Goal: Task Accomplishment & Management: Manage account settings

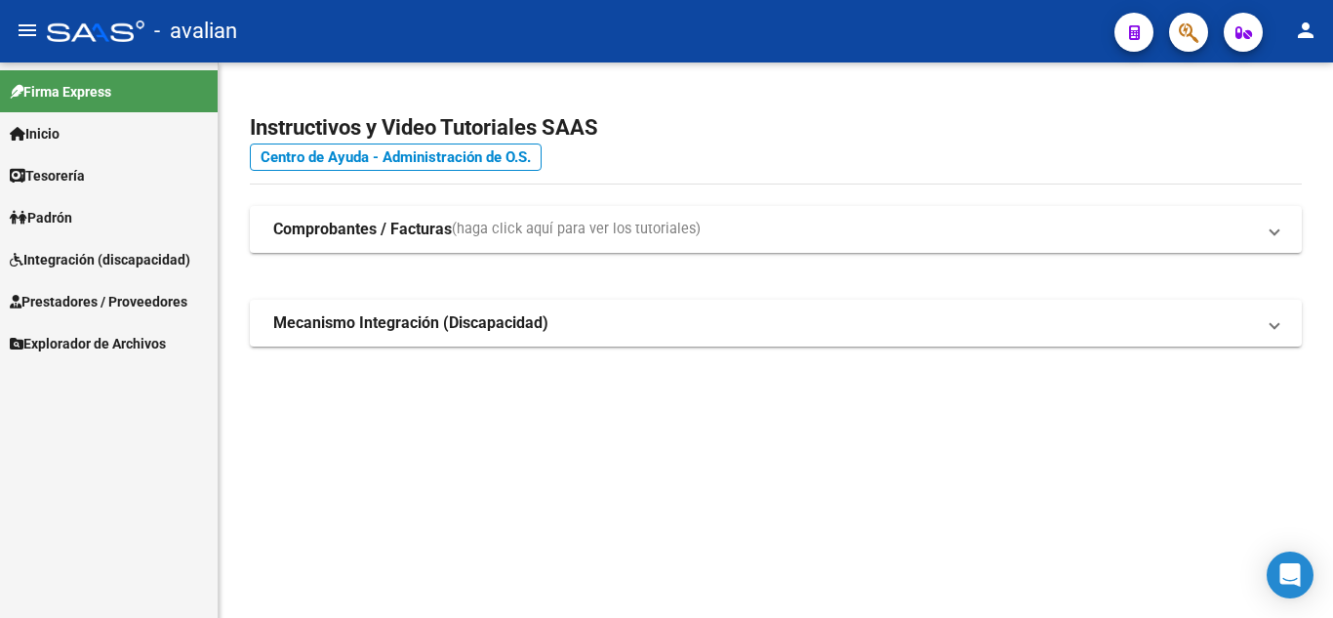
click at [67, 254] on span "Integración (discapacidad)" at bounding box center [100, 259] width 180 height 21
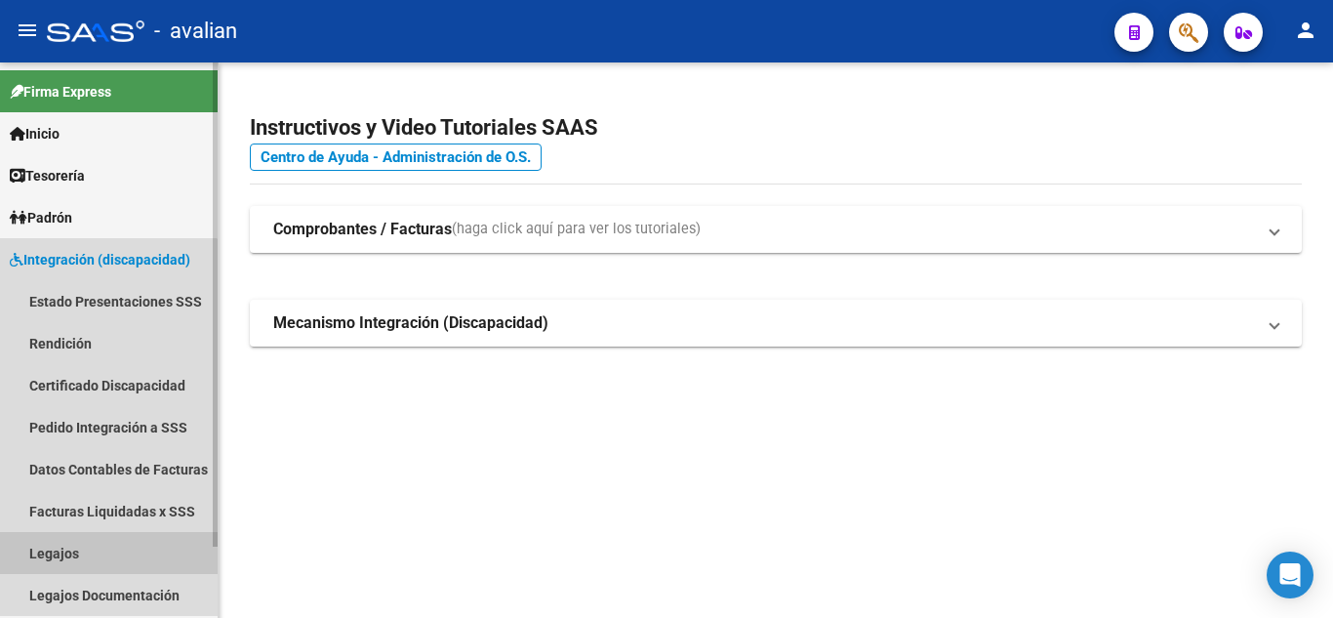
click at [64, 540] on link "Legajos" at bounding box center [109, 553] width 218 height 42
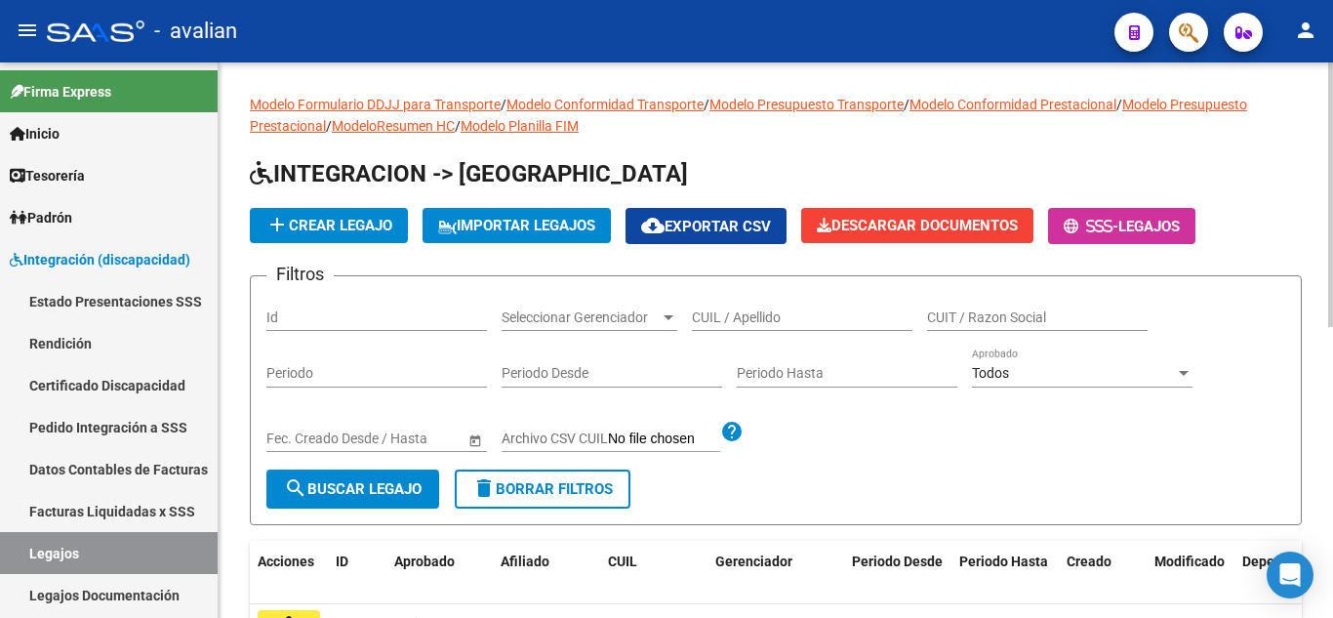
click at [1085, 385] on div "Todos Aprobado" at bounding box center [1082, 367] width 220 height 39
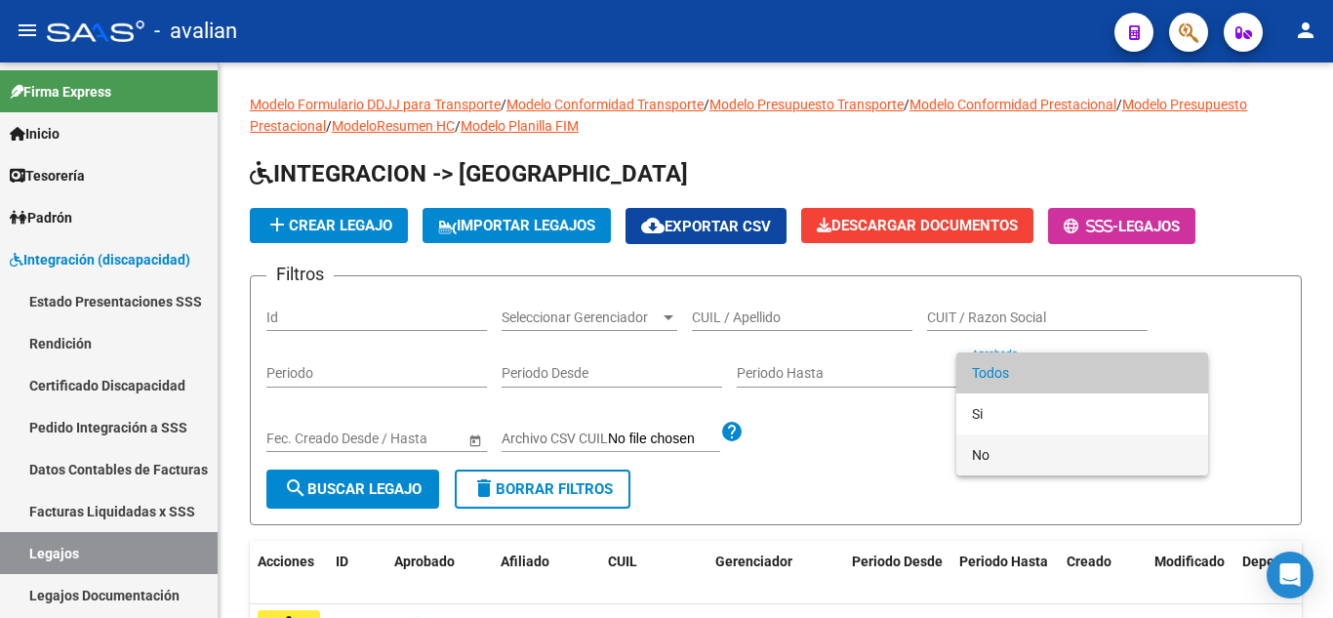
click at [973, 464] on span "No" at bounding box center [1082, 454] width 220 height 41
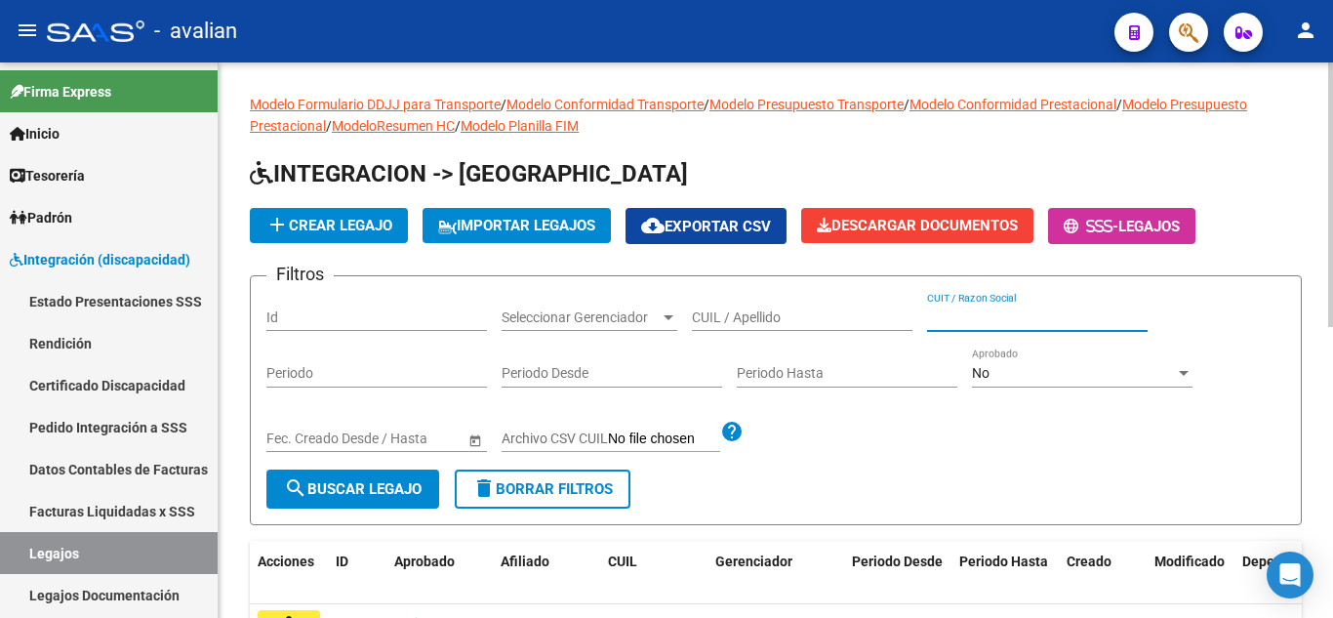
click at [1042, 320] on input "CUIT / Razon Social" at bounding box center [1037, 317] width 220 height 17
click at [628, 320] on span "Seleccionar Gerenciador" at bounding box center [580, 317] width 158 height 17
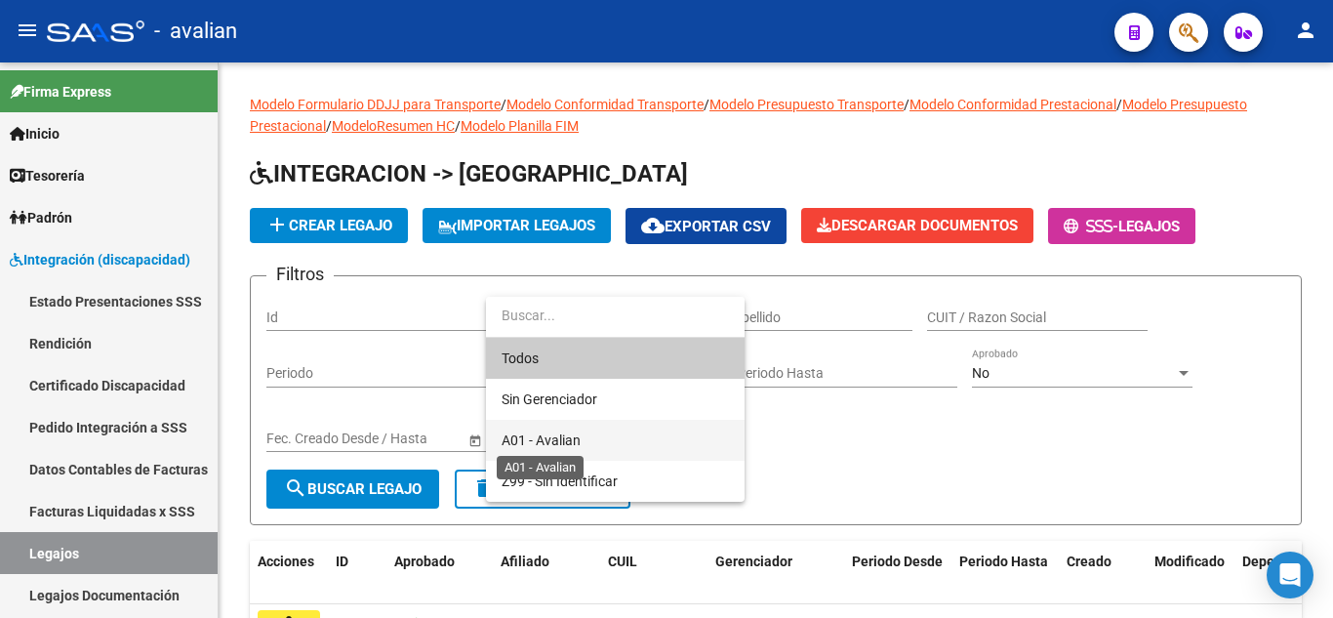
click at [568, 437] on span "A01 - Avalian" at bounding box center [540, 440] width 79 height 16
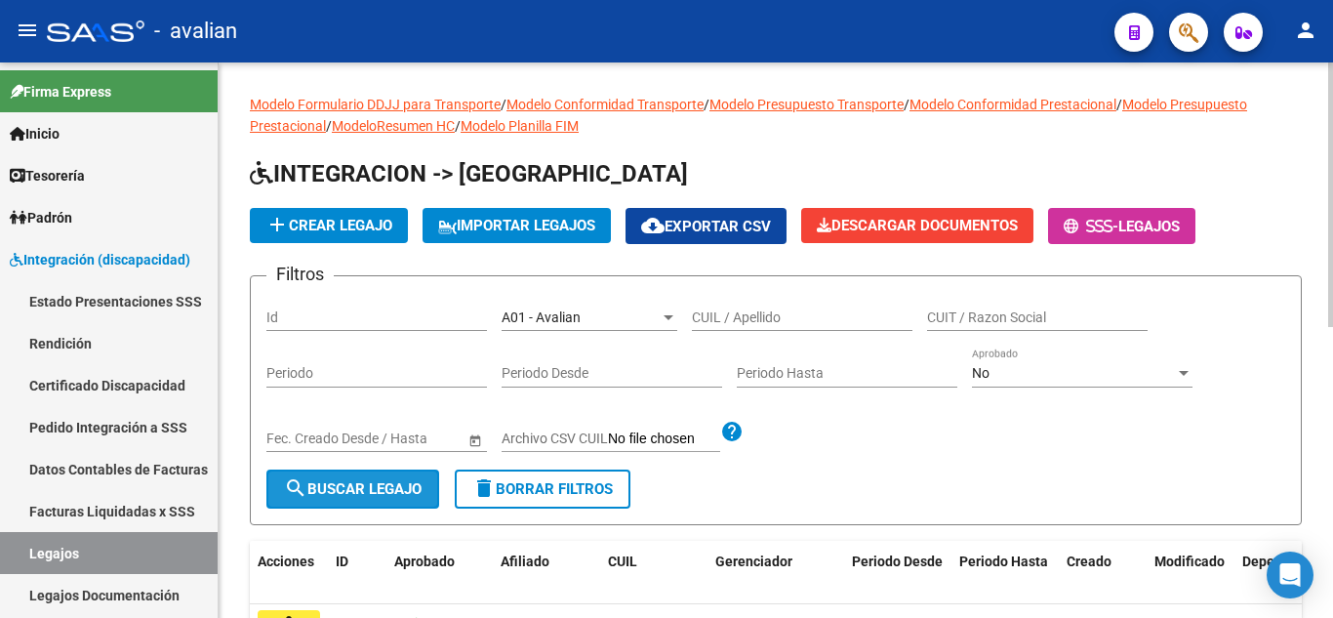
click at [353, 499] on button "search Buscar Legajo" at bounding box center [352, 488] width 173 height 39
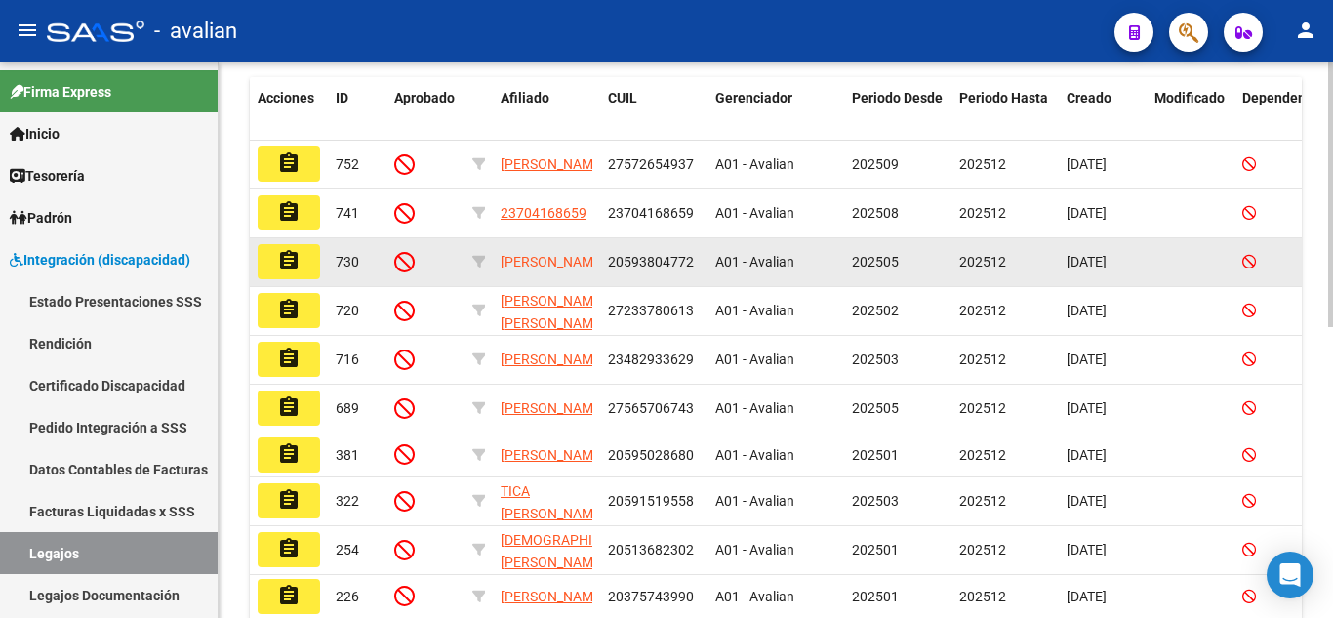
scroll to position [316, 0]
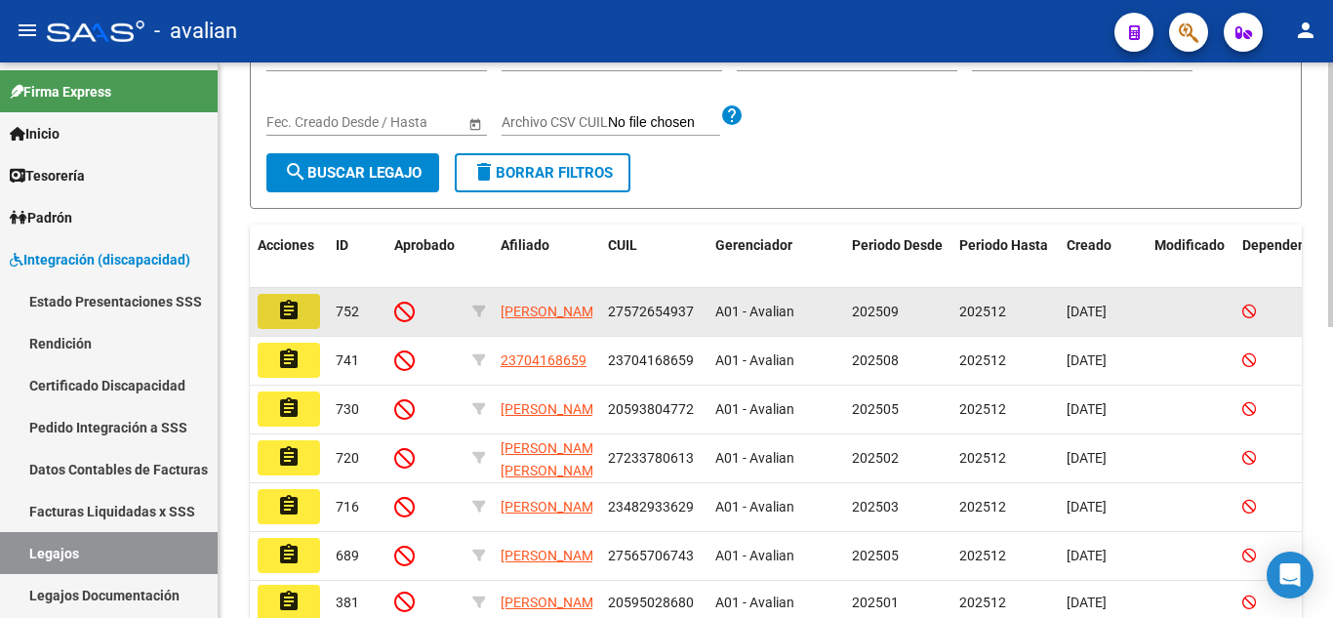
click at [285, 316] on mat-icon "assignment" at bounding box center [288, 310] width 23 height 23
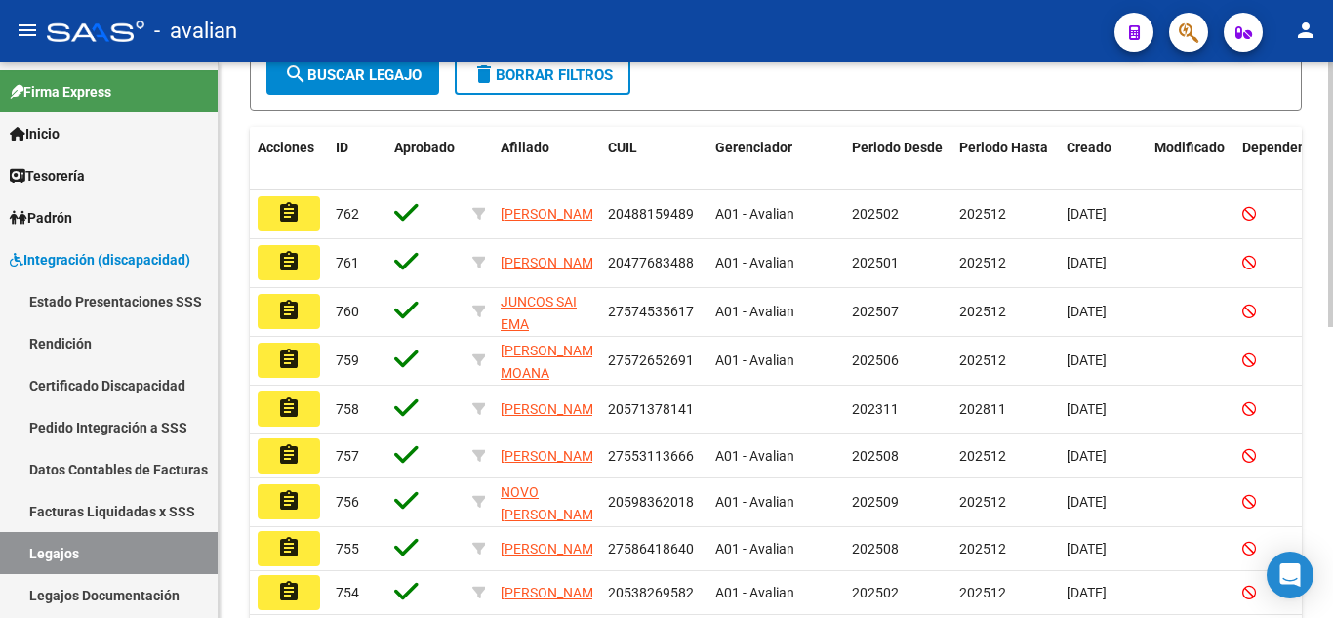
scroll to position [23, 0]
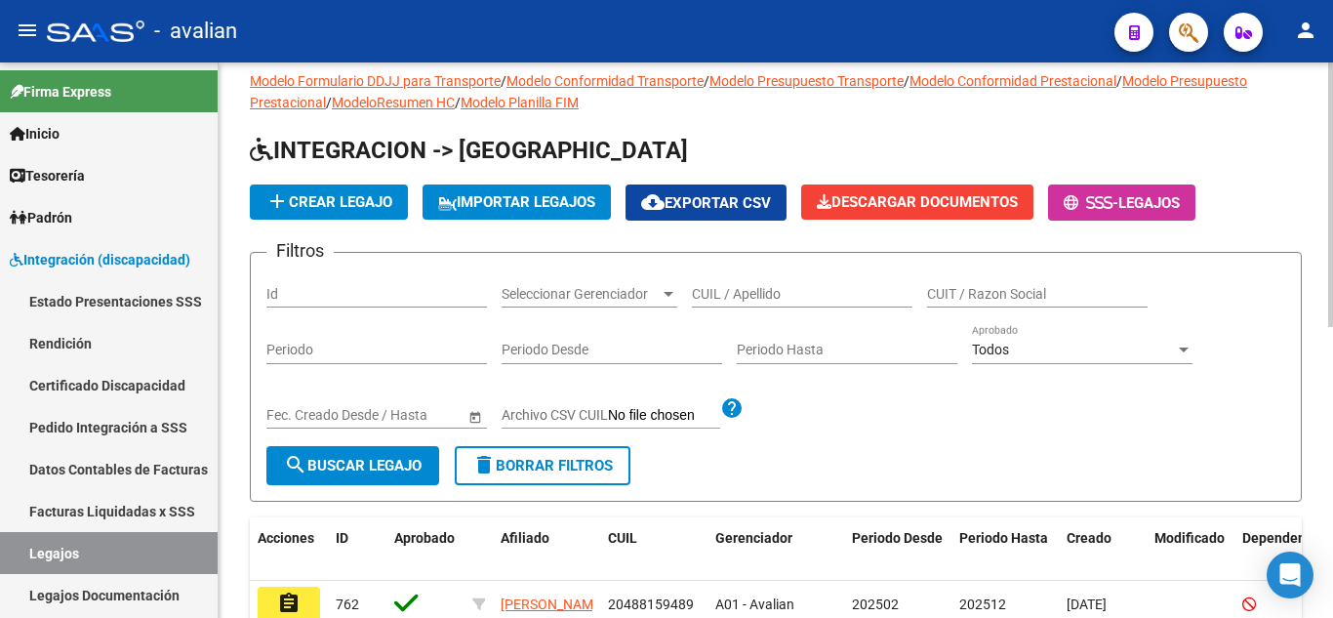
click at [832, 345] on input "Periodo Hasta" at bounding box center [847, 349] width 220 height 17
click at [560, 355] on input "Periodo Desde" at bounding box center [611, 349] width 220 height 17
click at [1064, 360] on div "Todos Aprobado" at bounding box center [1082, 344] width 220 height 39
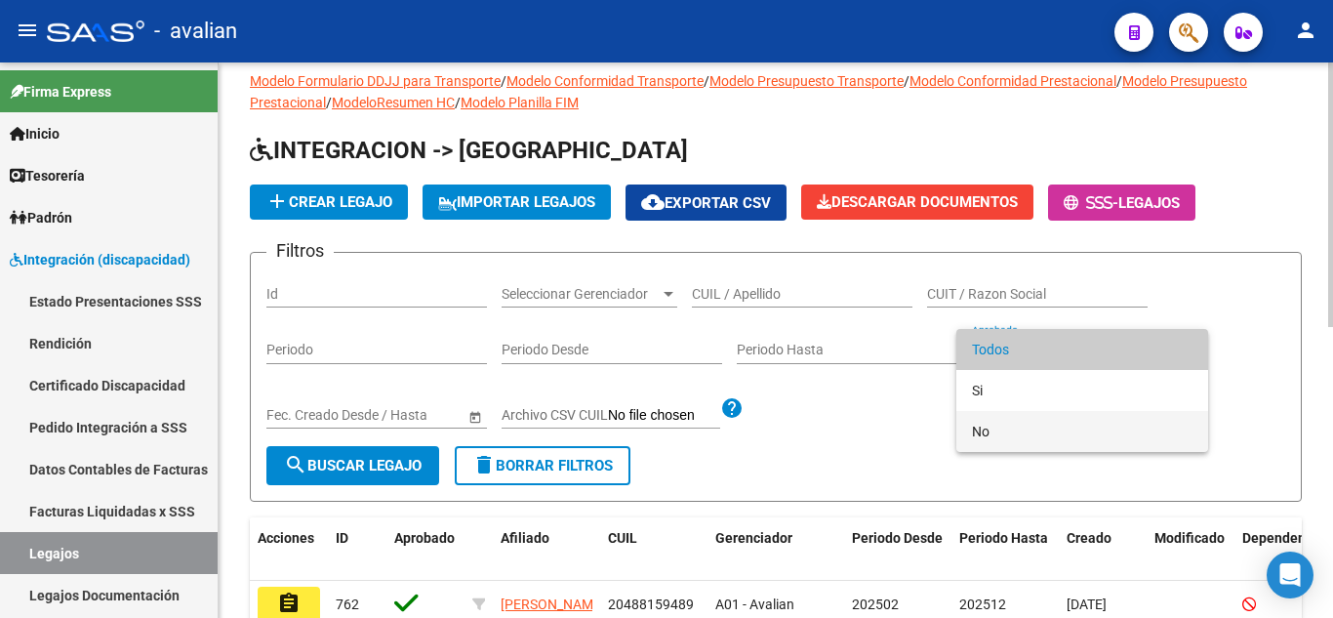
click at [1026, 432] on span "No" at bounding box center [1082, 431] width 220 height 41
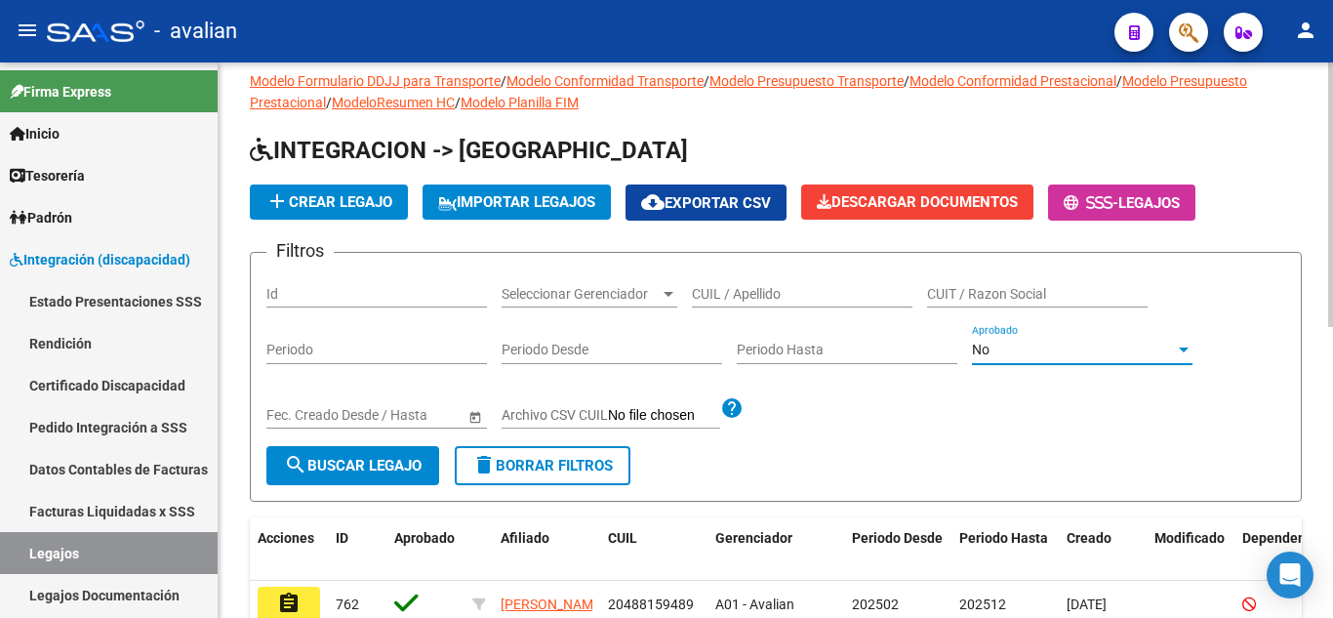
click at [644, 288] on span "Seleccionar Gerenciador" at bounding box center [580, 294] width 158 height 17
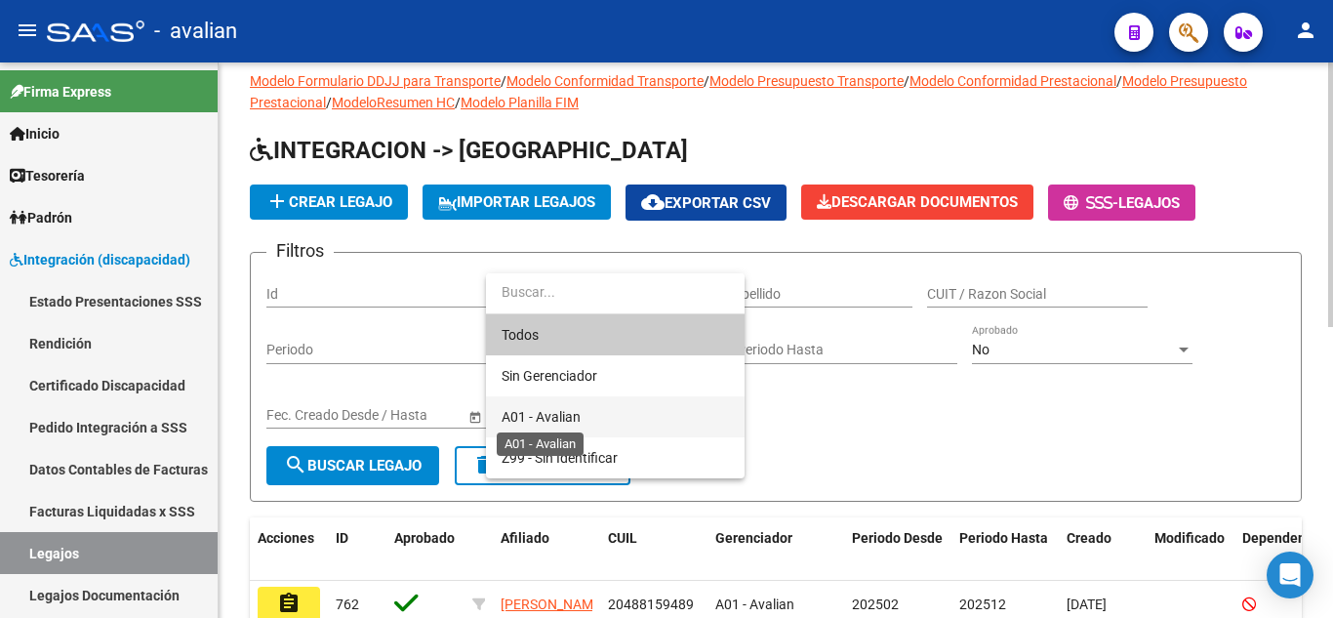
click at [570, 416] on span "A01 - Avalian" at bounding box center [540, 417] width 79 height 16
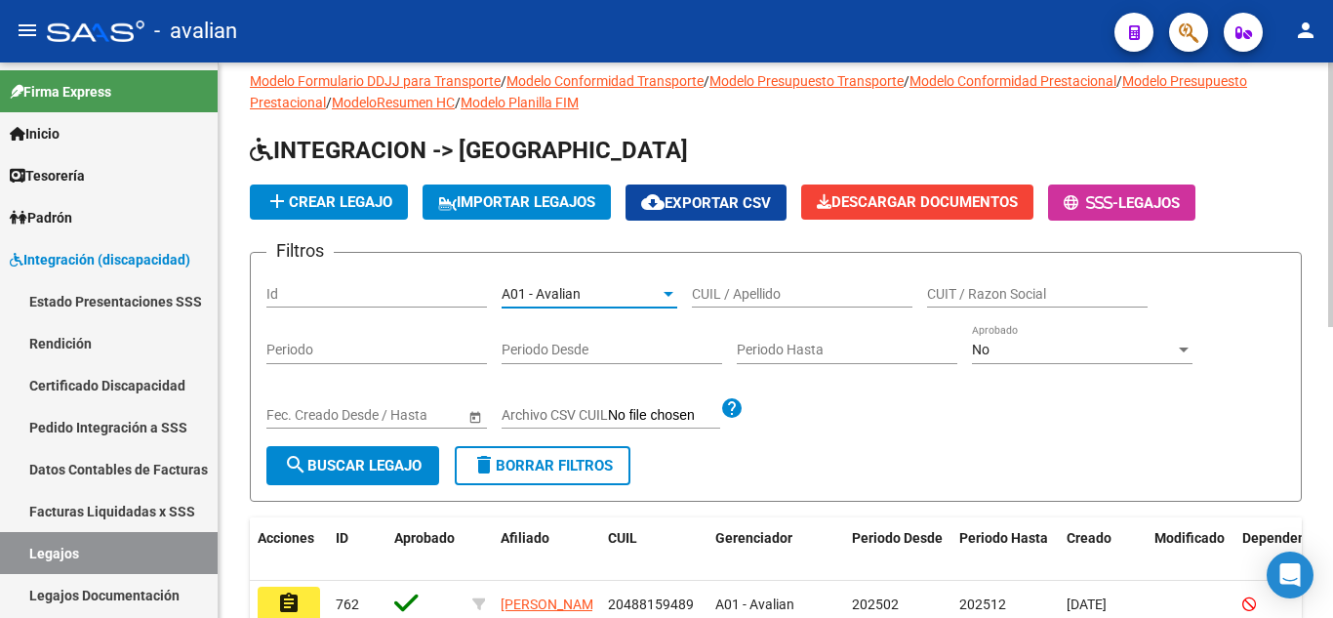
click at [582, 291] on div "A01 - Avalian" at bounding box center [580, 294] width 158 height 17
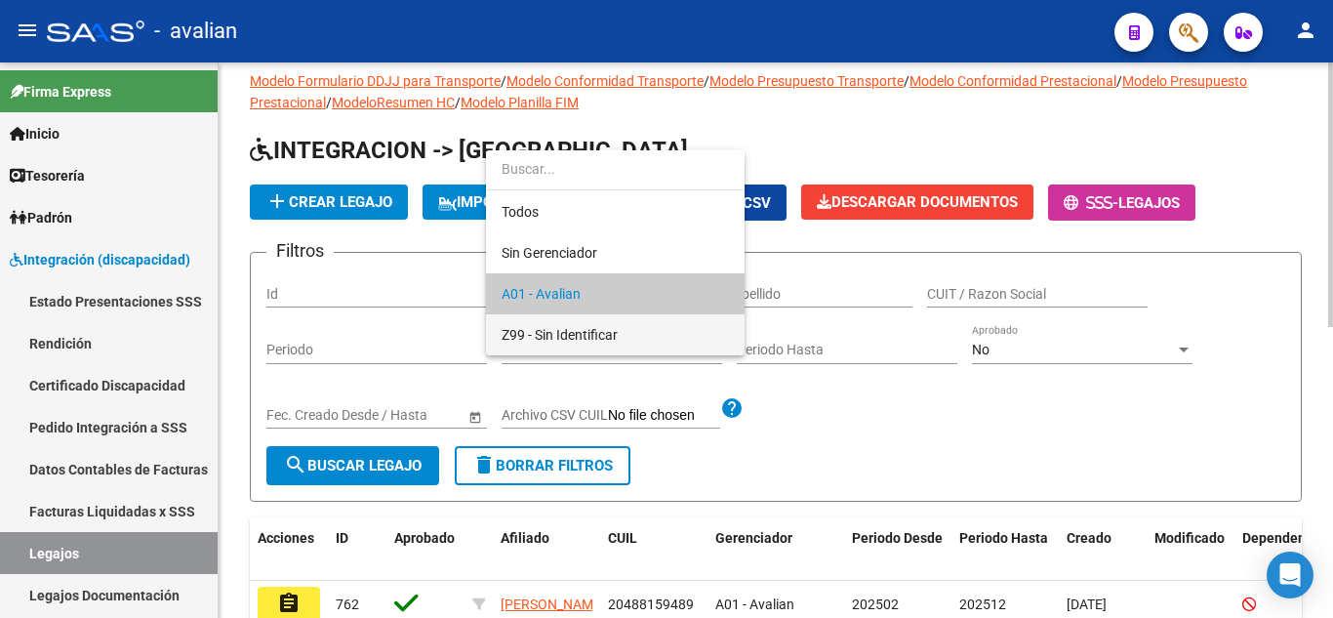
click at [545, 350] on span "Z99 - Sin Identificar" at bounding box center [614, 334] width 227 height 41
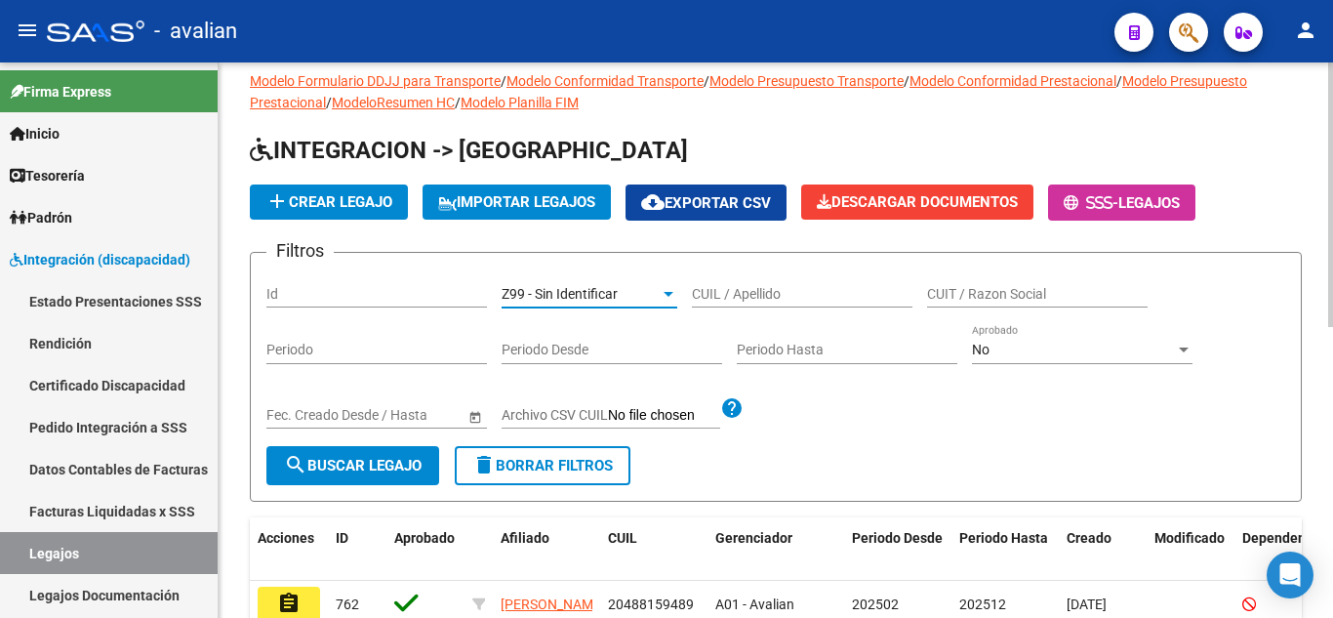
click at [374, 474] on button "search Buscar Legajo" at bounding box center [352, 465] width 173 height 39
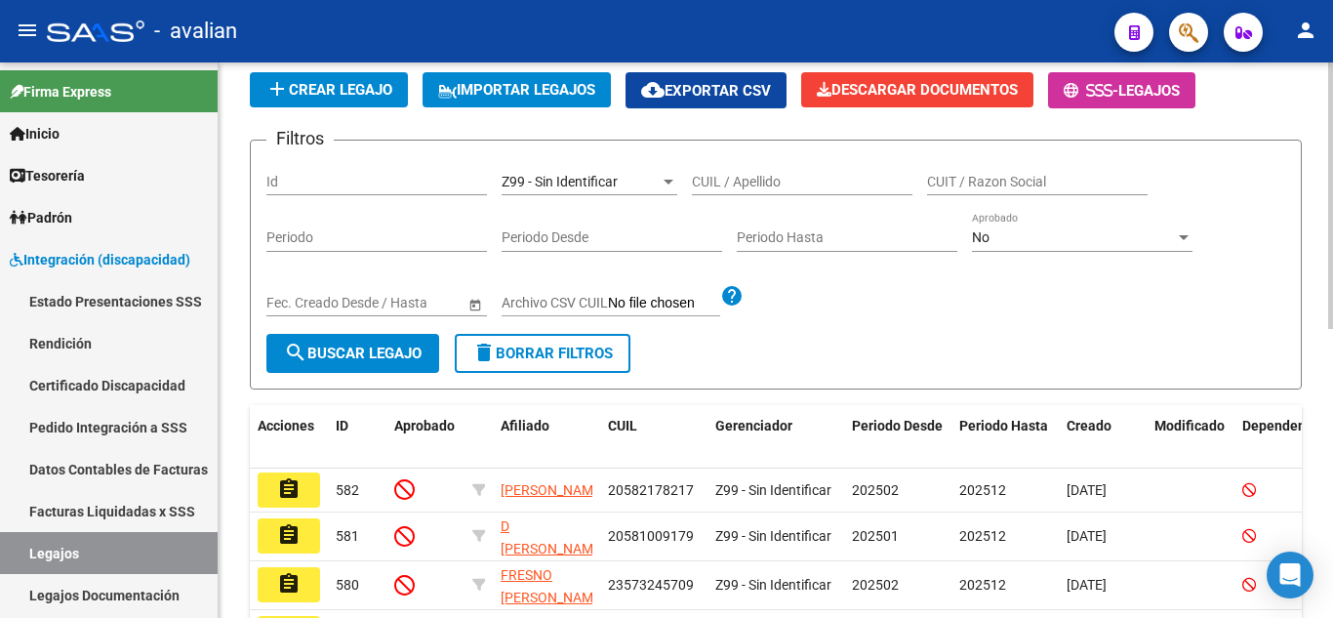
scroll to position [19, 0]
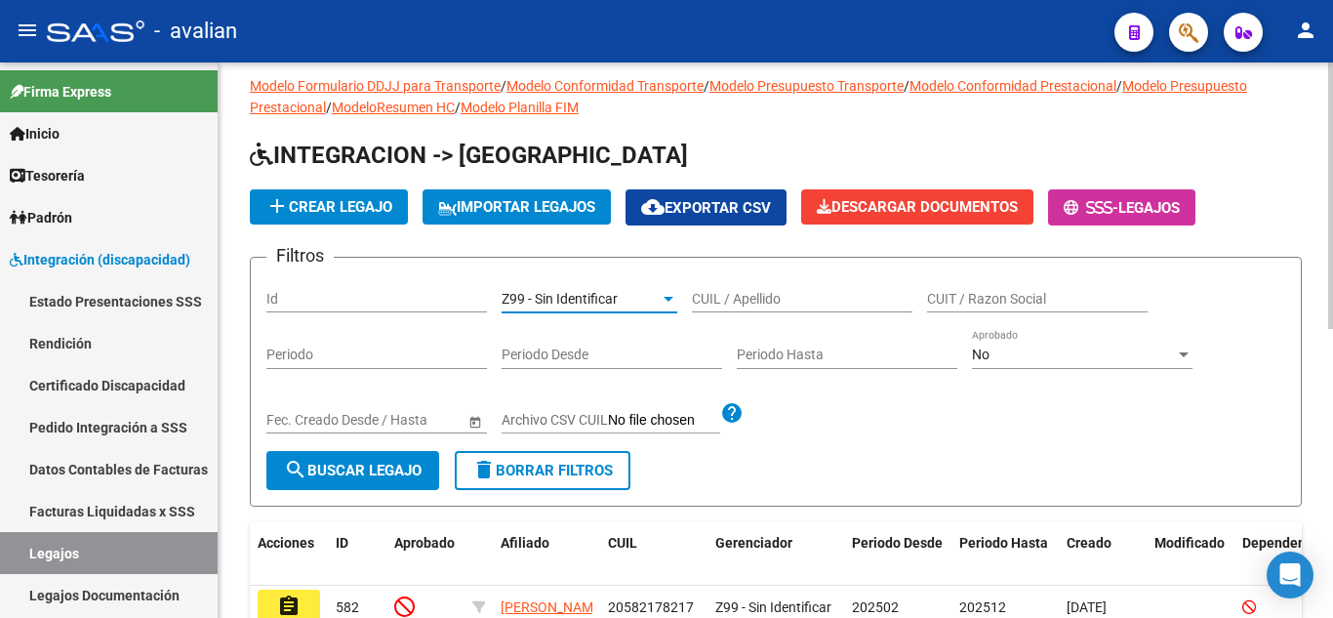
click at [609, 300] on span "Z99 - Sin Identificar" at bounding box center [559, 299] width 116 height 16
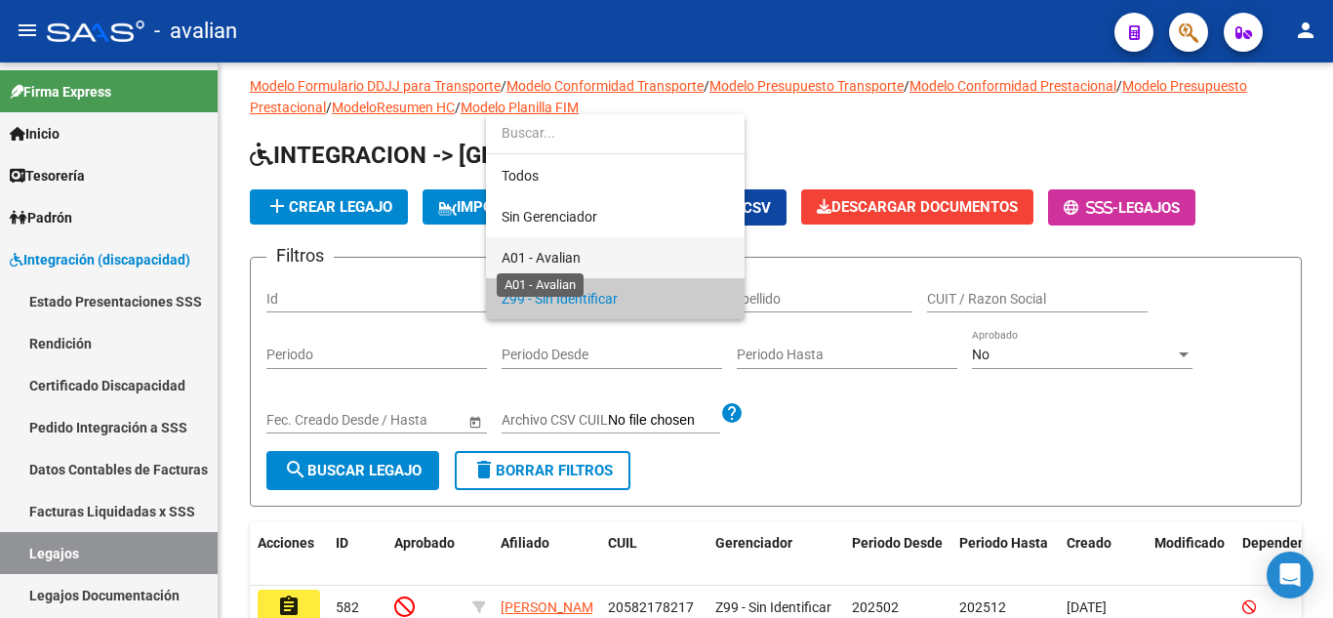
click at [574, 257] on span "A01 - Avalian" at bounding box center [540, 258] width 79 height 16
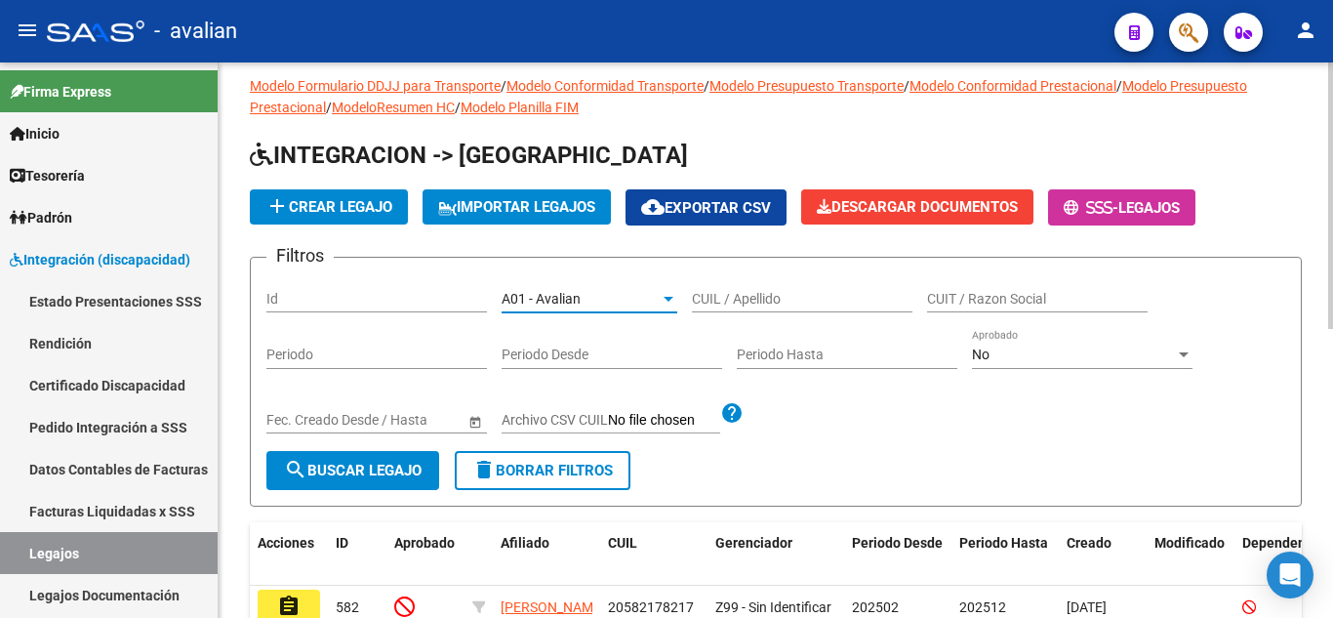
click at [313, 464] on span "search Buscar Legajo" at bounding box center [353, 470] width 138 height 18
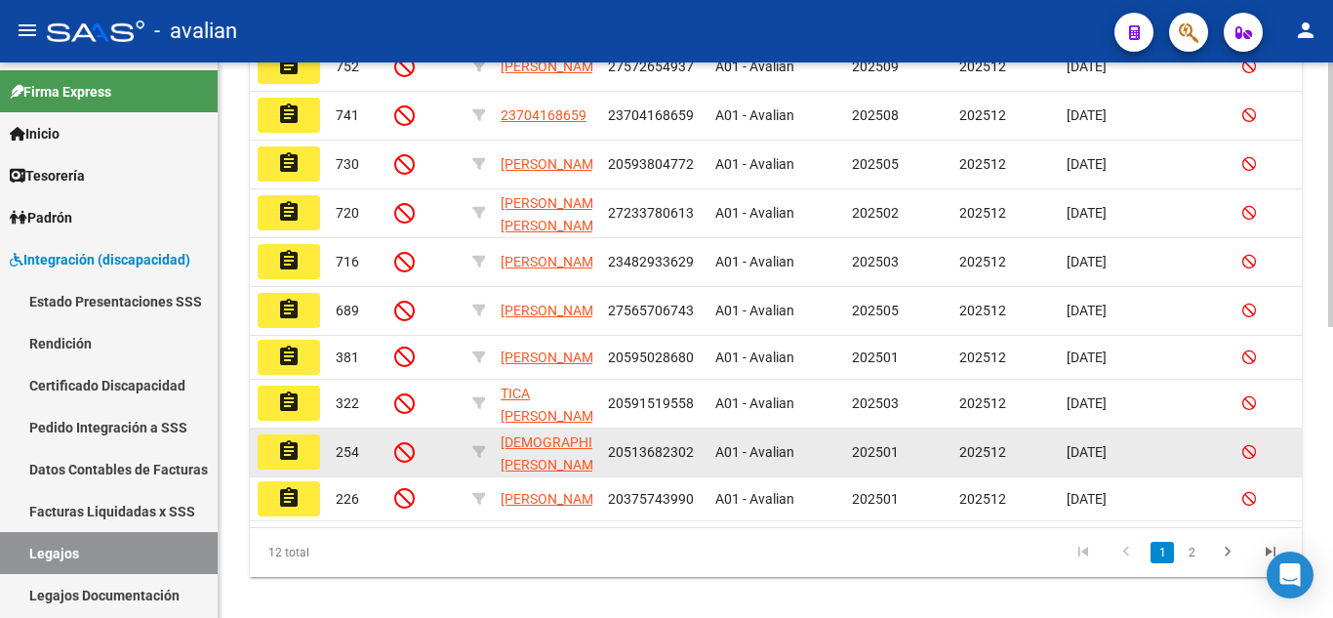
scroll to position [609, 0]
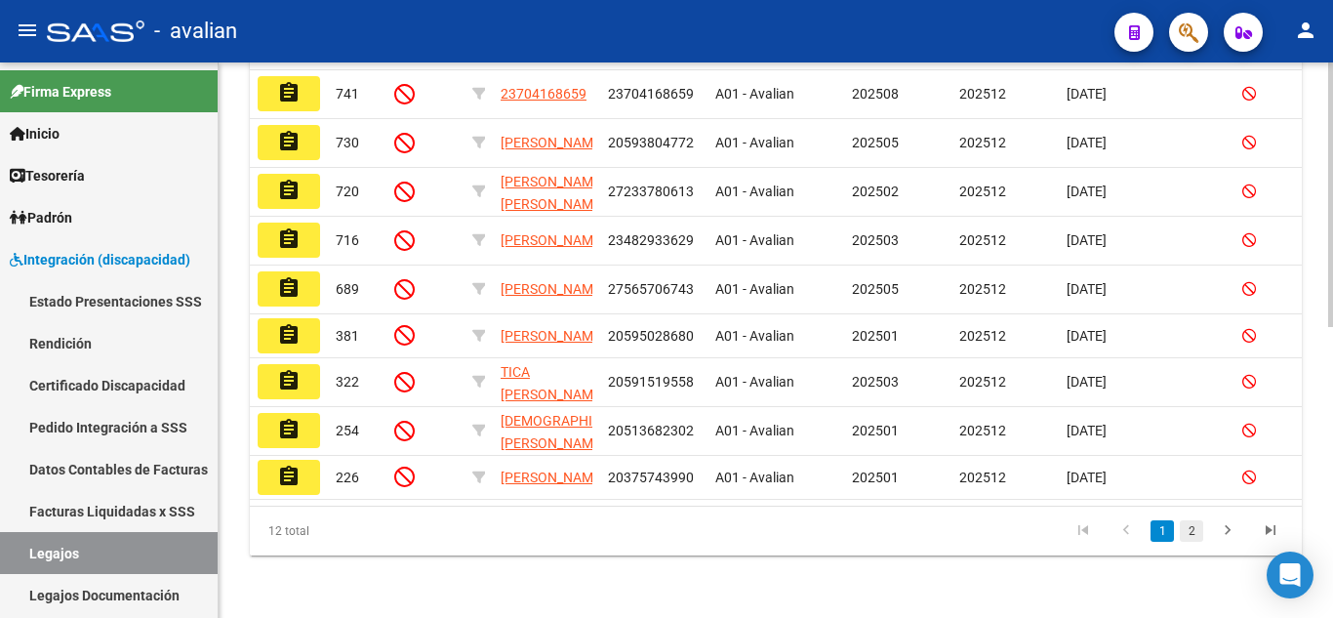
click at [1198, 525] on link "2" at bounding box center [1190, 530] width 23 height 21
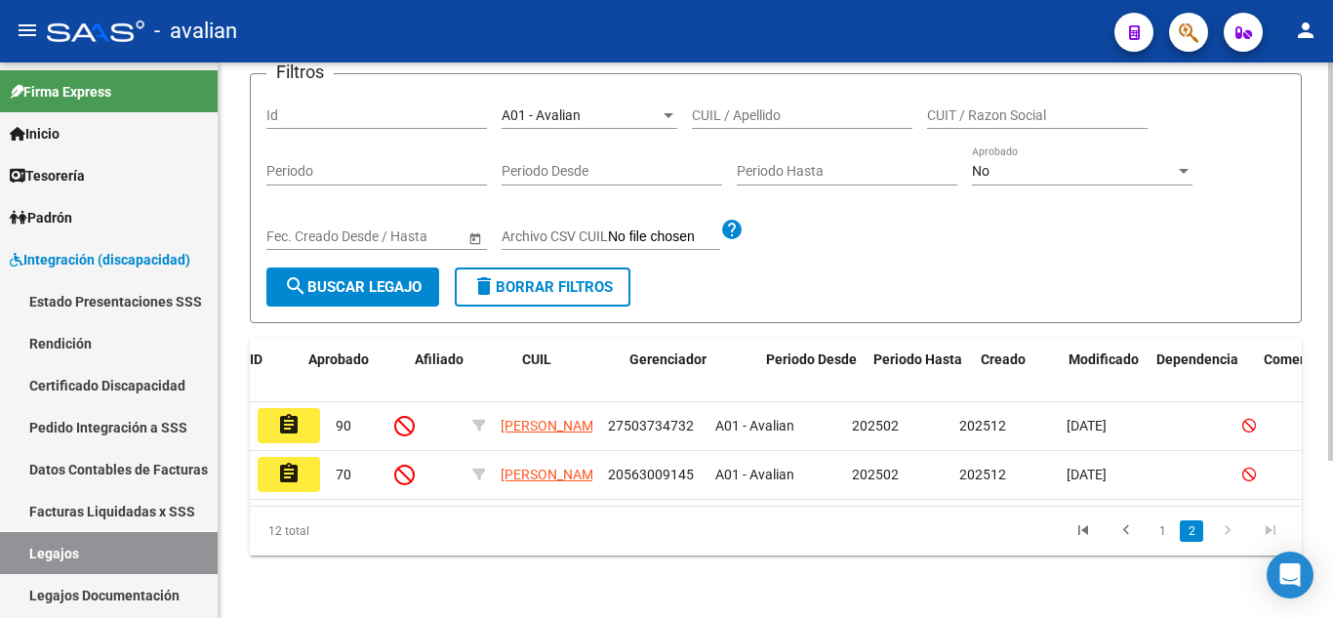
scroll to position [0, 274]
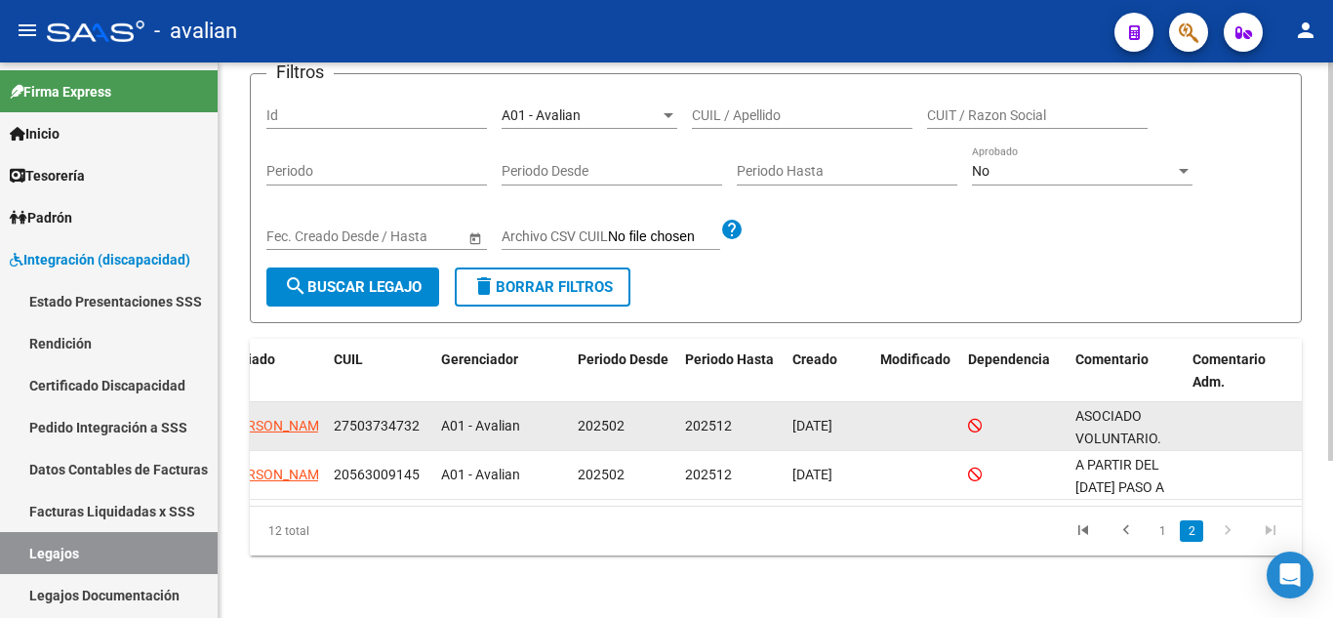
click at [1121, 408] on span "ASOCIADO VOLUNTARIO." at bounding box center [1118, 427] width 86 height 38
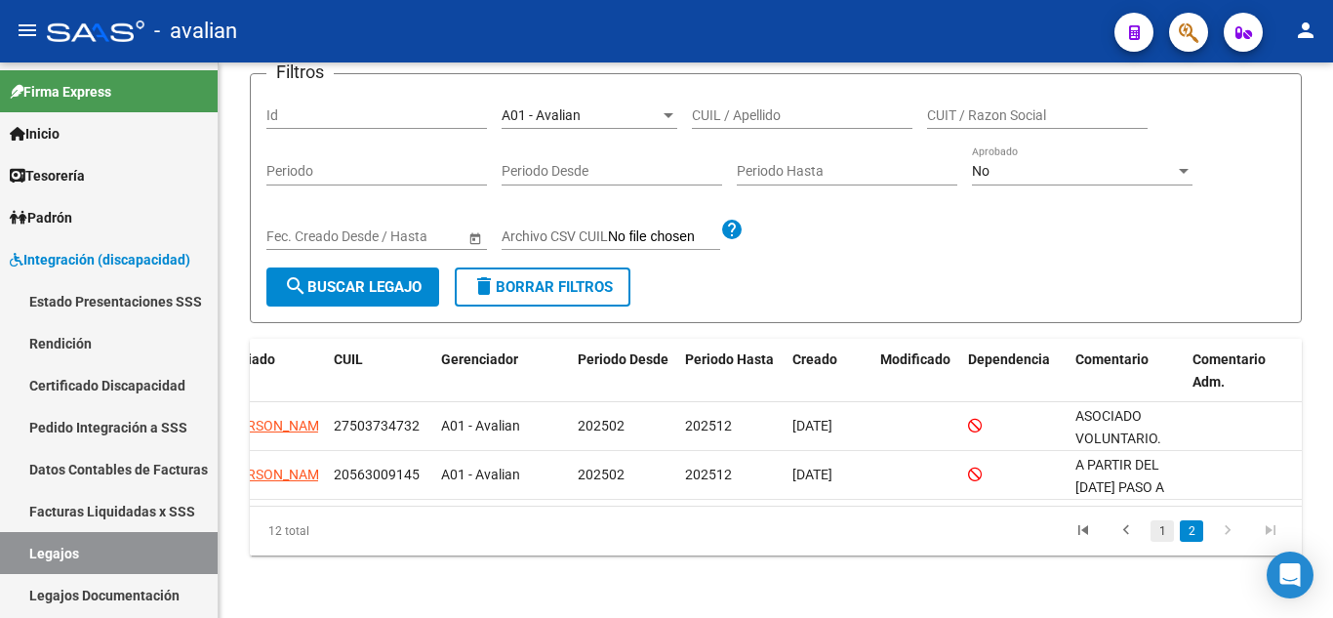
click at [1161, 534] on link "1" at bounding box center [1161, 530] width 23 height 21
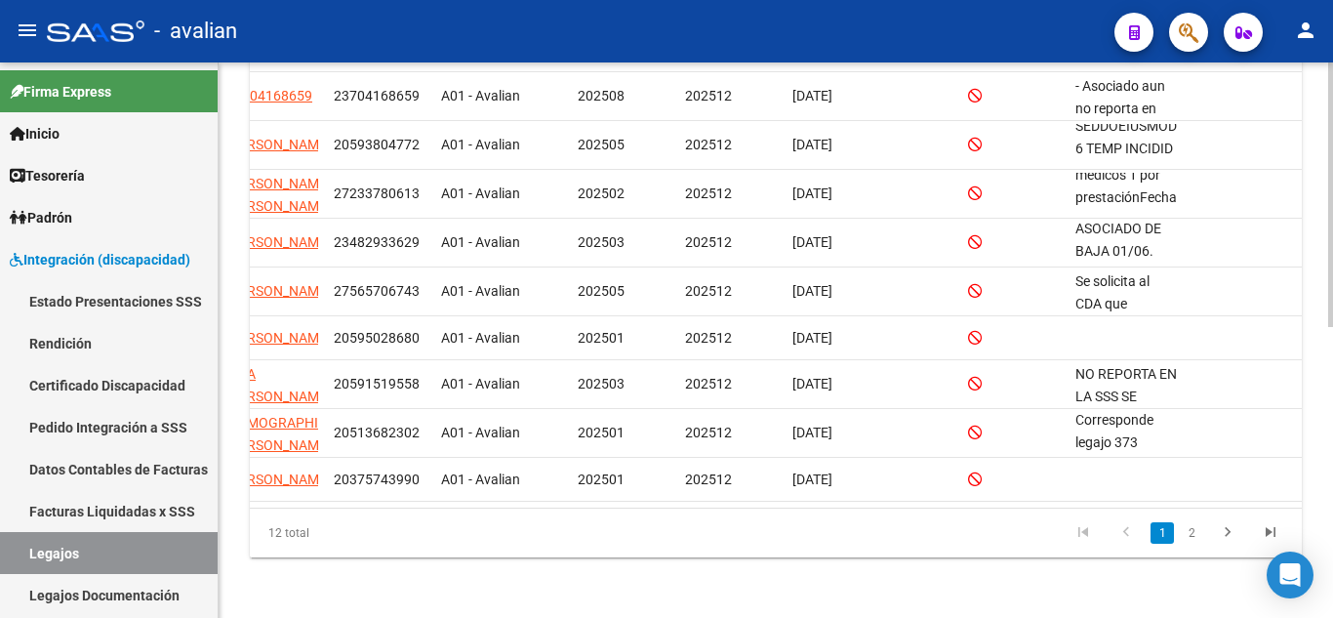
scroll to position [609, 0]
click at [1220, 533] on icon "go to next page" at bounding box center [1227, 532] width 25 height 23
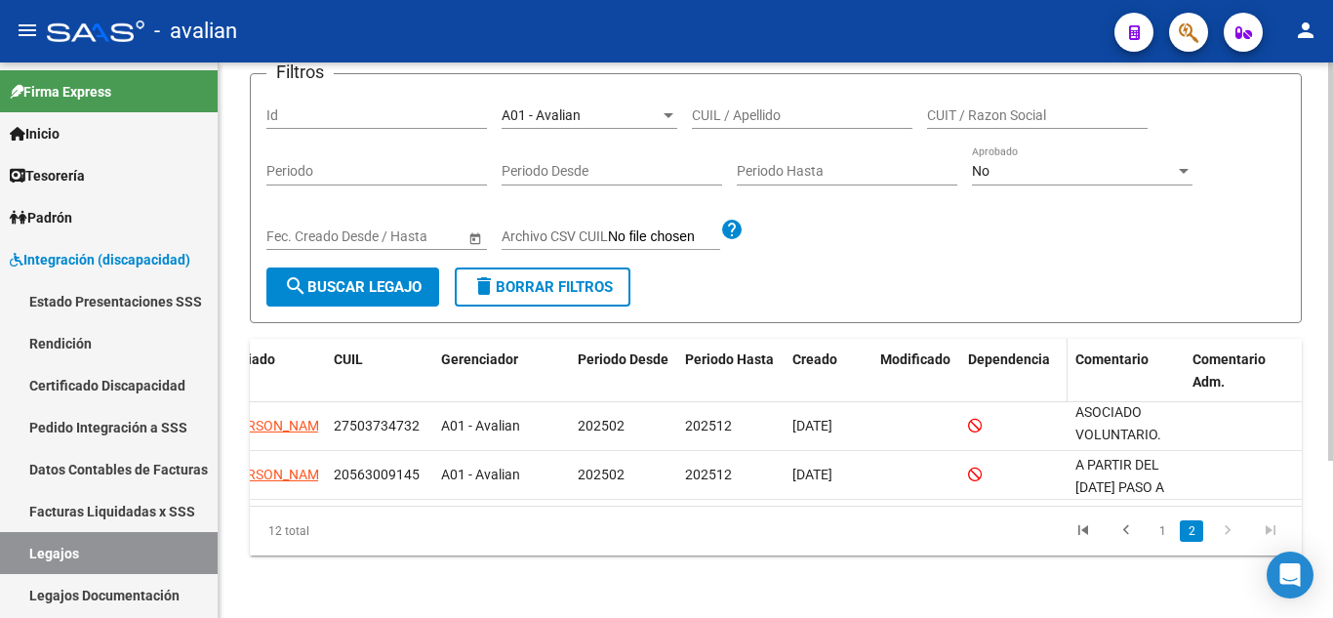
scroll to position [219, 0]
click at [1120, 524] on icon "go to previous page" at bounding box center [1125, 532] width 25 height 23
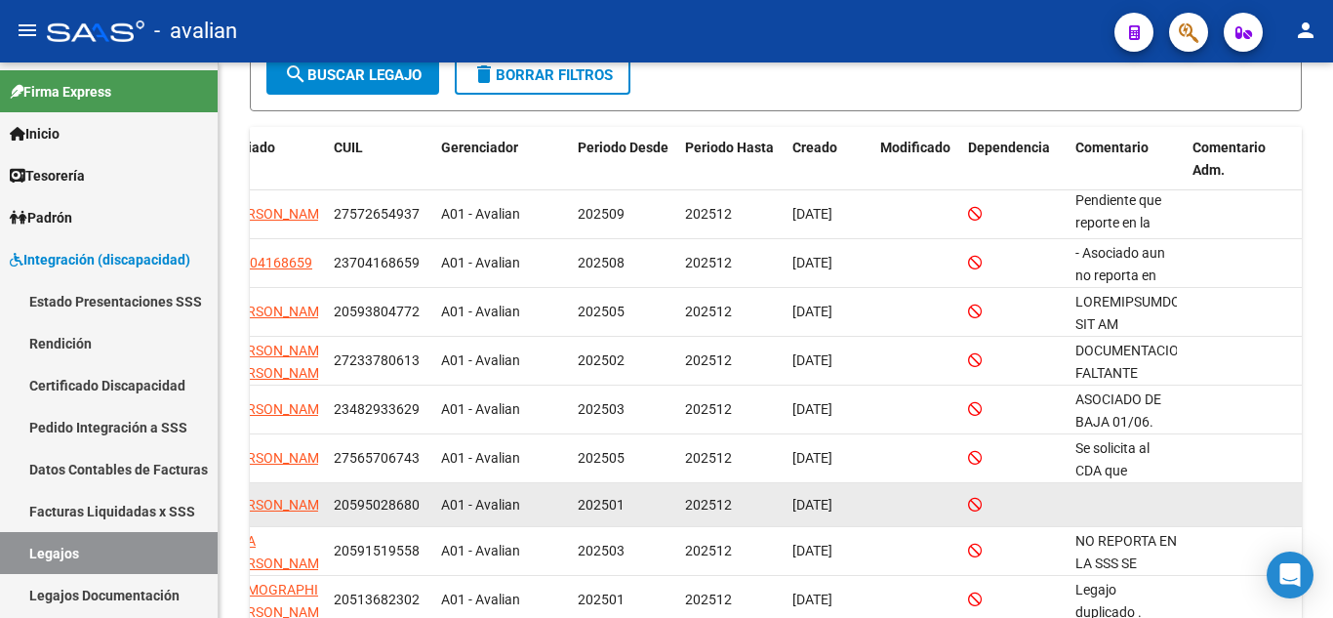
click at [589, 506] on span "202501" at bounding box center [601, 505] width 47 height 16
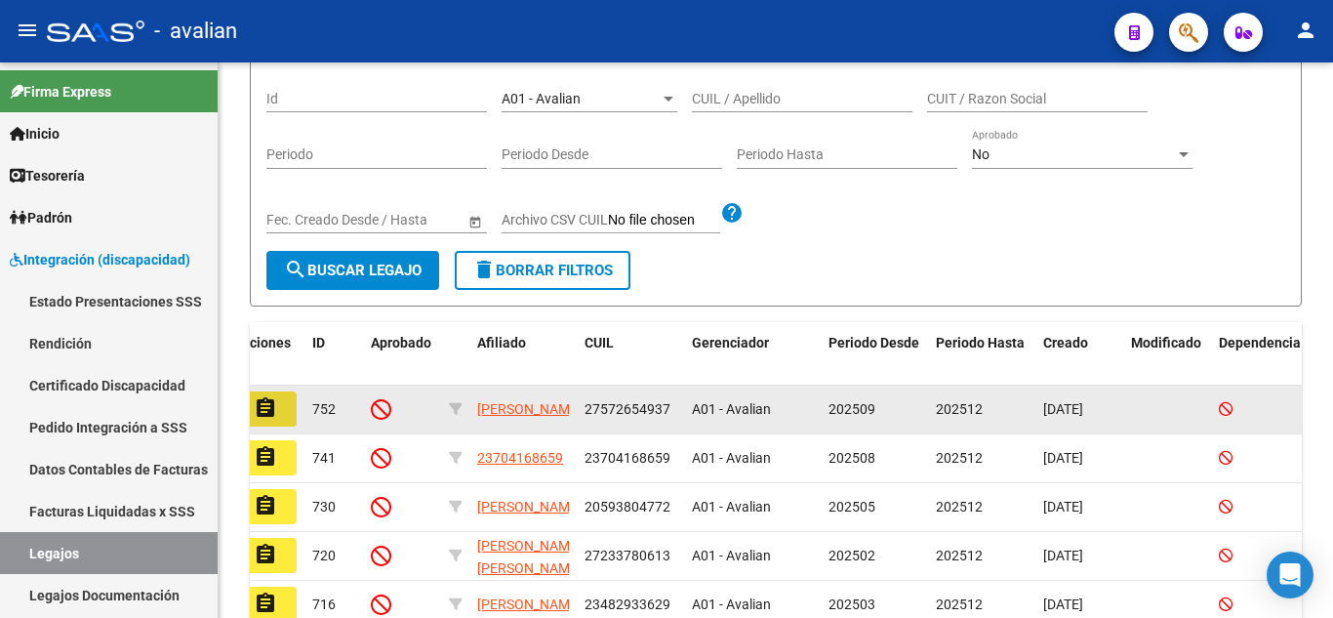
click at [267, 406] on mat-icon "assignment" at bounding box center [265, 407] width 23 height 23
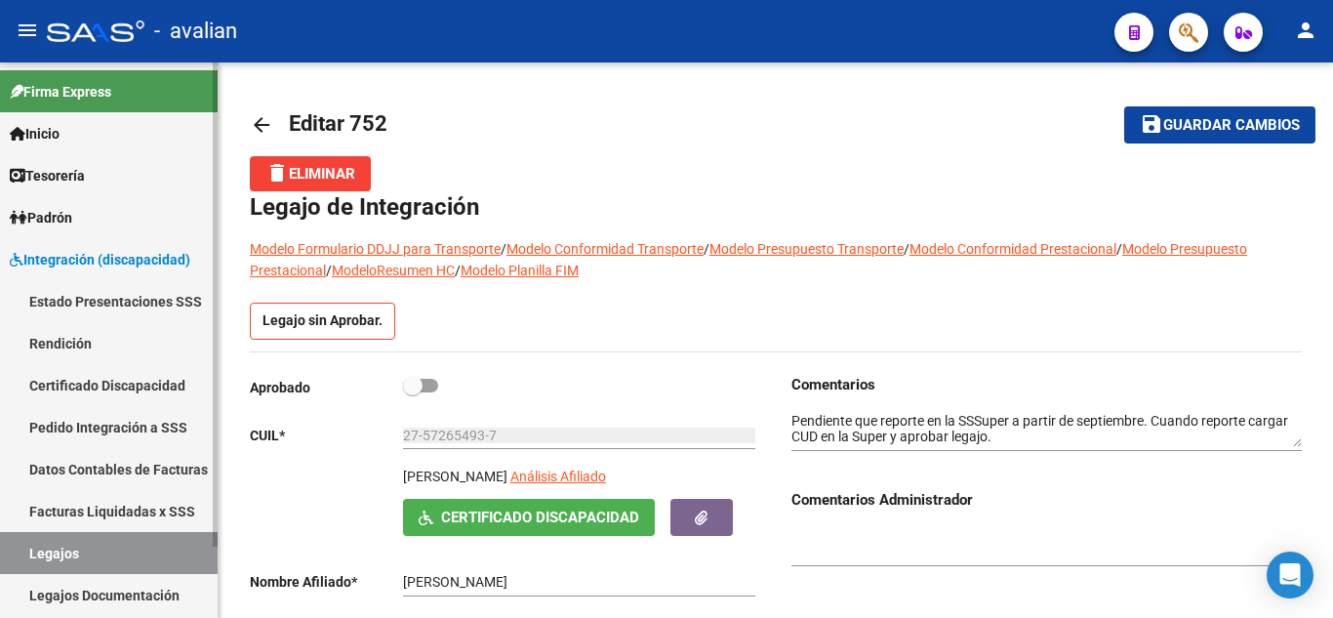
click at [97, 548] on link "Legajos" at bounding box center [109, 553] width 218 height 42
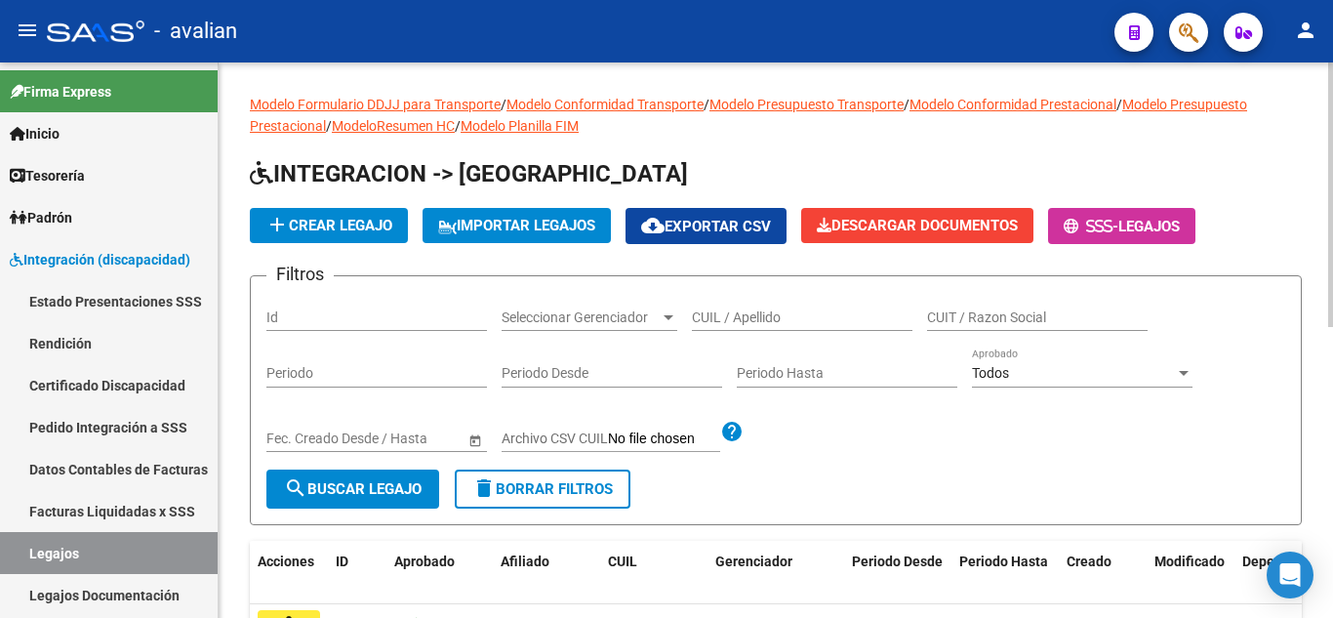
click at [725, 319] on input "CUIL / Apellido" at bounding box center [802, 317] width 220 height 17
paste input "20571378141"
type input "20571378141"
click at [320, 465] on div "Fecha inicio – Fecha fin Fec. Creado Desde / Hasta" at bounding box center [376, 441] width 220 height 56
click at [329, 482] on span "search Buscar Legajo" at bounding box center [353, 489] width 138 height 18
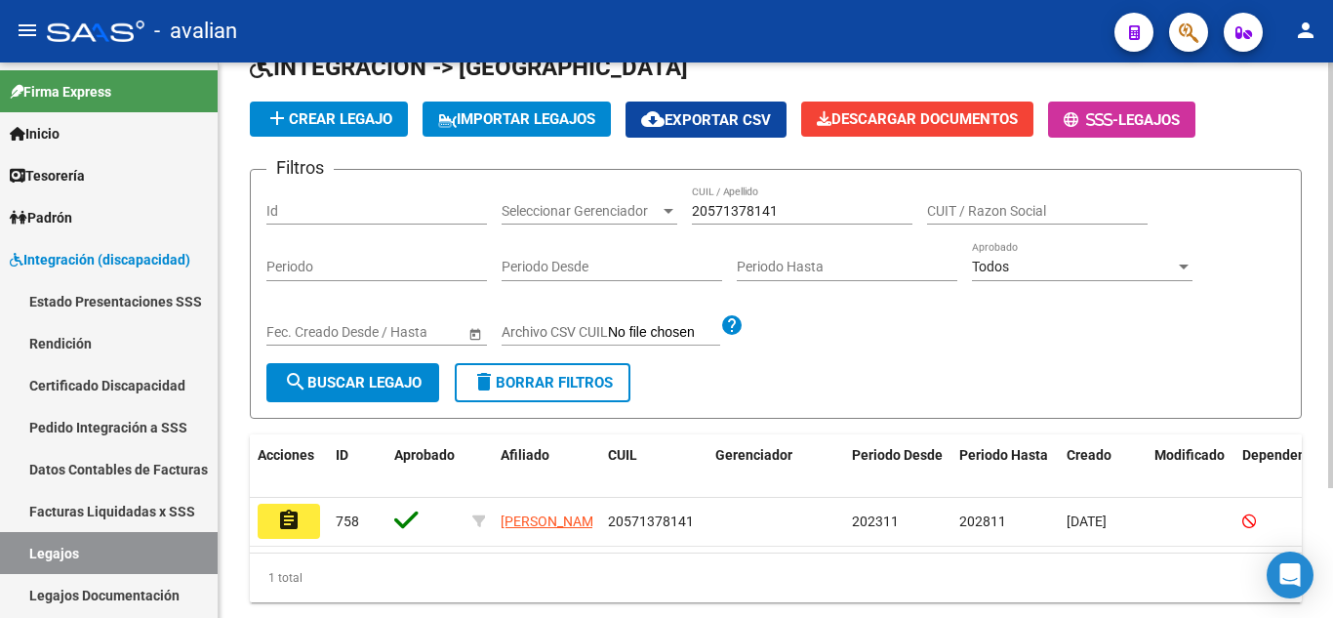
scroll to position [170, 0]
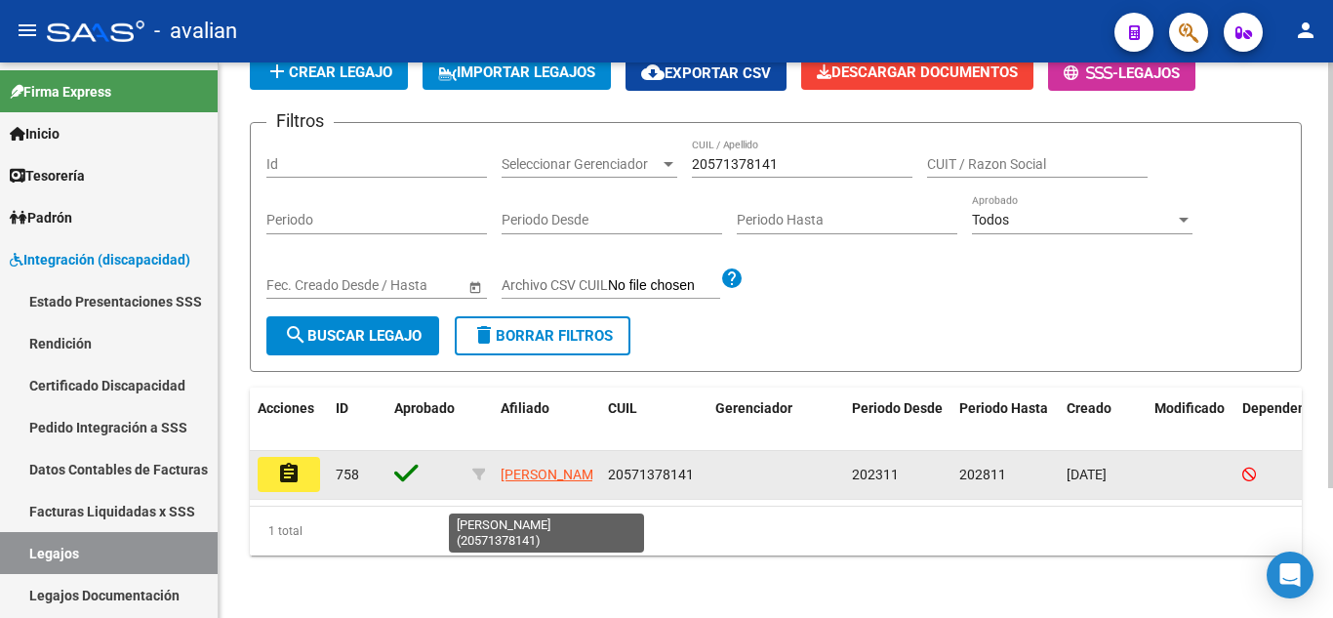
click at [529, 463] on app-link-go-to "[PERSON_NAME]" at bounding box center [552, 474] width 104 height 22
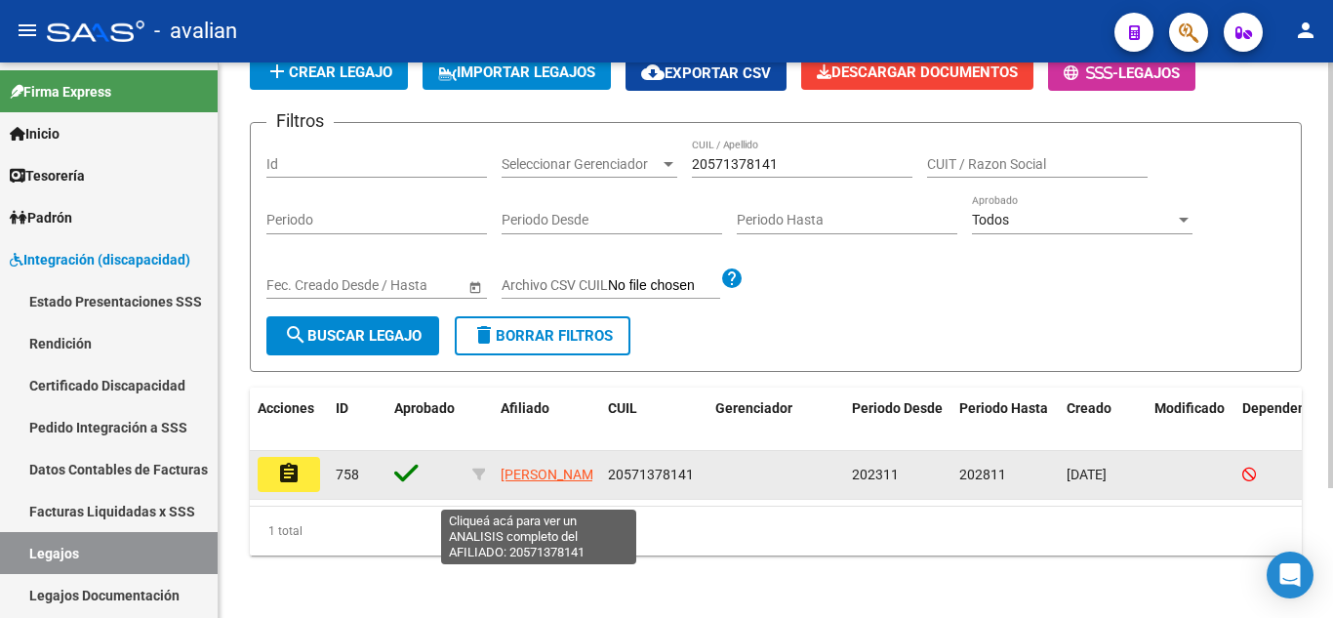
click at [534, 466] on span "[PERSON_NAME]" at bounding box center [552, 474] width 104 height 16
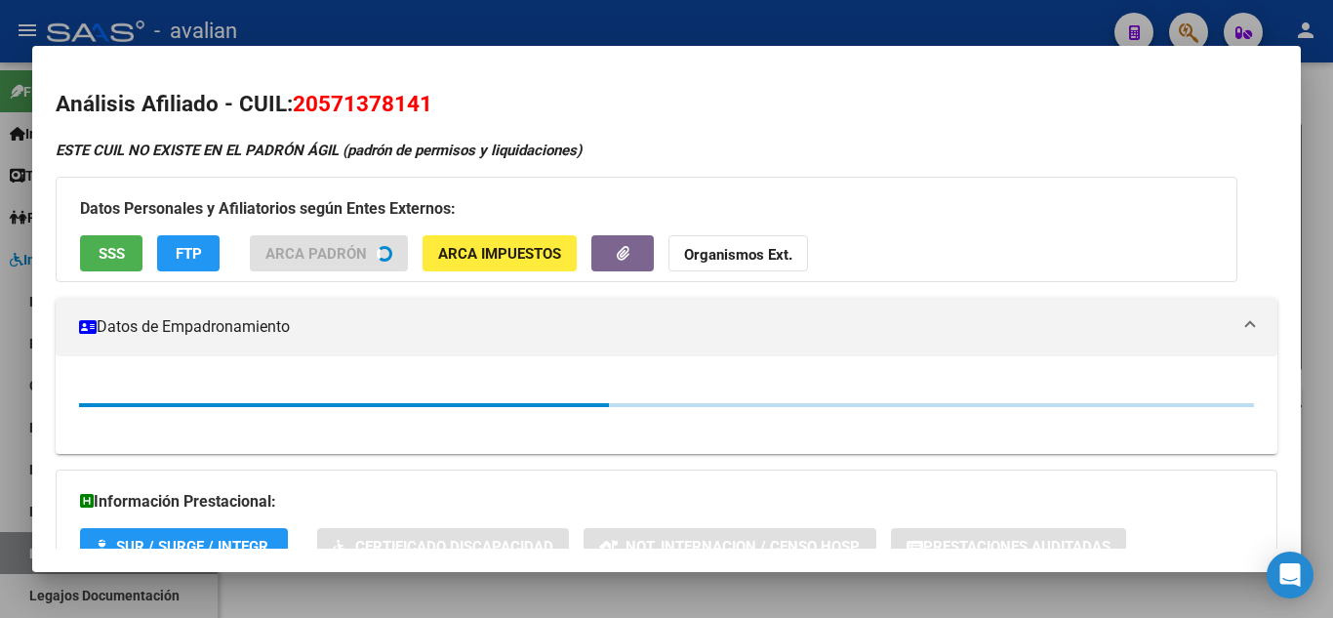
click at [447, 595] on div at bounding box center [666, 309] width 1333 height 618
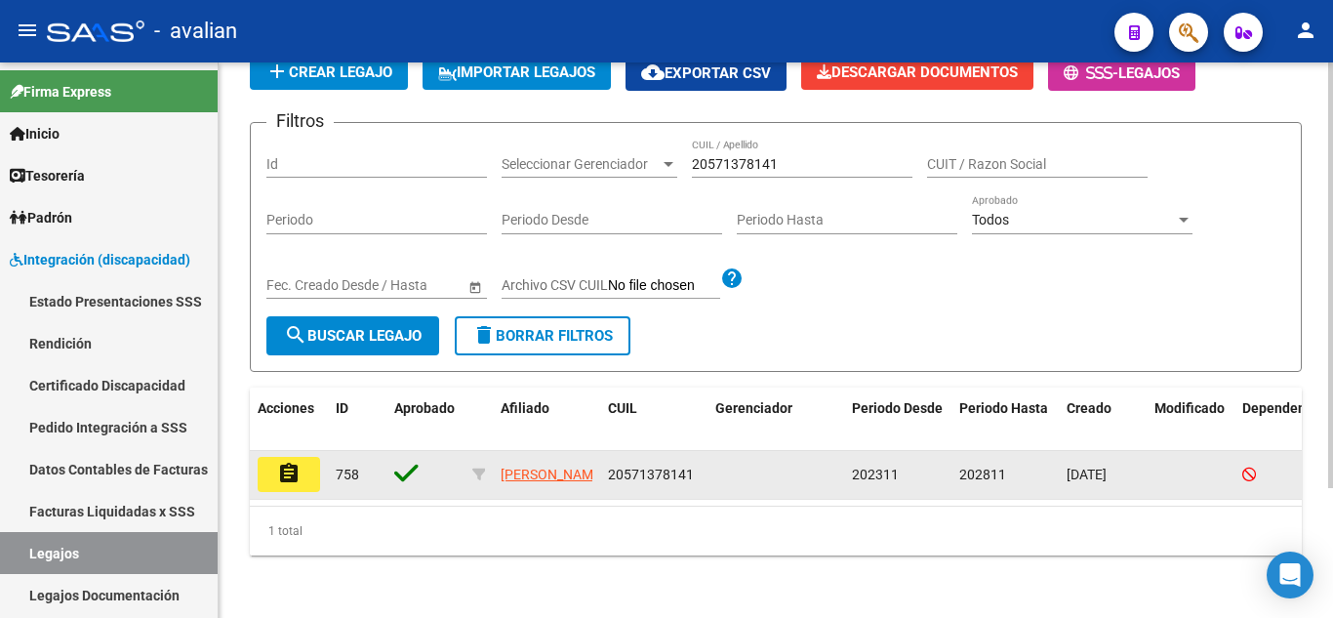
click at [286, 462] on mat-icon "assignment" at bounding box center [288, 472] width 23 height 23
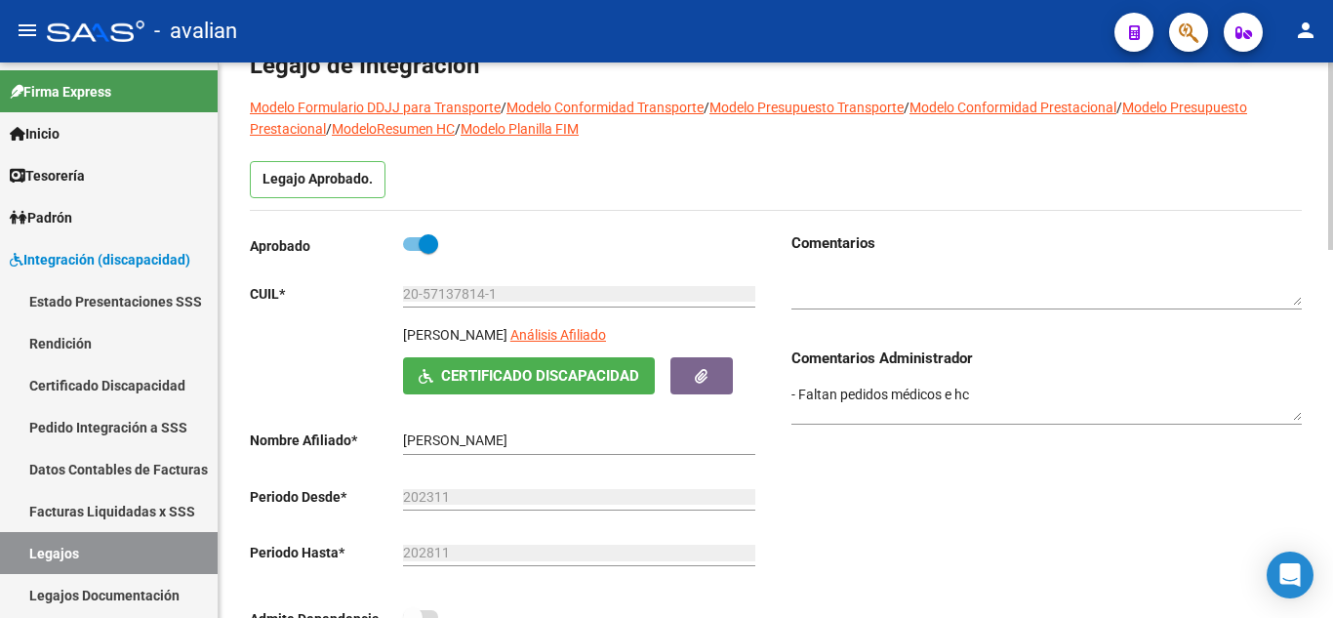
scroll to position [15, 0]
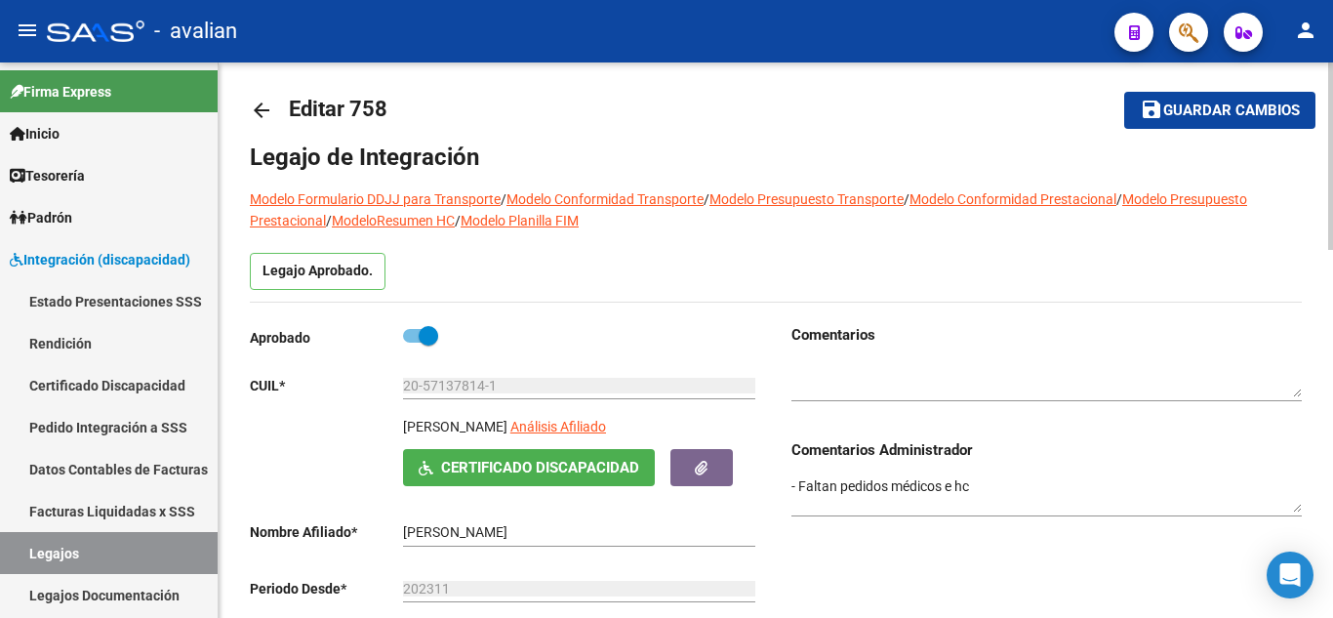
click at [895, 488] on textarea "- Faltan pedidos médicos e hc" at bounding box center [1046, 494] width 510 height 37
click at [873, 381] on textarea at bounding box center [1046, 379] width 510 height 37
paste textarea "- Faltan pedidos médicos e hc"
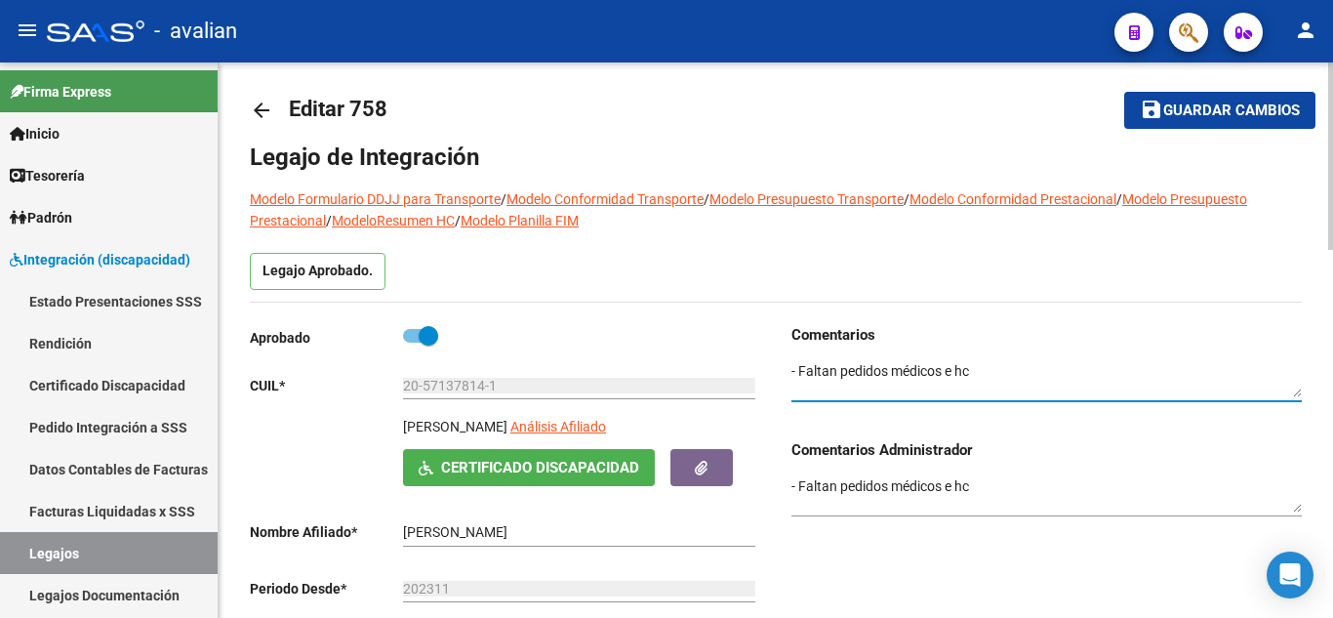
type textarea "- Faltan pedidos médicos e hc"
click at [407, 334] on span at bounding box center [420, 336] width 35 height 14
click at [412, 342] on input "checkbox" at bounding box center [412, 342] width 1 height 1
checkbox input "false"
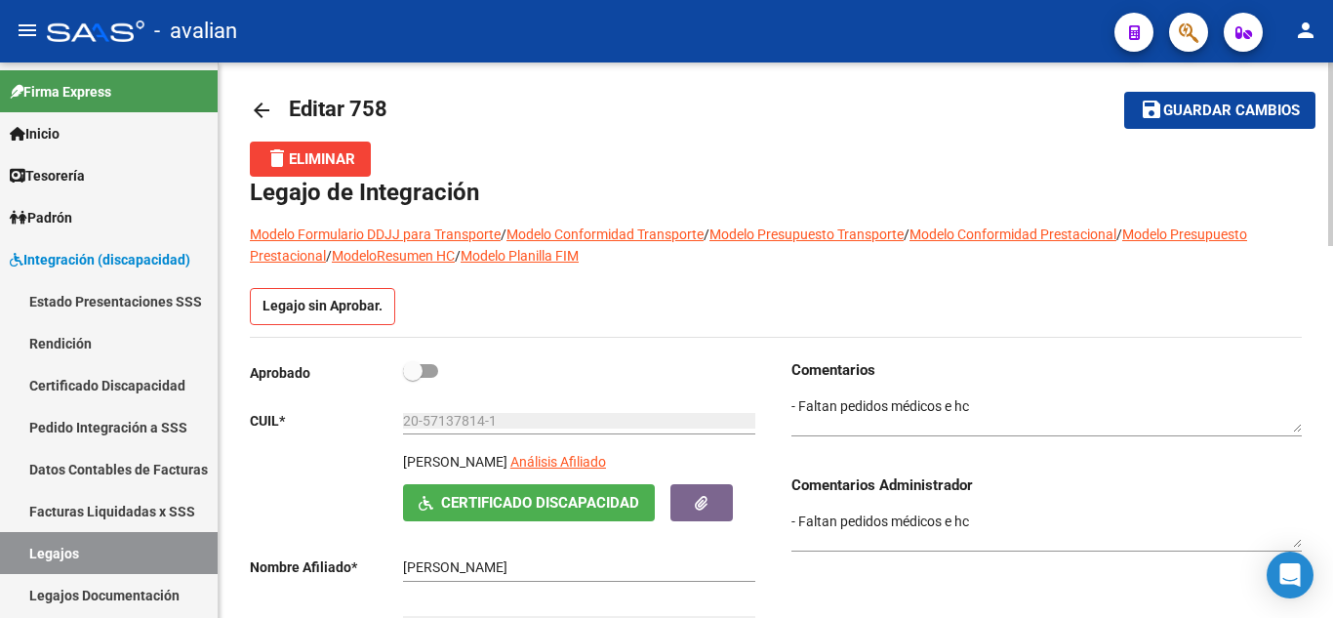
click at [518, 300] on div "Legajo sin Aprobar." at bounding box center [776, 312] width 1052 height 49
click at [1157, 123] on button "save Guardar cambios" at bounding box center [1219, 110] width 191 height 36
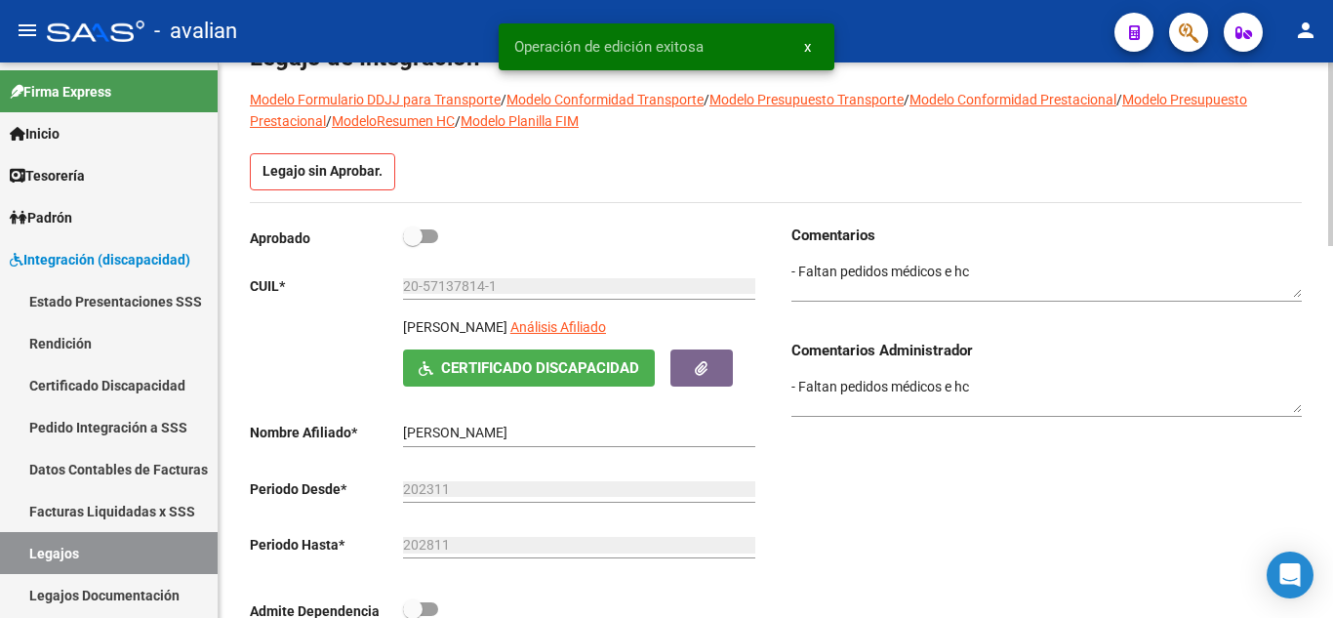
scroll to position [0, 0]
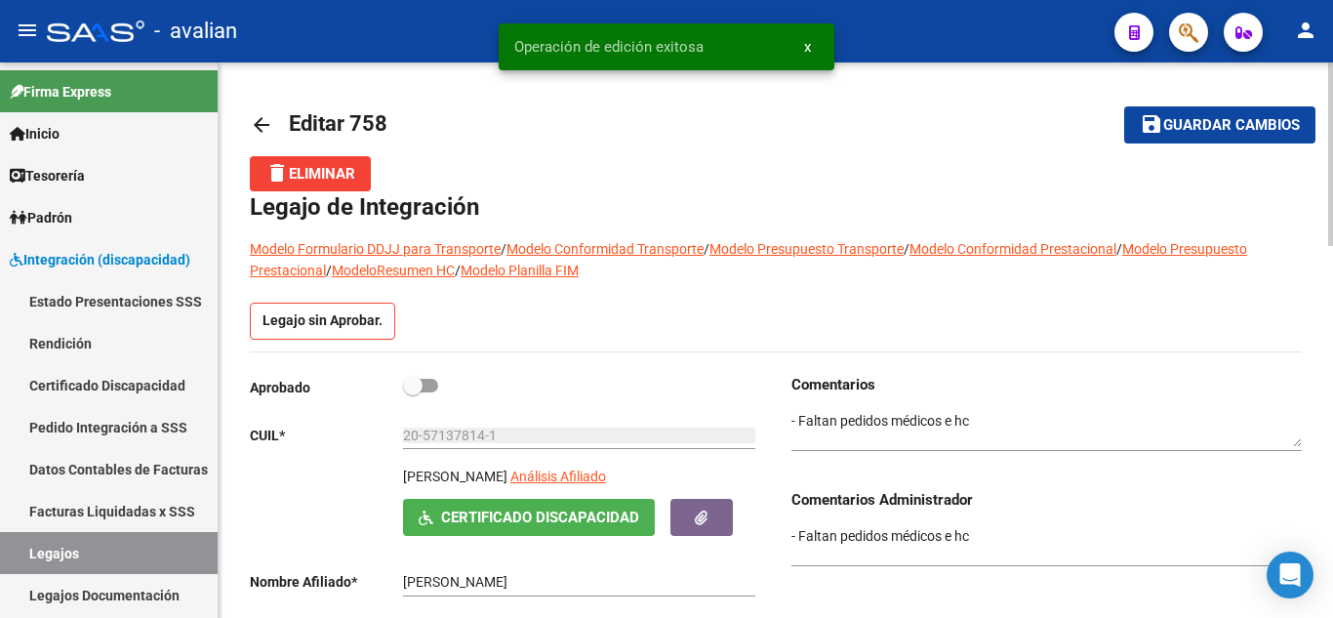
click at [267, 123] on mat-icon "arrow_back" at bounding box center [261, 124] width 23 height 23
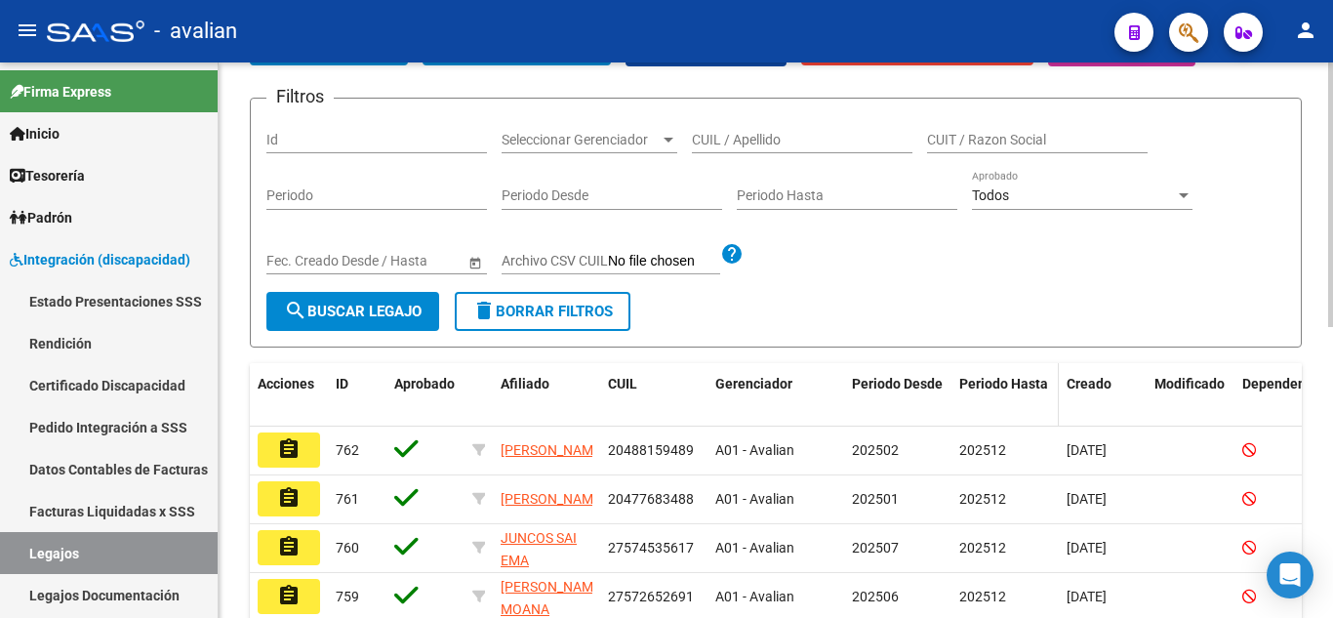
scroll to position [98, 0]
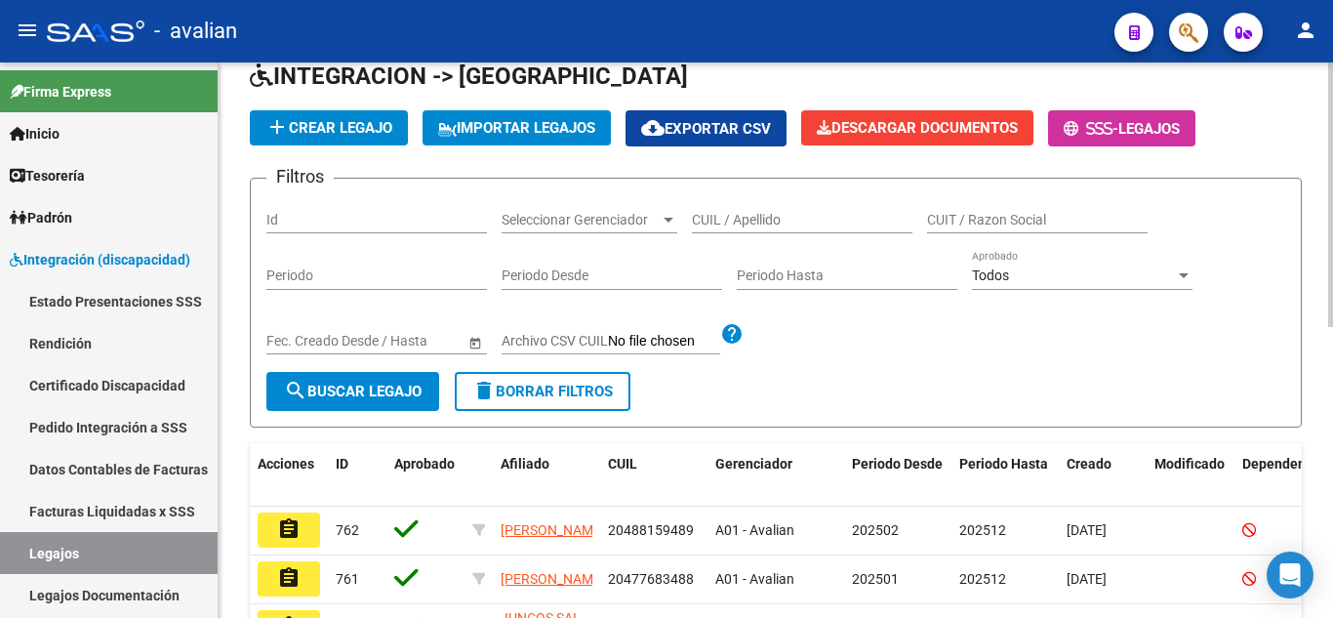
click at [617, 216] on span "Seleccionar Gerenciador" at bounding box center [580, 220] width 158 height 17
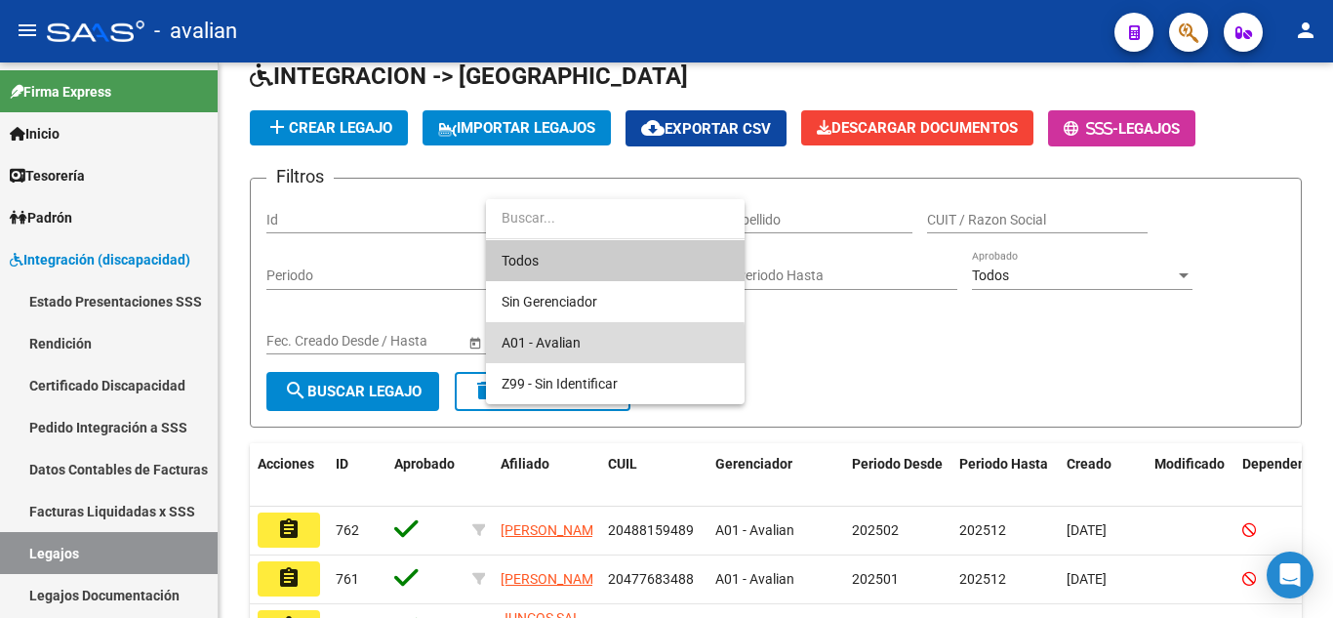
click at [586, 349] on span "A01 - Avalian" at bounding box center [614, 342] width 227 height 41
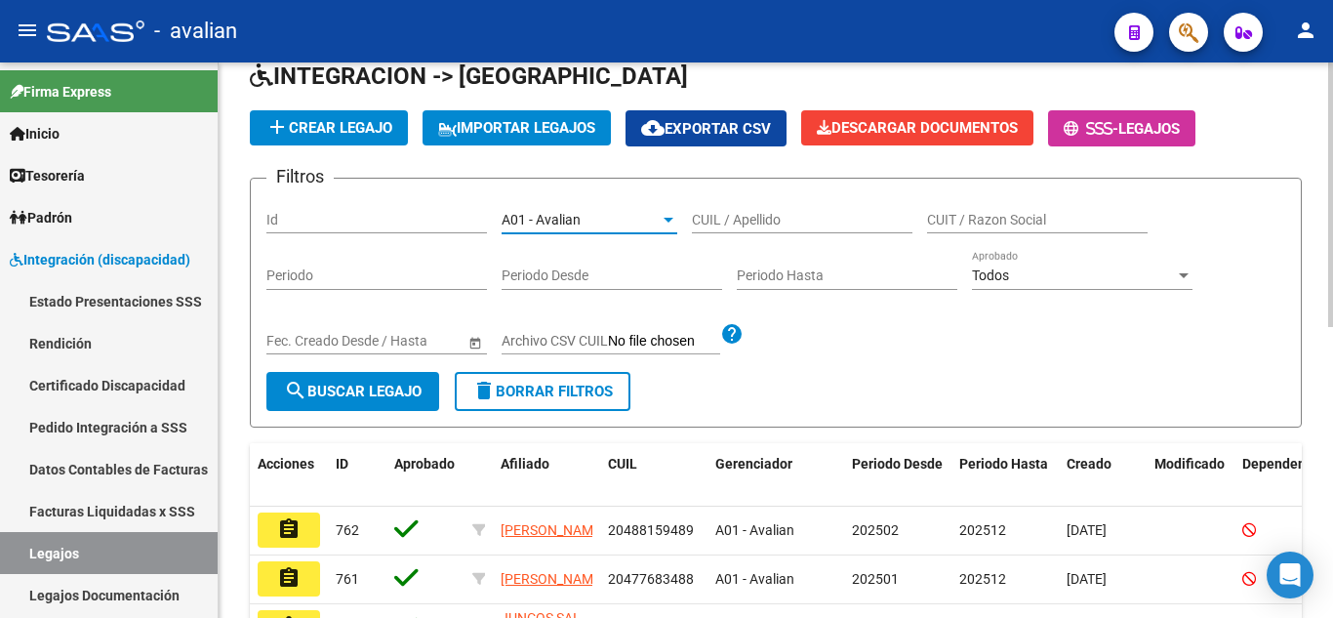
click at [1038, 265] on div "Todos Aprobado" at bounding box center [1082, 270] width 220 height 39
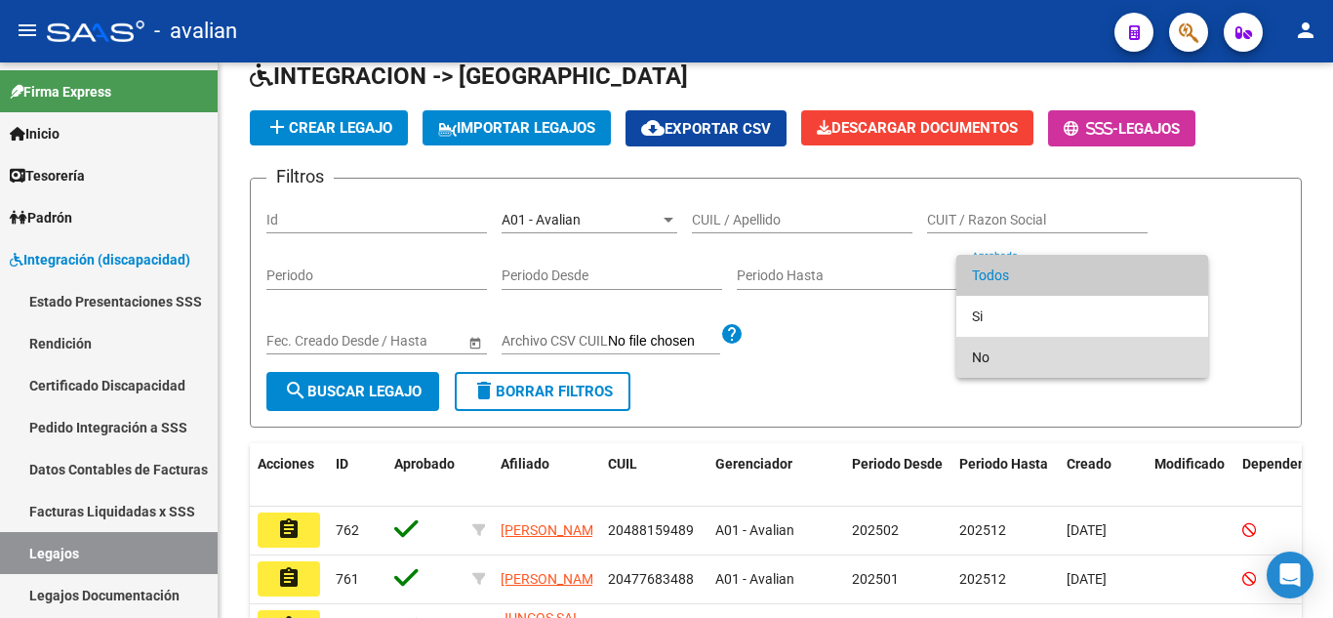
click at [1033, 351] on span "No" at bounding box center [1082, 357] width 220 height 41
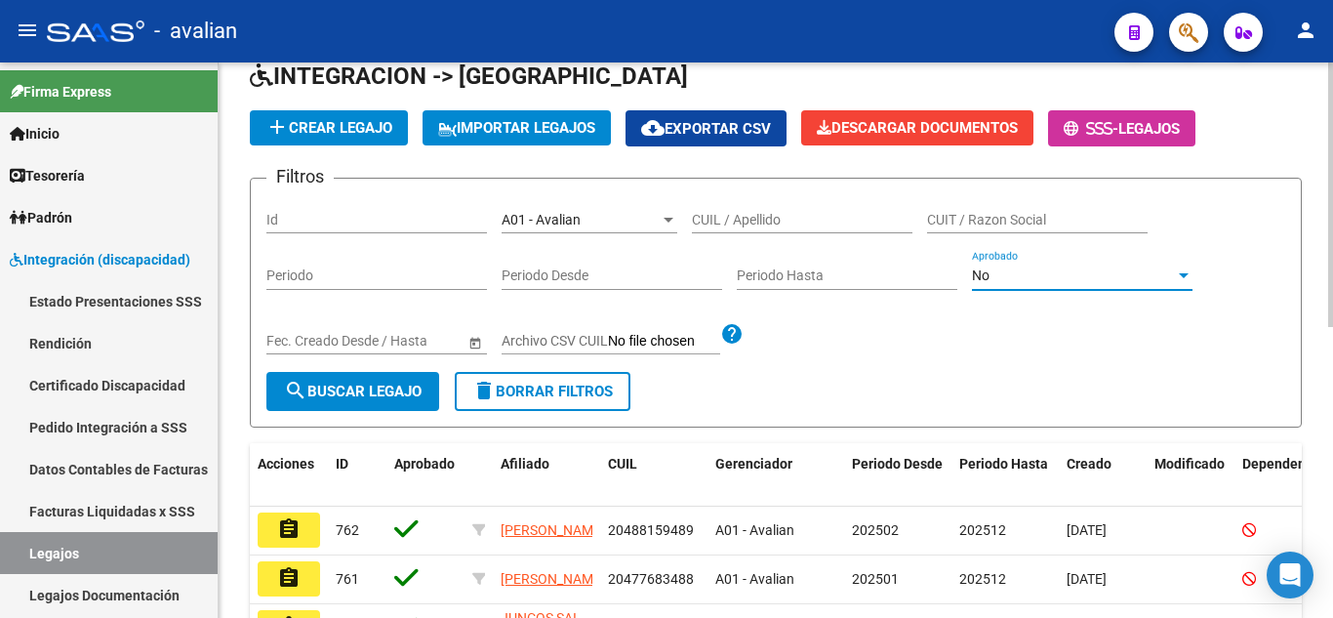
click at [416, 380] on button "search Buscar Legajo" at bounding box center [352, 391] width 173 height 39
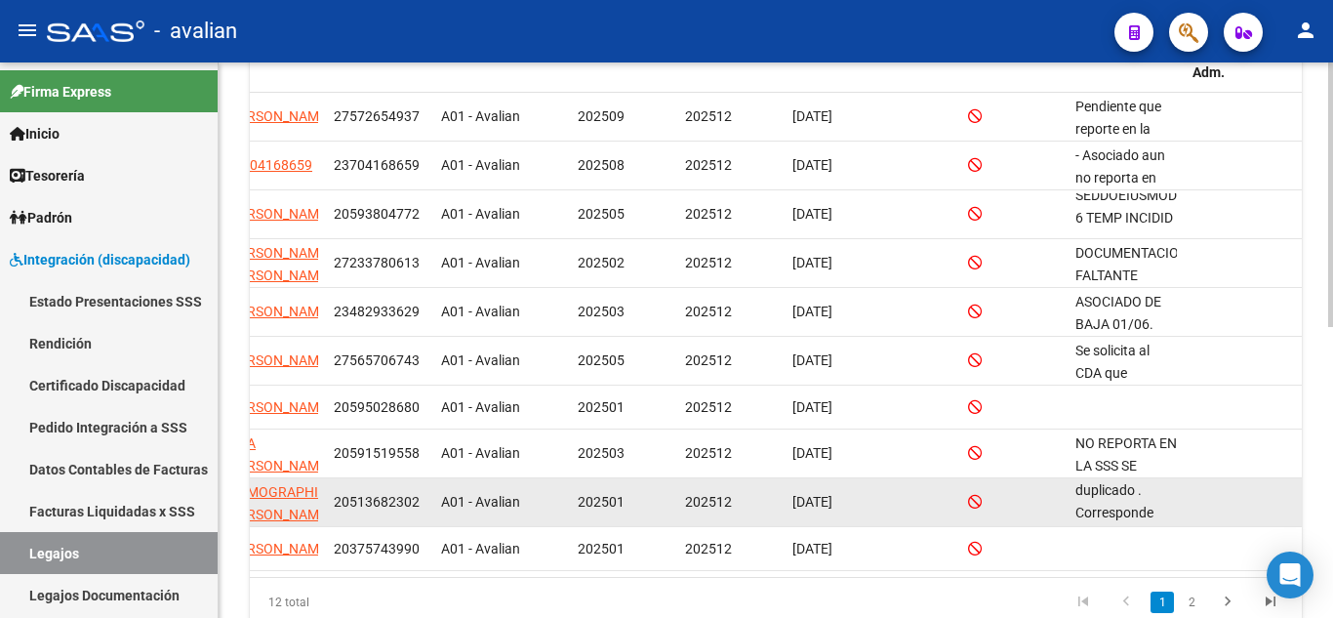
scroll to position [48, 0]
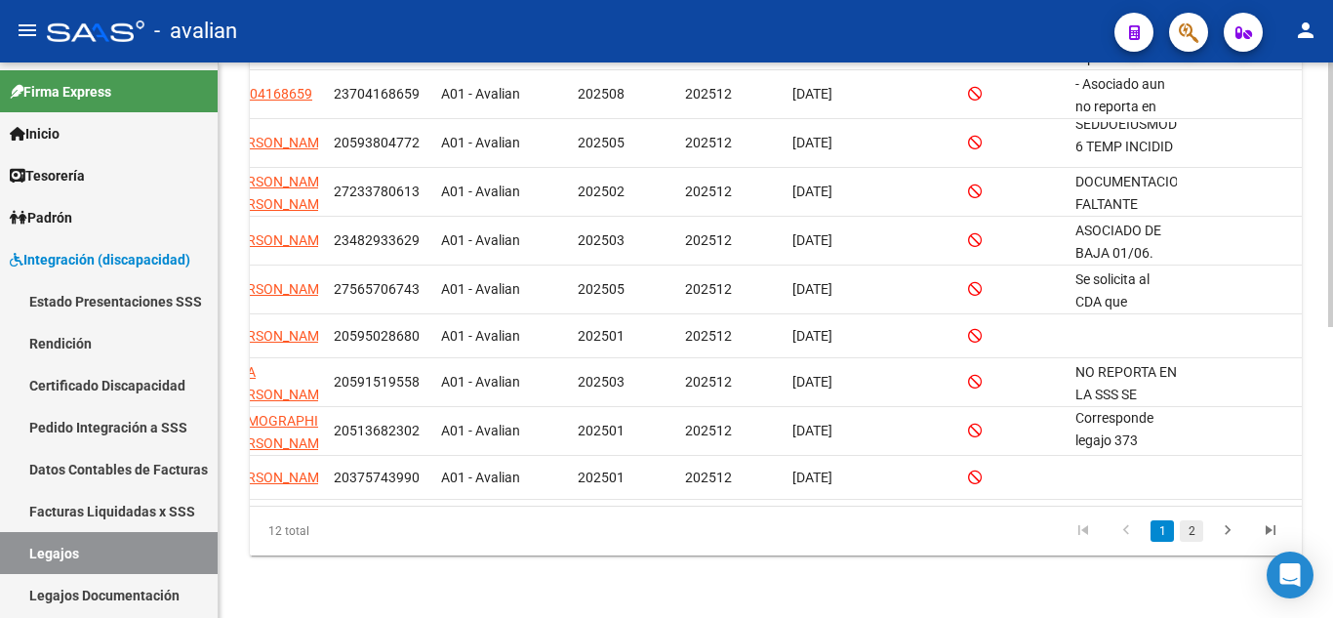
click at [1192, 535] on link "2" at bounding box center [1190, 530] width 23 height 21
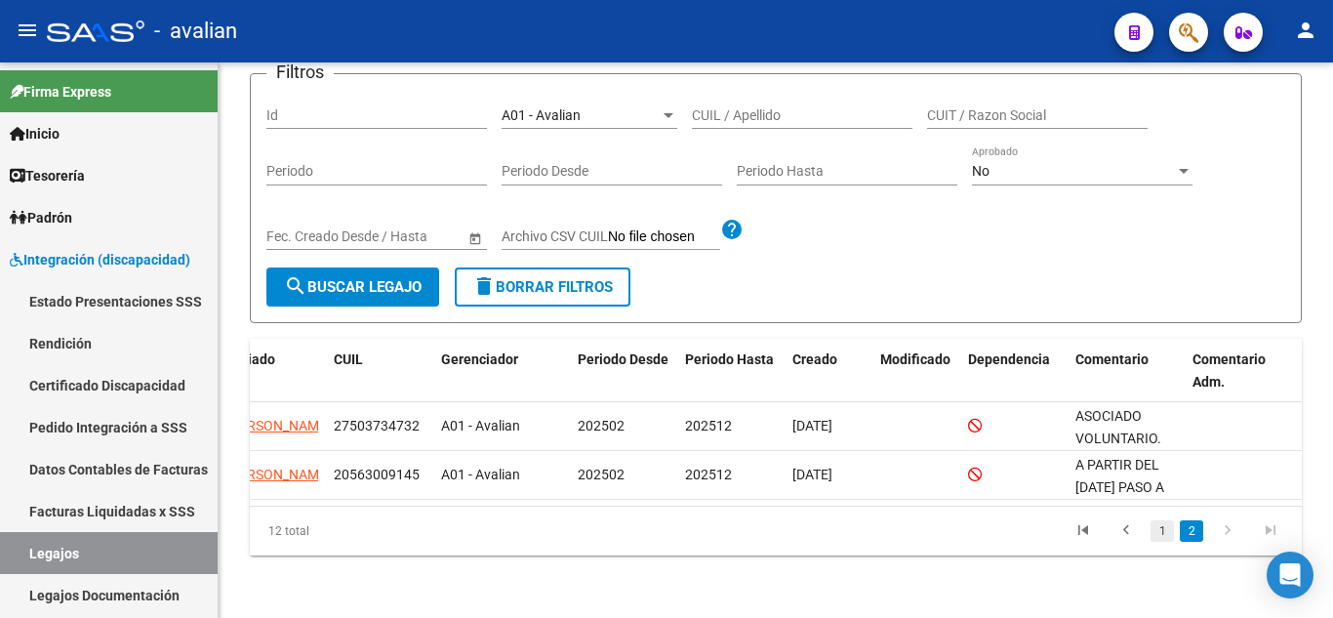
click at [1169, 540] on link "1" at bounding box center [1161, 530] width 23 height 21
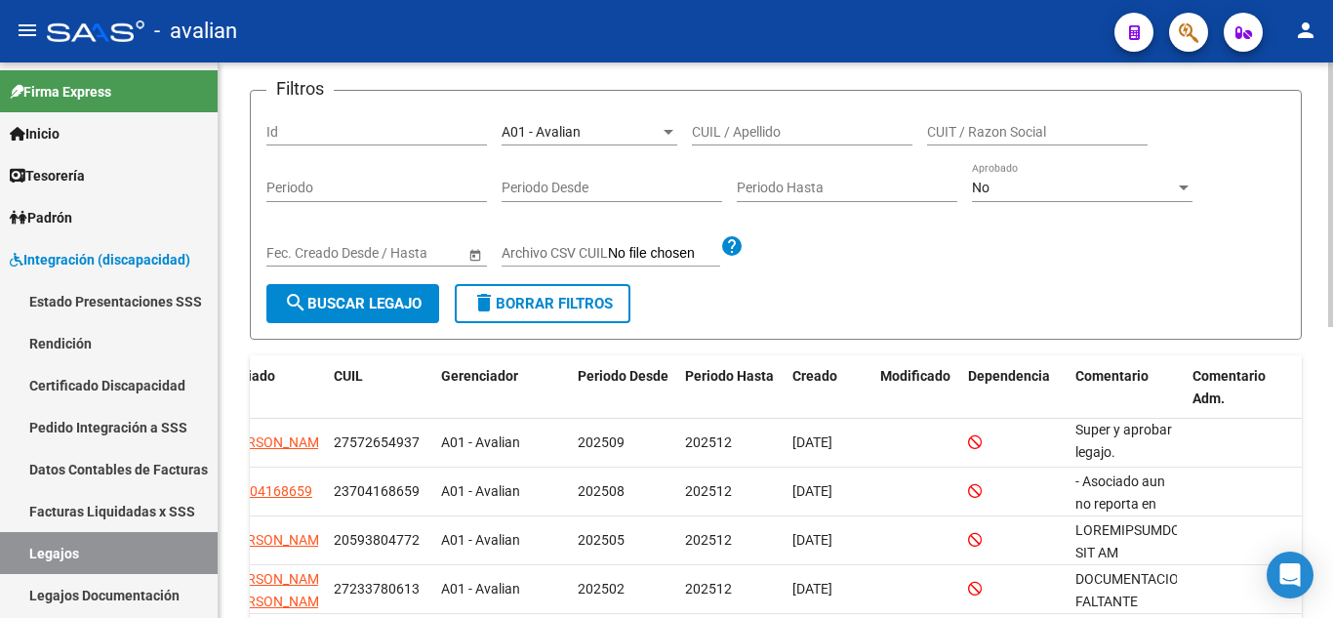
scroll to position [23, 0]
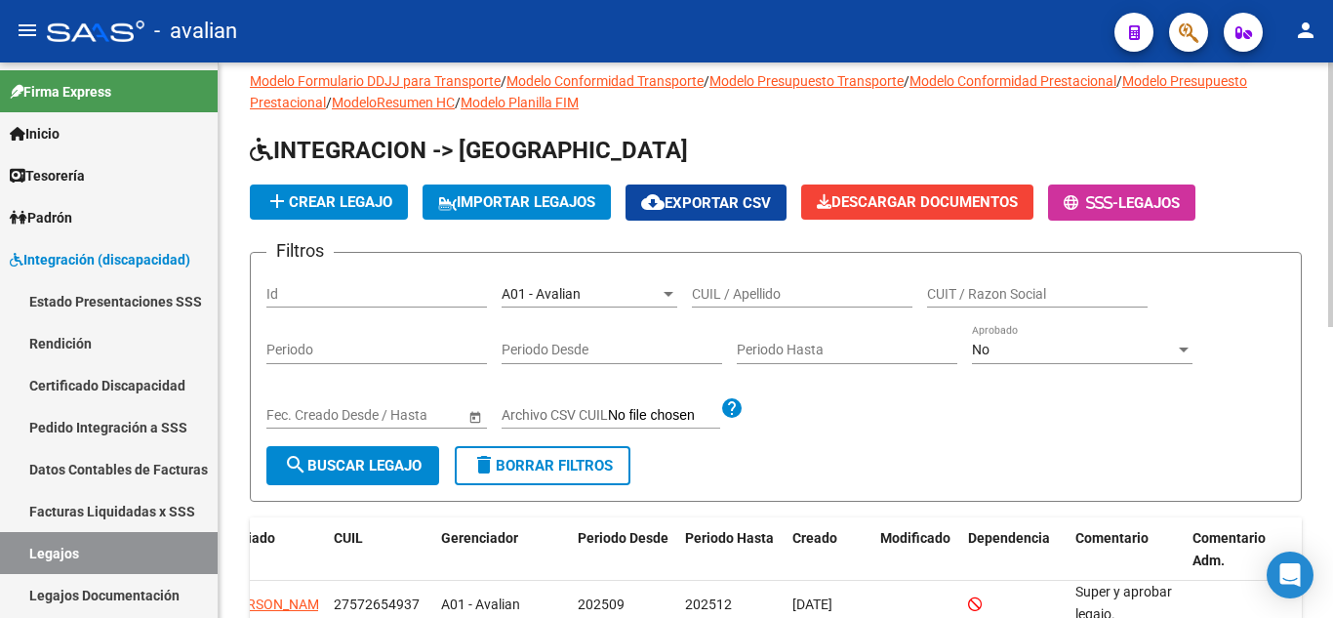
click at [769, 283] on div "CUIL / Apellido" at bounding box center [802, 287] width 220 height 39
click at [768, 297] on input "CUIL / Apellido" at bounding box center [802, 294] width 220 height 17
paste input "- Faltan pedidos médicos e hc"
paste input "20571378141"
click at [748, 274] on div "20571378141- Faltan pedidos médicos e hc CUIL / Apellido" at bounding box center [802, 287] width 220 height 39
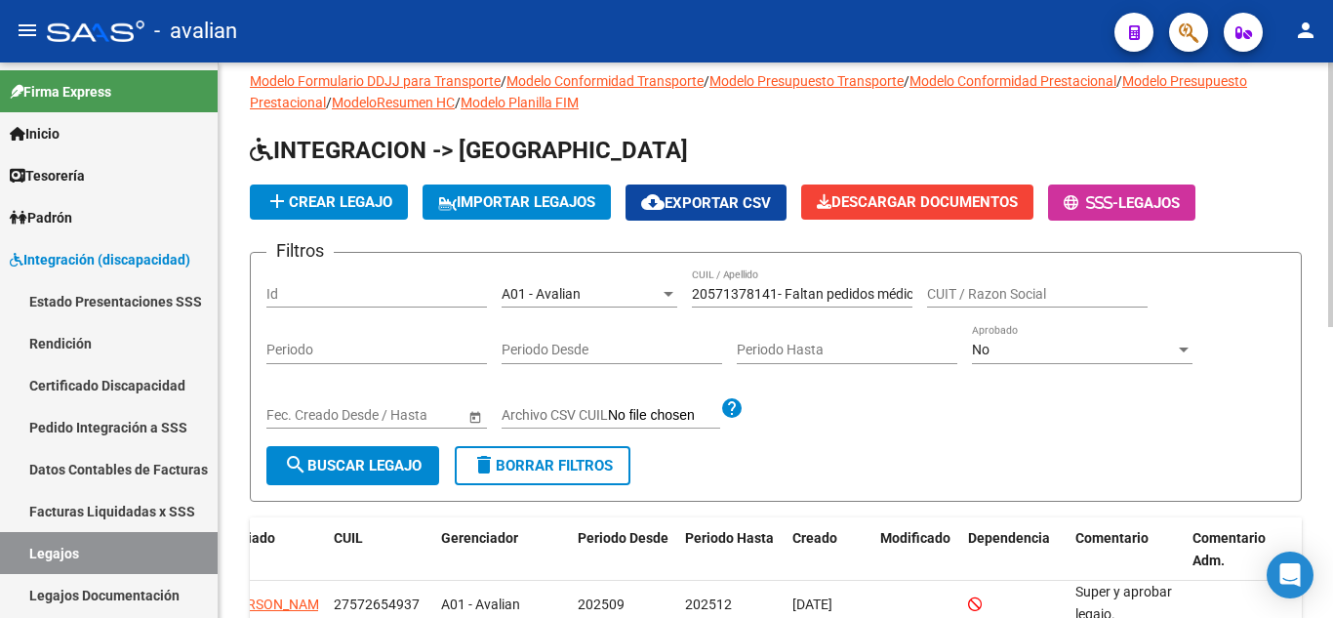
click at [744, 278] on div "20571378141- Faltan pedidos médicos e hc CUIL / Apellido" at bounding box center [802, 287] width 220 height 39
click at [743, 281] on div "20571378141- Faltan pedidos médicos e hc CUIL / Apellido" at bounding box center [802, 287] width 220 height 39
click at [743, 283] on div "20571378141- Faltan pedidos médicos e hc CUIL / Apellido" at bounding box center [802, 287] width 220 height 39
click at [740, 290] on input "20571378141- Faltan pedidos médicos e hc" at bounding box center [802, 294] width 220 height 17
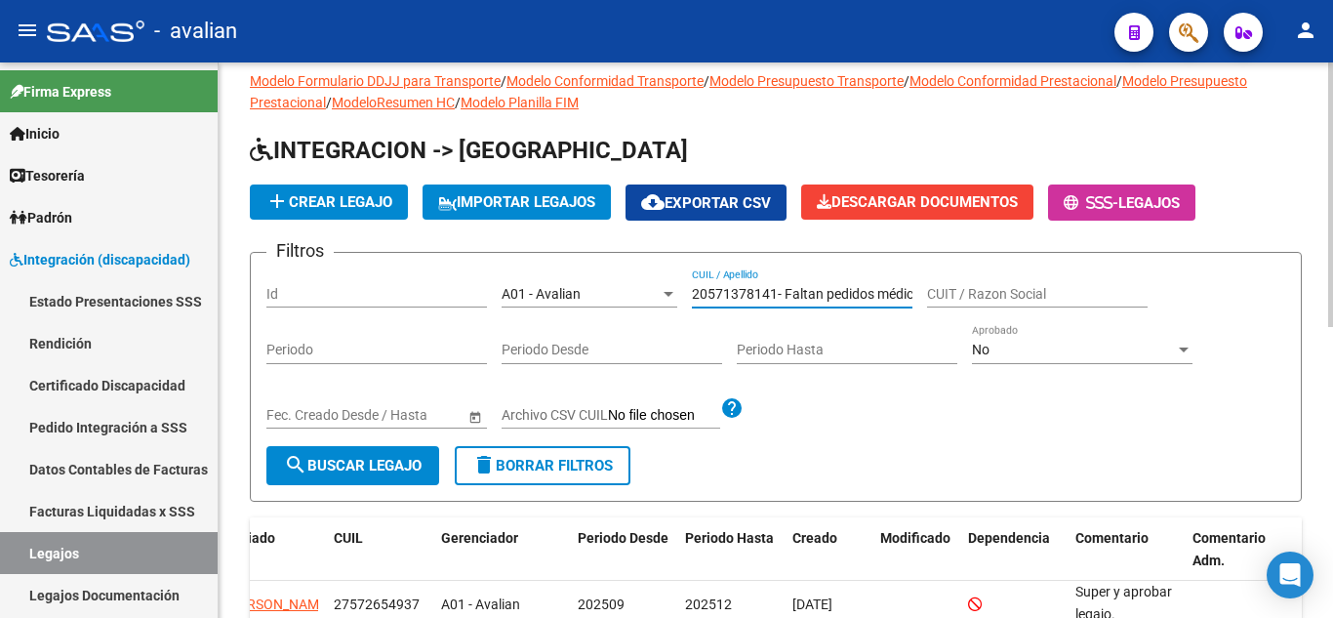
click at [740, 290] on input "20571378141- Faltan pedidos médicos e hc" at bounding box center [802, 294] width 220 height 17
paste input "text"
type input "20571378141"
click at [348, 485] on button "search Buscar Legajo" at bounding box center [352, 465] width 173 height 39
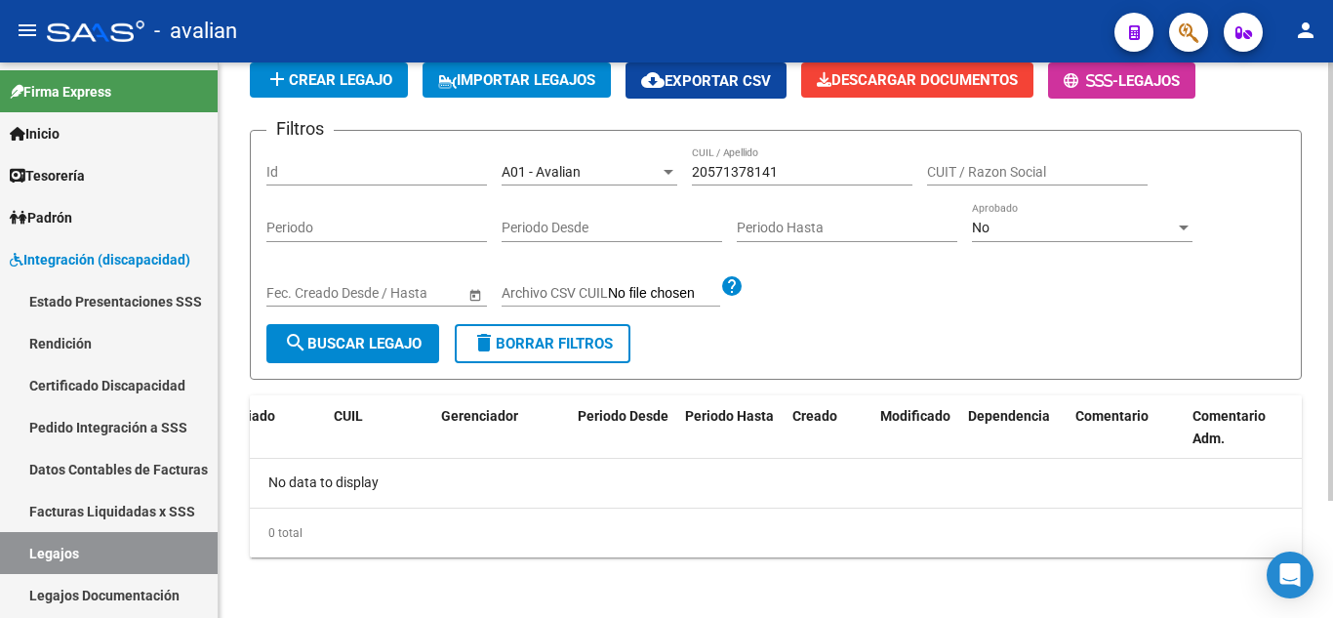
scroll to position [148, 0]
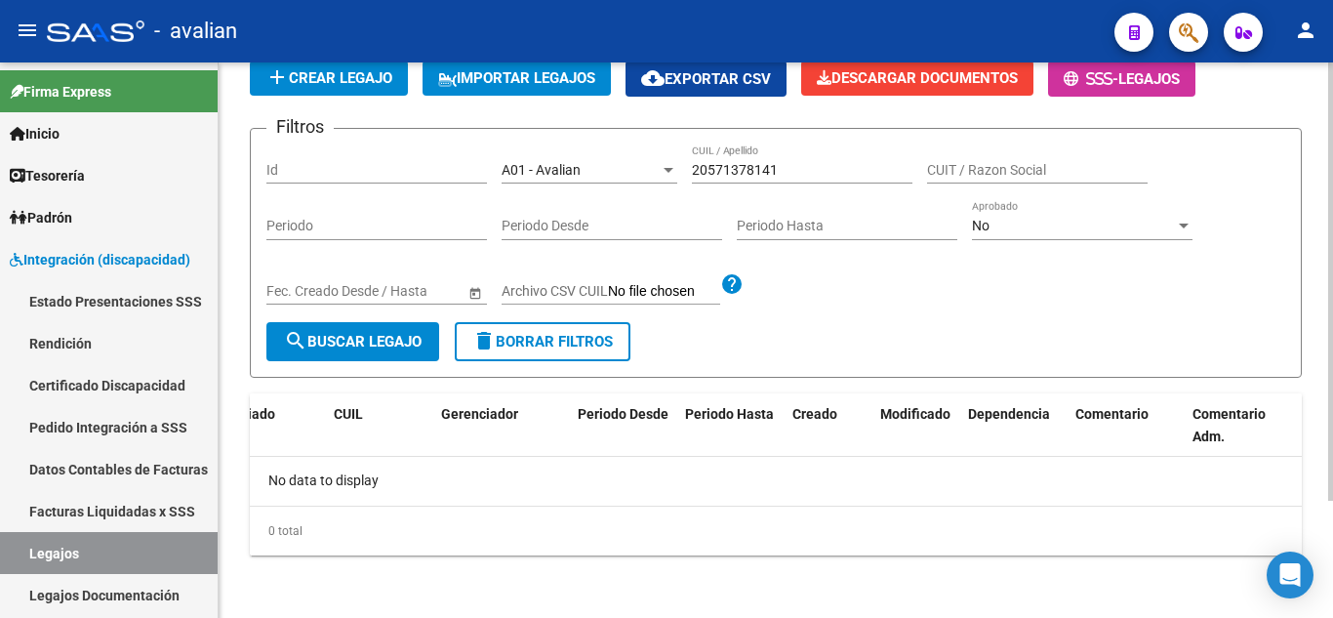
click at [821, 174] on input "20571378141" at bounding box center [802, 170] width 220 height 17
click at [362, 350] on button "search Buscar Legajo" at bounding box center [352, 341] width 173 height 39
click at [1004, 227] on div "No" at bounding box center [1073, 226] width 203 height 17
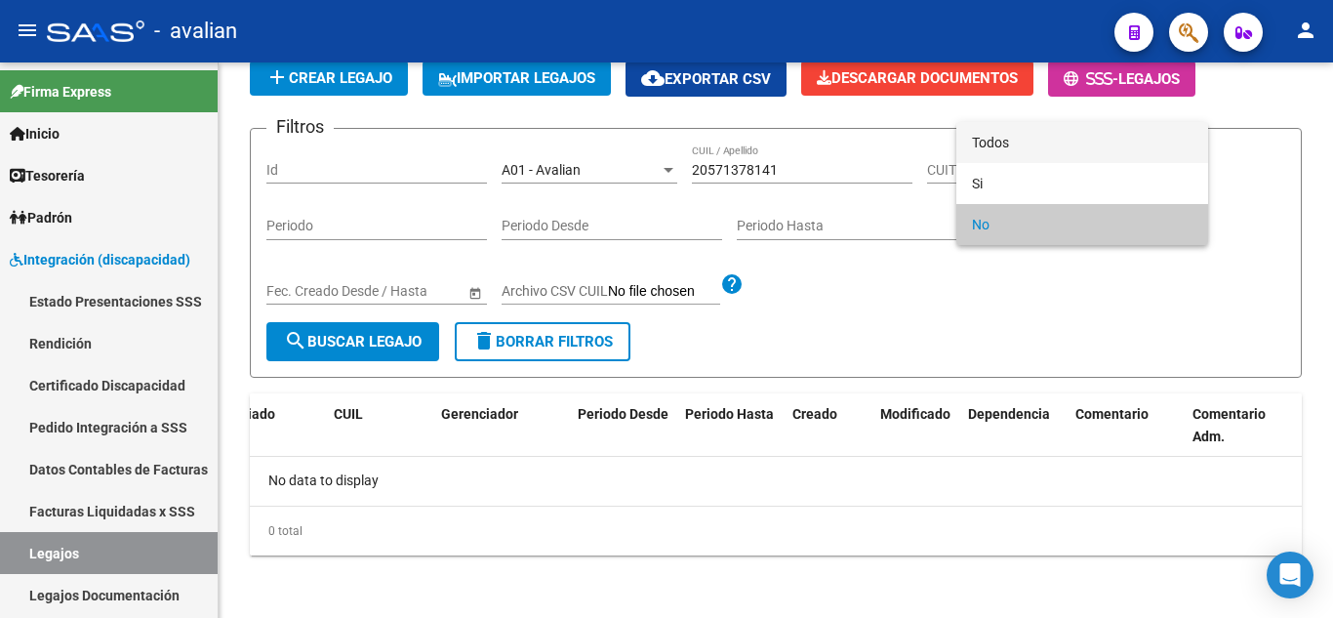
click at [1006, 152] on span "Todos" at bounding box center [1082, 142] width 220 height 41
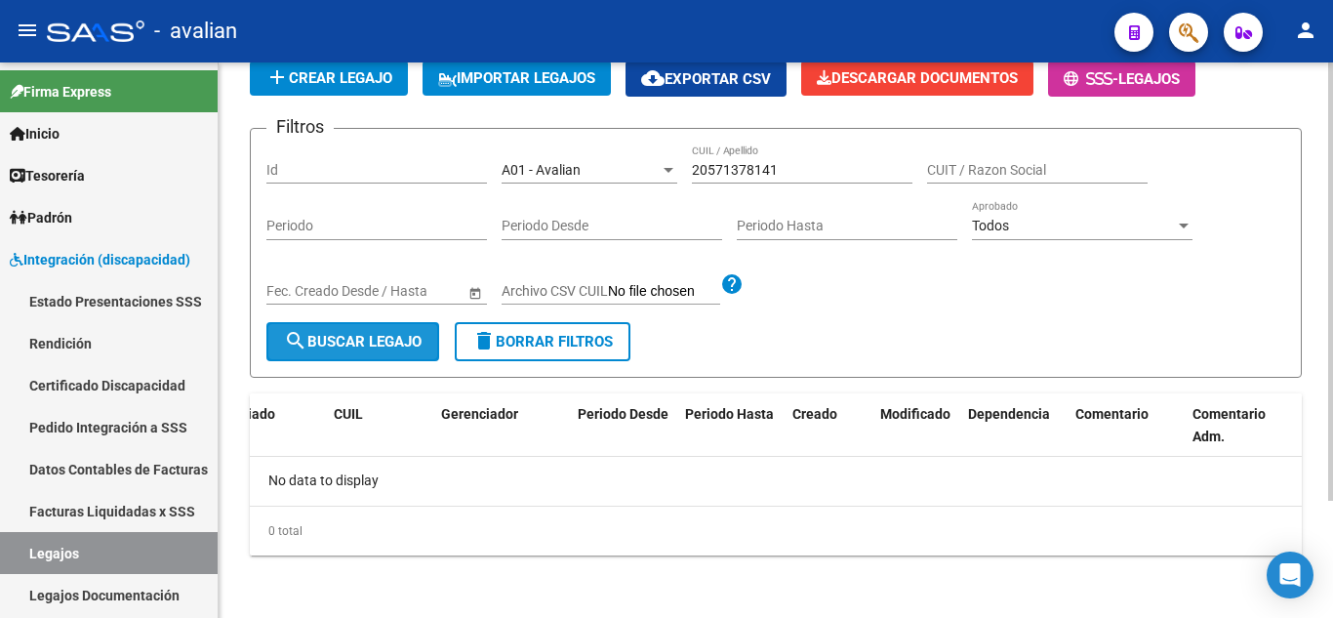
click at [378, 353] on button "search Buscar Legajo" at bounding box center [352, 341] width 173 height 39
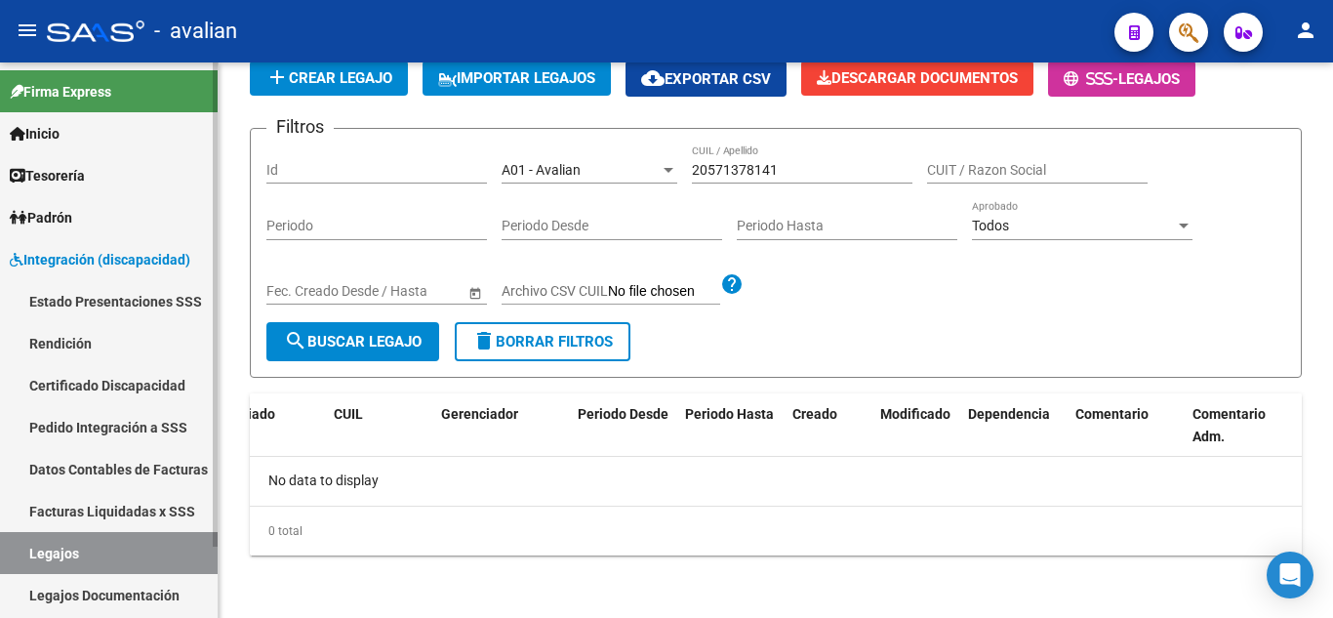
click at [68, 522] on link "Facturas Liquidadas x SSS" at bounding box center [109, 511] width 218 height 42
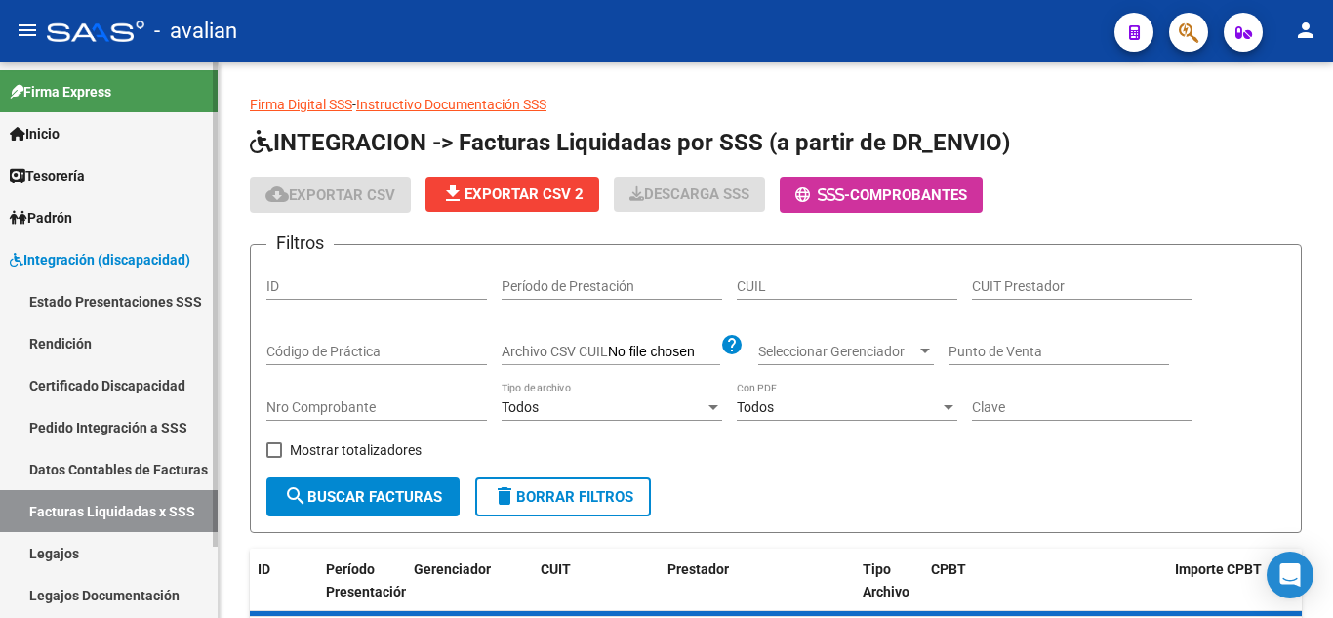
click at [79, 545] on link "Legajos" at bounding box center [109, 553] width 218 height 42
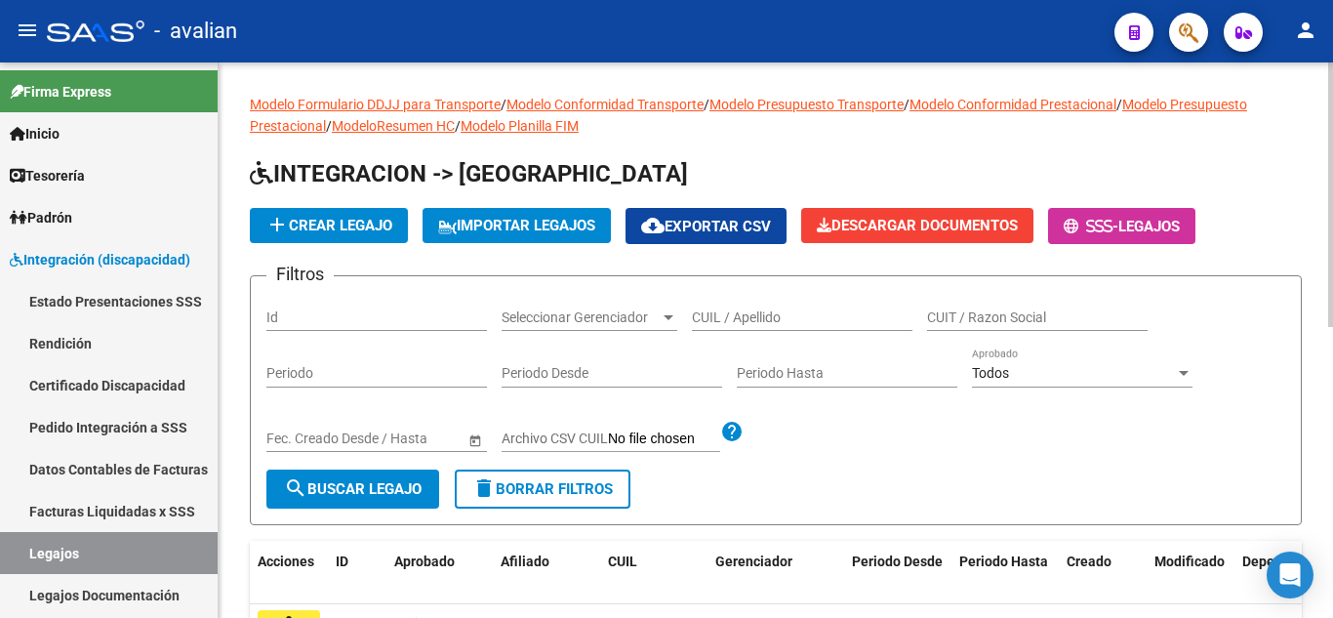
click at [771, 306] on div "CUIL / Apellido" at bounding box center [802, 311] width 220 height 39
click at [772, 315] on input "CUIL / Apellido" at bounding box center [802, 317] width 220 height 17
paste input "20571378141"
type input "20571378141"
click at [317, 508] on button "search Buscar Legajo" at bounding box center [352, 488] width 173 height 39
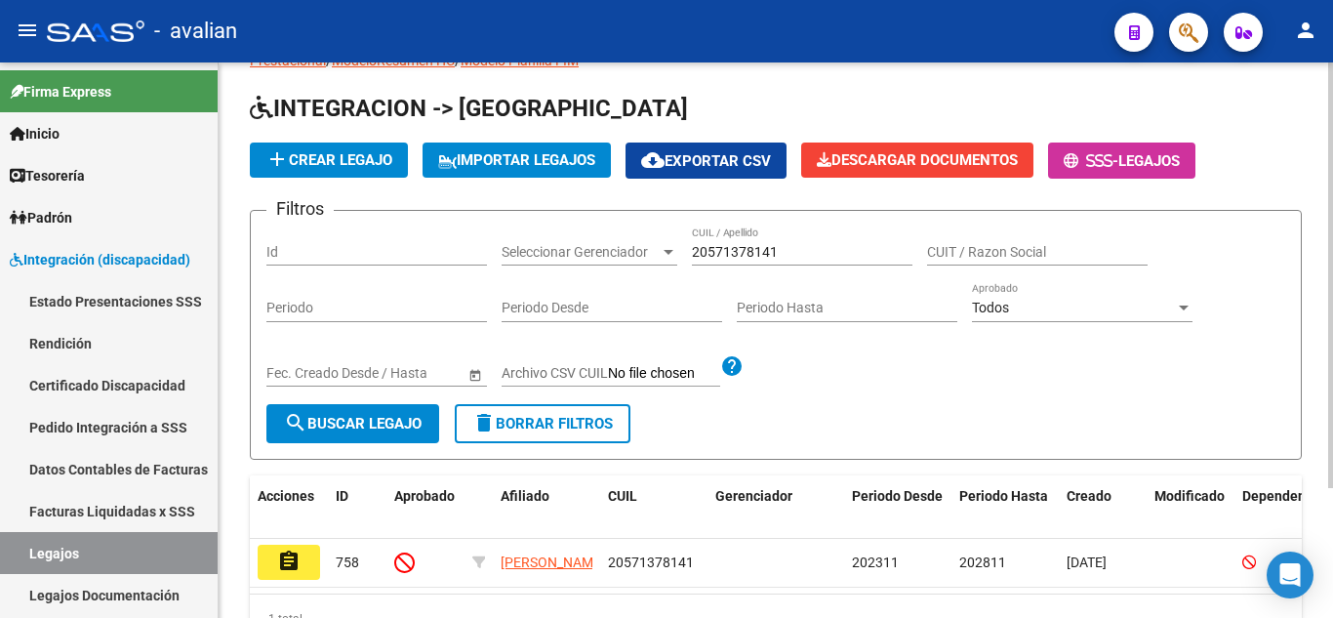
scroll to position [98, 0]
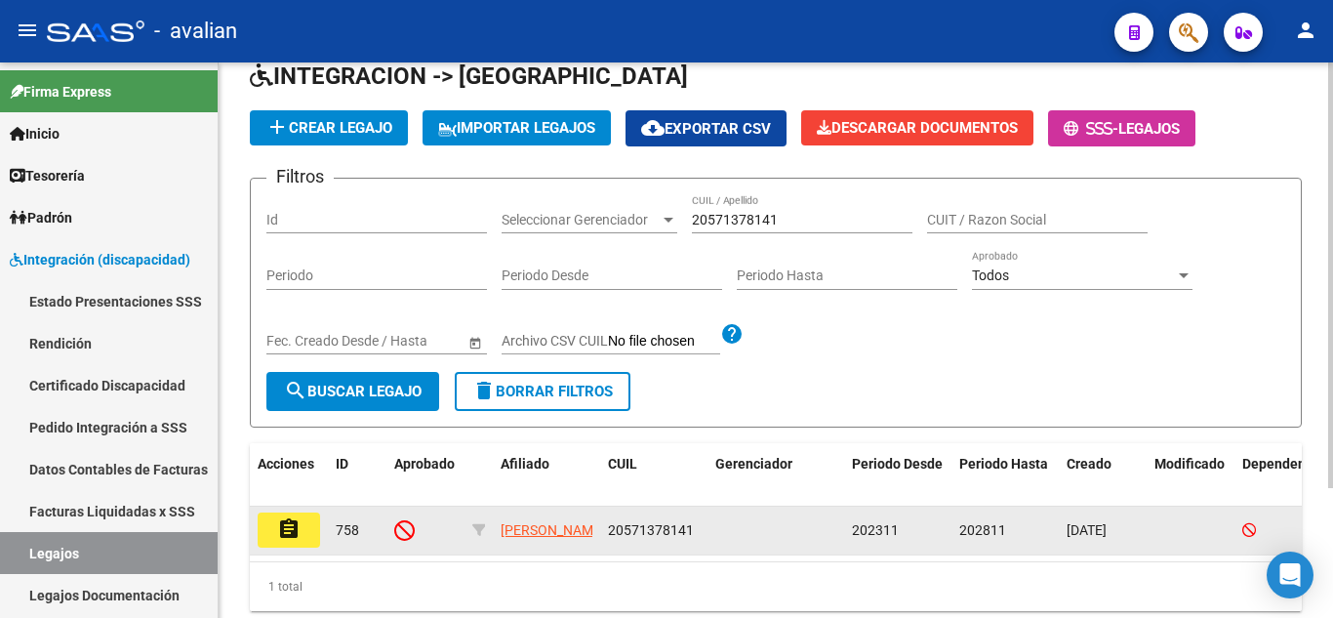
click at [294, 542] on button "assignment" at bounding box center [289, 529] width 62 height 35
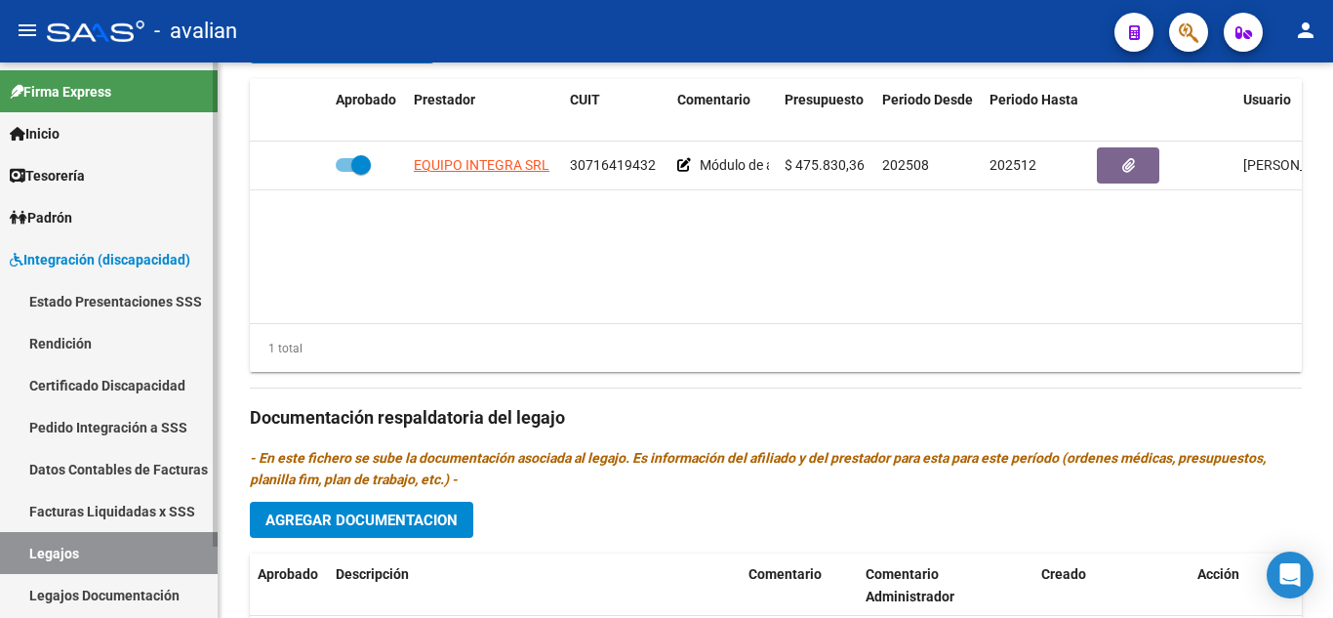
click at [110, 534] on link "Legajos" at bounding box center [109, 553] width 218 height 42
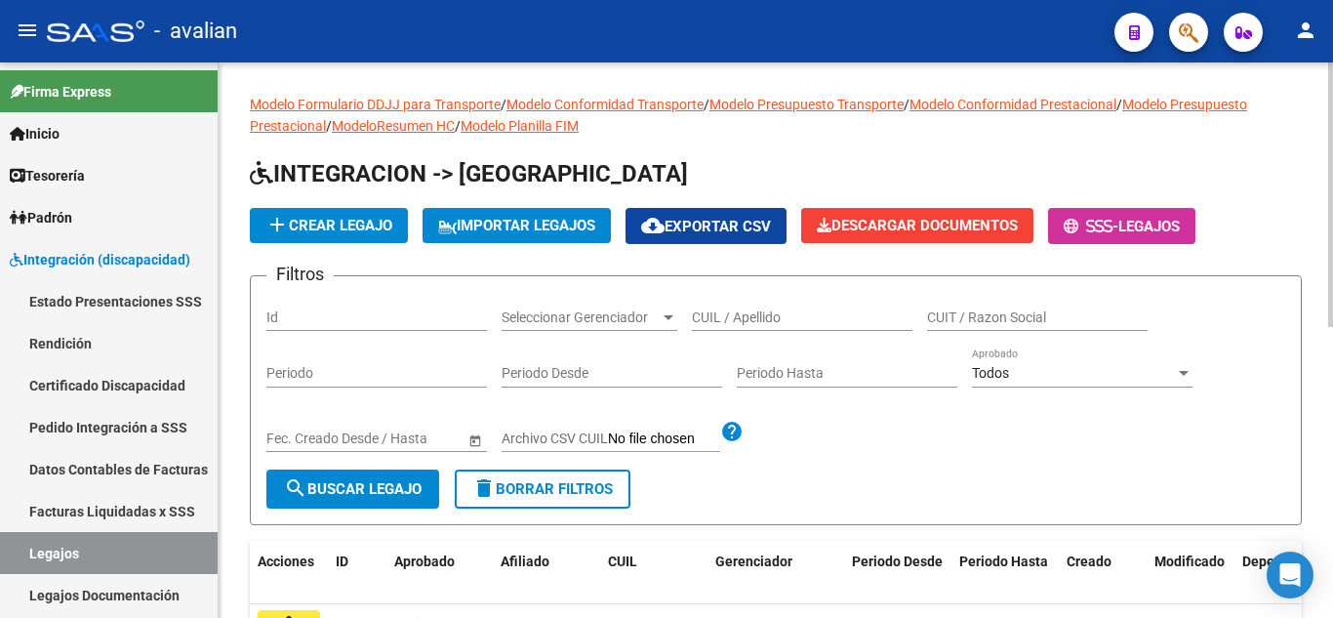
click at [1023, 378] on div "Todos" at bounding box center [1073, 373] width 203 height 17
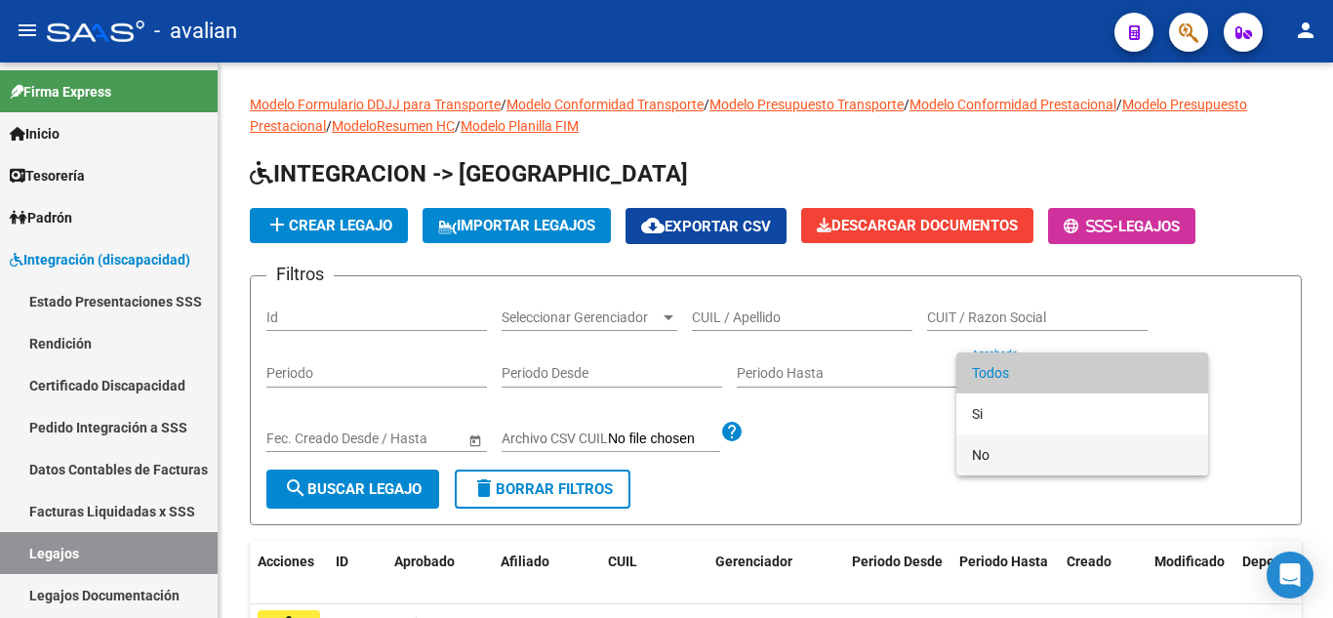
click at [1019, 457] on span "No" at bounding box center [1082, 454] width 220 height 41
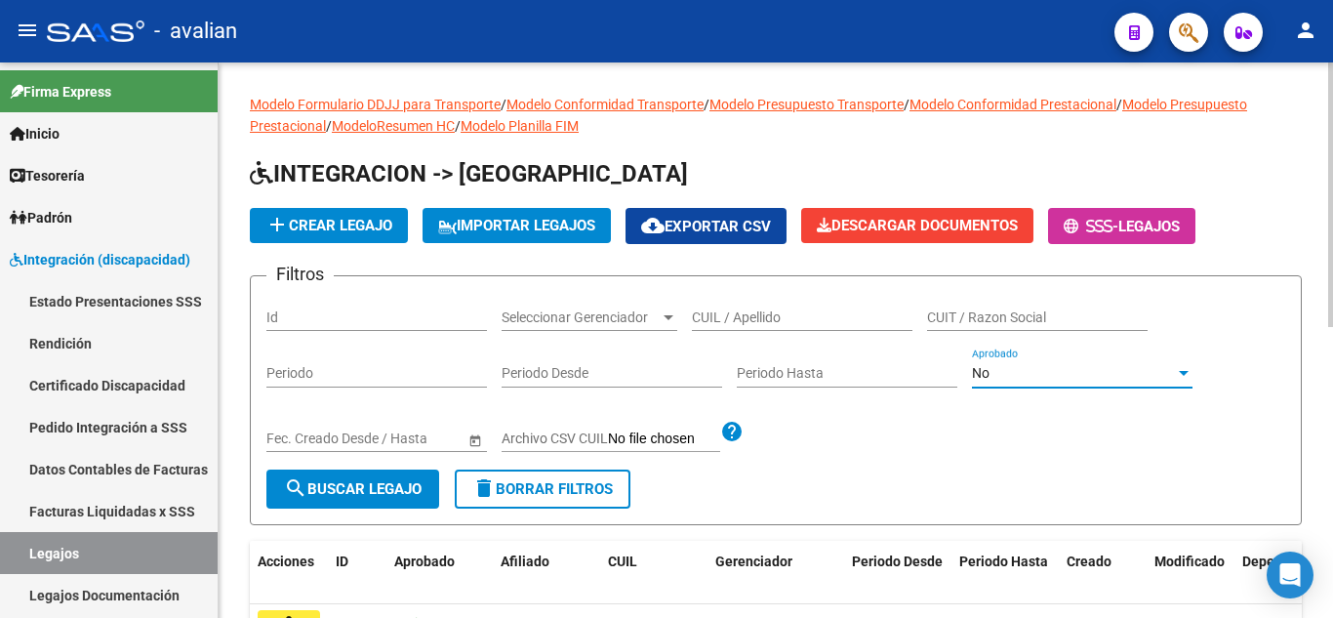
click at [608, 382] on div "Periodo Desde" at bounding box center [611, 367] width 220 height 39
click at [540, 310] on span "Seleccionar Gerenciador" at bounding box center [580, 317] width 158 height 17
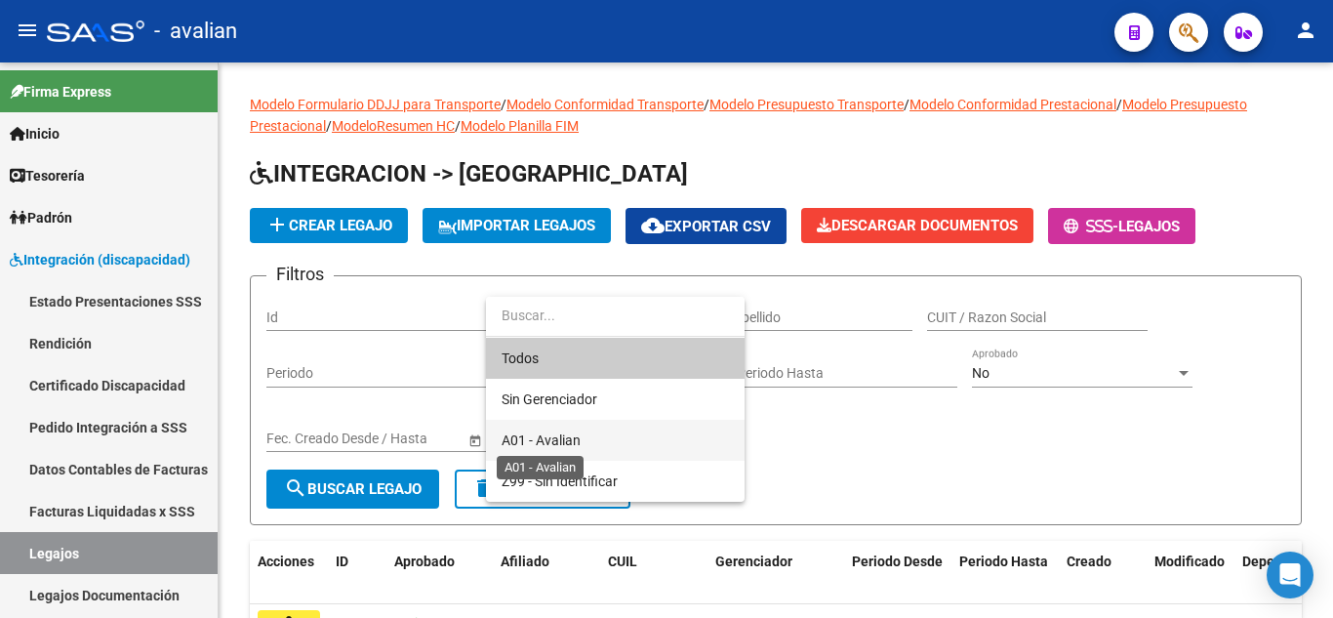
click at [562, 439] on span "A01 - Avalian" at bounding box center [540, 440] width 79 height 16
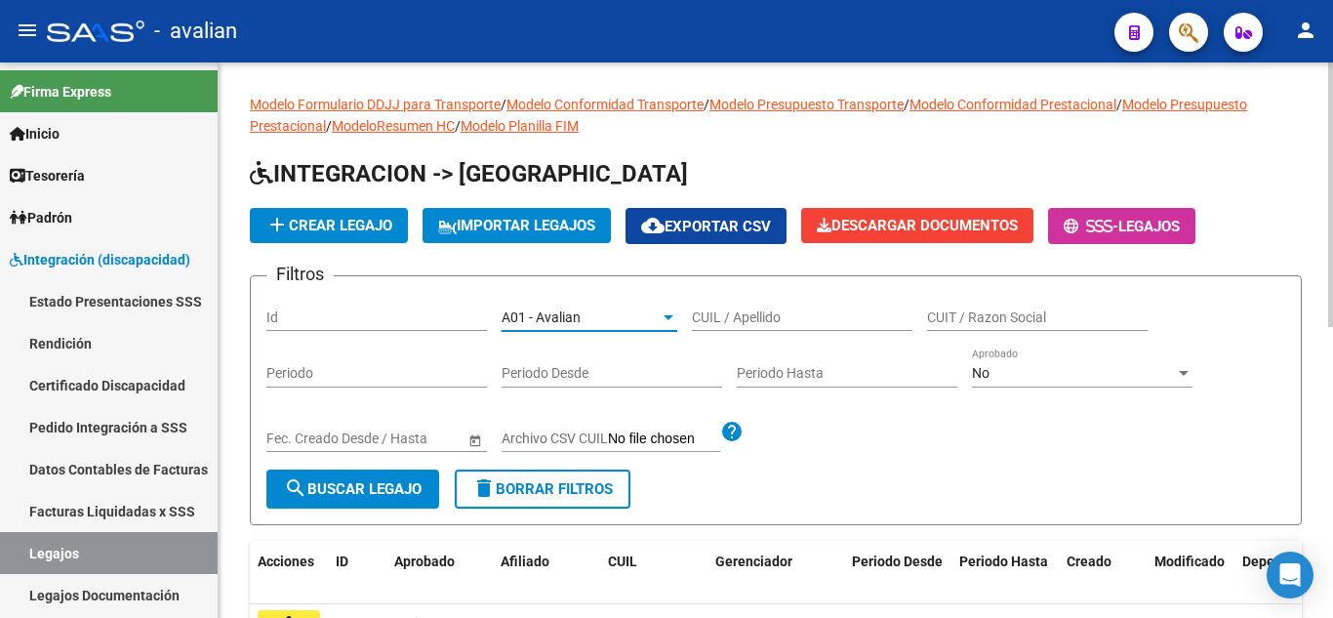
click at [298, 498] on mat-icon "search" at bounding box center [295, 487] width 23 height 23
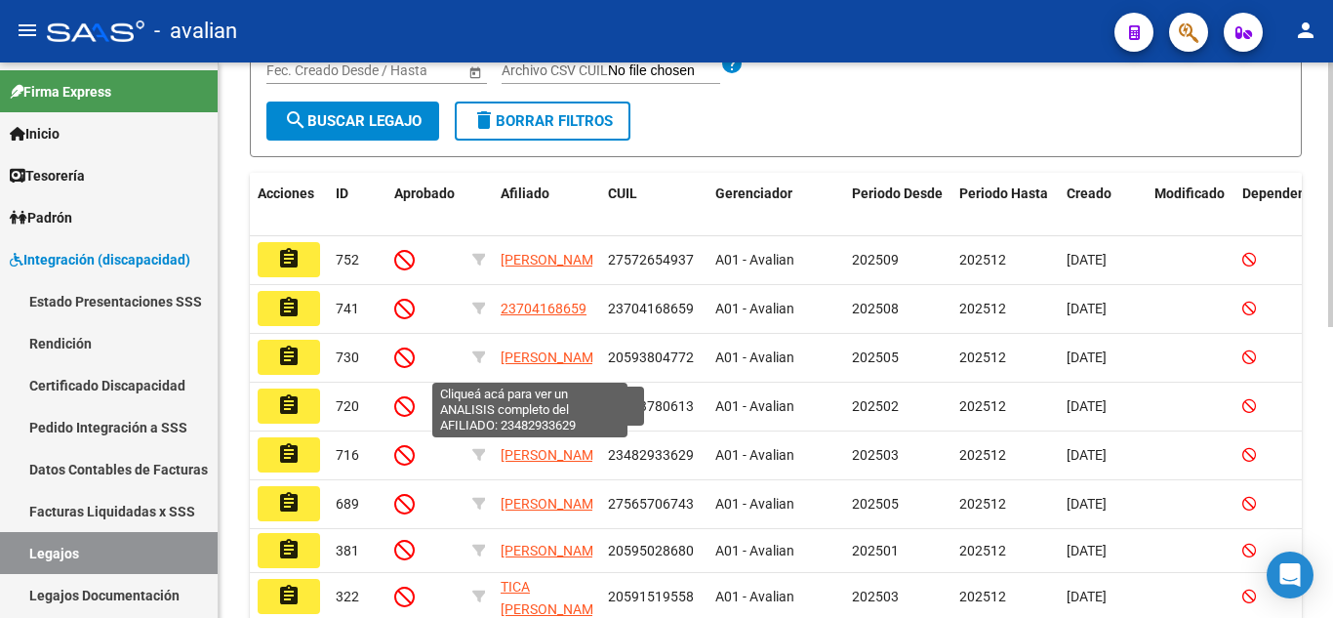
scroll to position [98, 0]
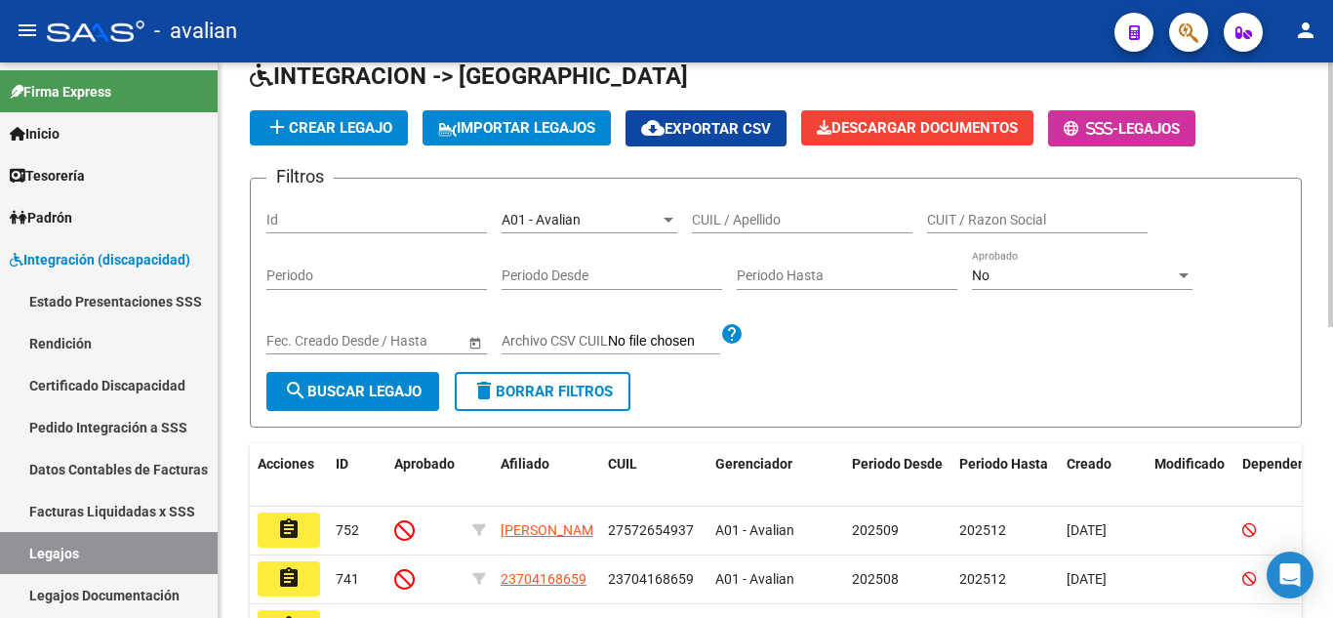
click at [748, 228] on div "CUIL / Apellido" at bounding box center [802, 213] width 220 height 39
paste input "20571378141"
type input "20571378141"
click at [1038, 273] on div "No" at bounding box center [1073, 275] width 203 height 17
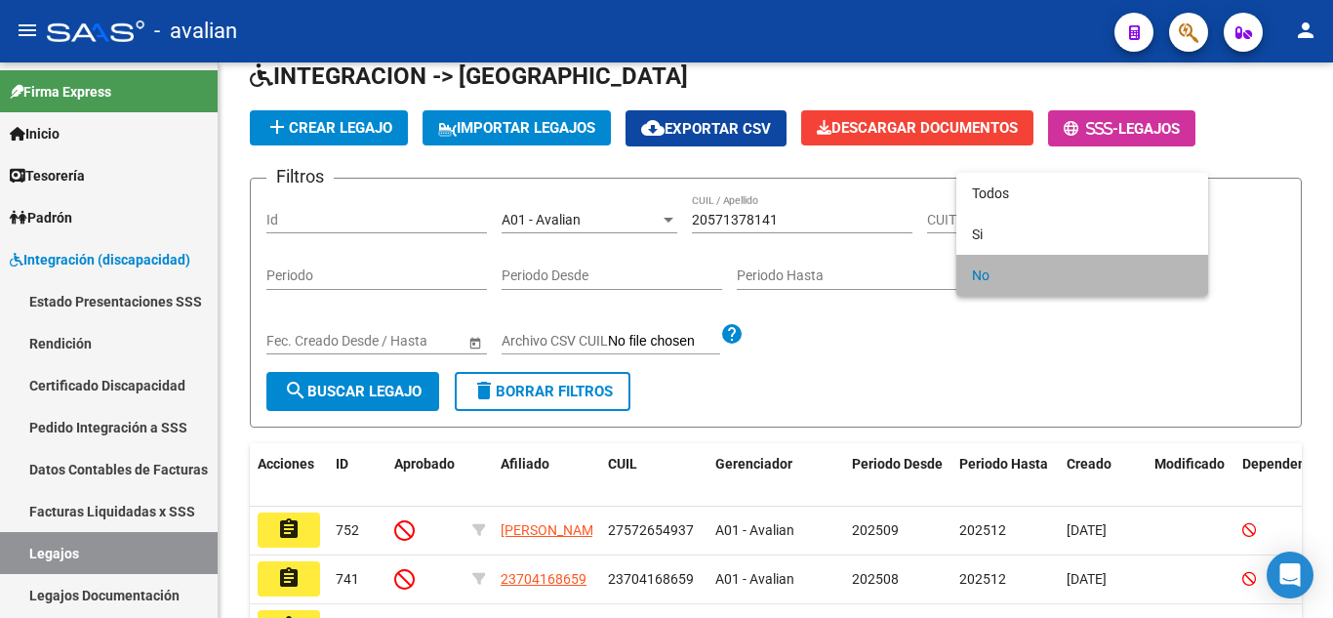
click at [1005, 260] on span "No" at bounding box center [1082, 275] width 220 height 41
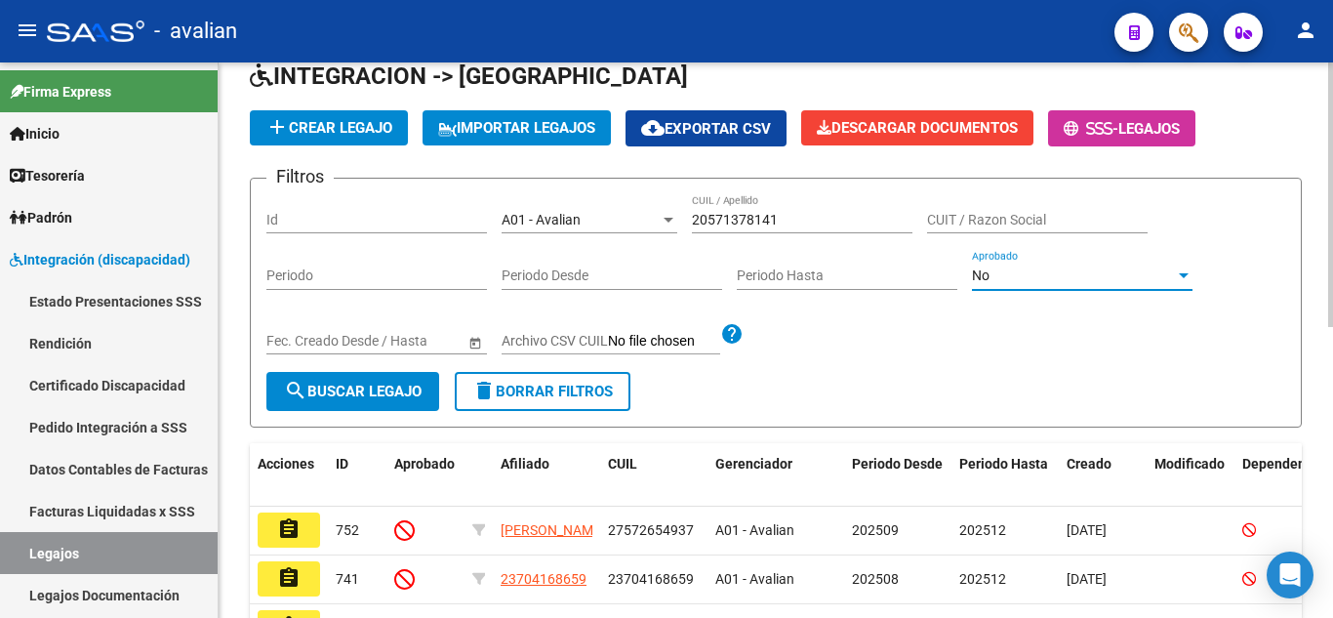
click at [410, 384] on span "search Buscar Legajo" at bounding box center [353, 391] width 138 height 18
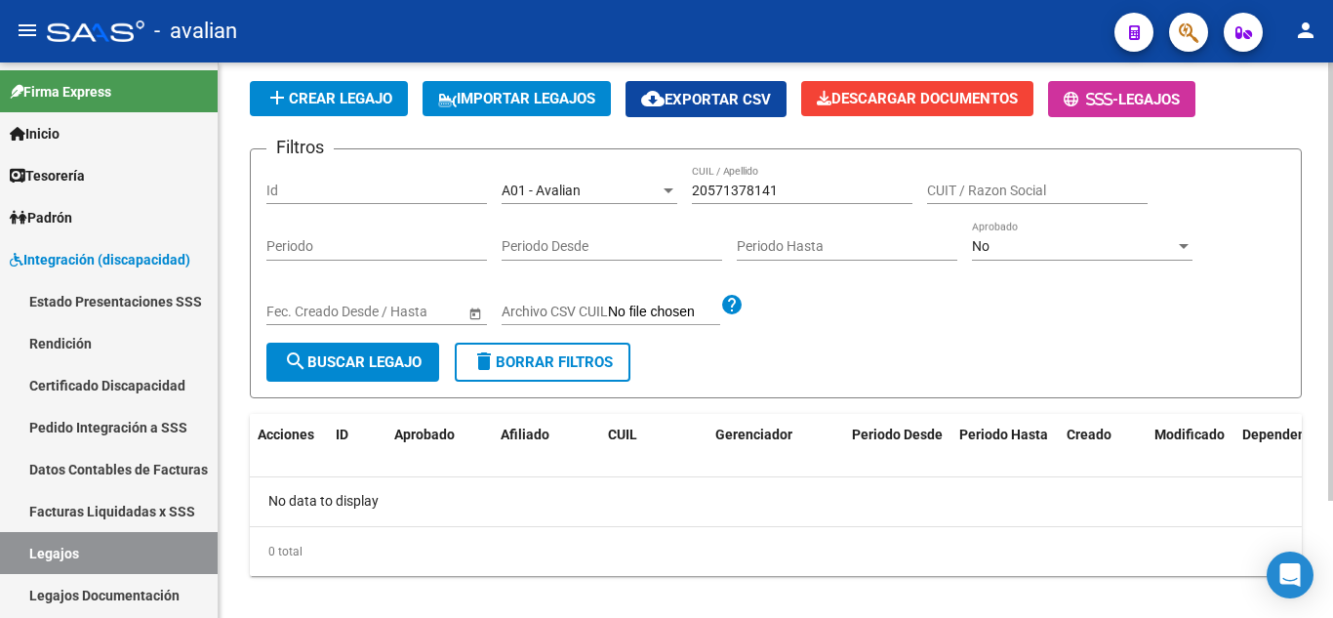
scroll to position [148, 0]
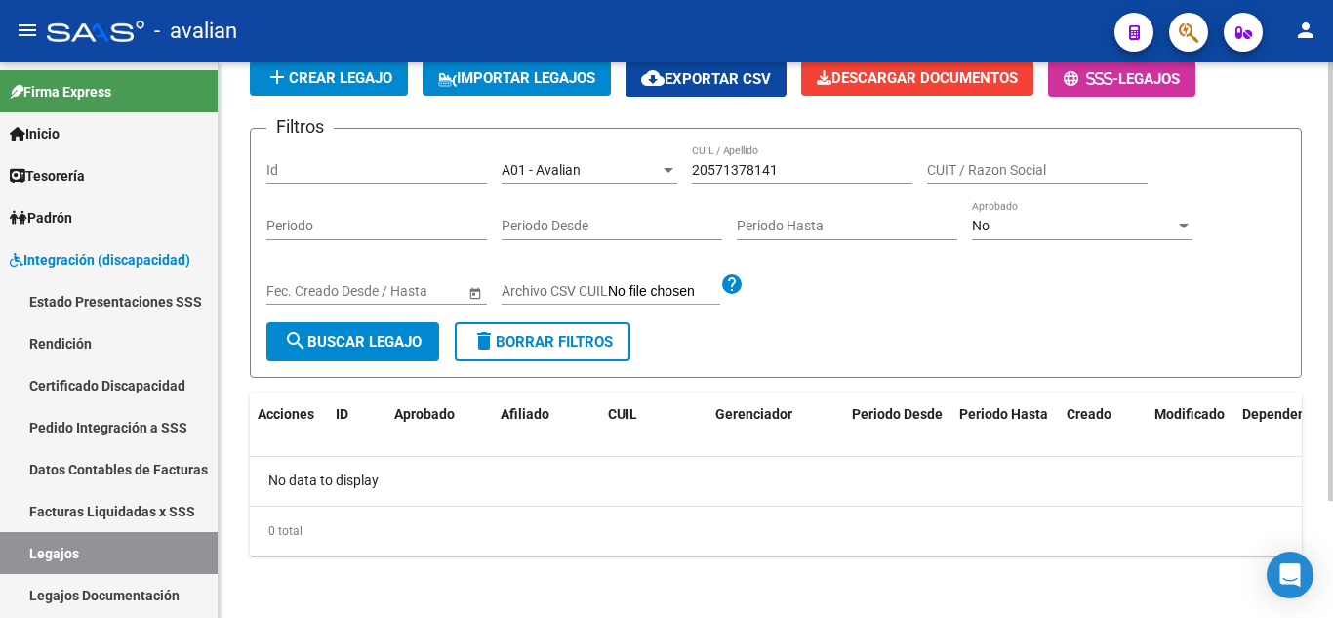
click at [982, 221] on span "No" at bounding box center [981, 226] width 18 height 16
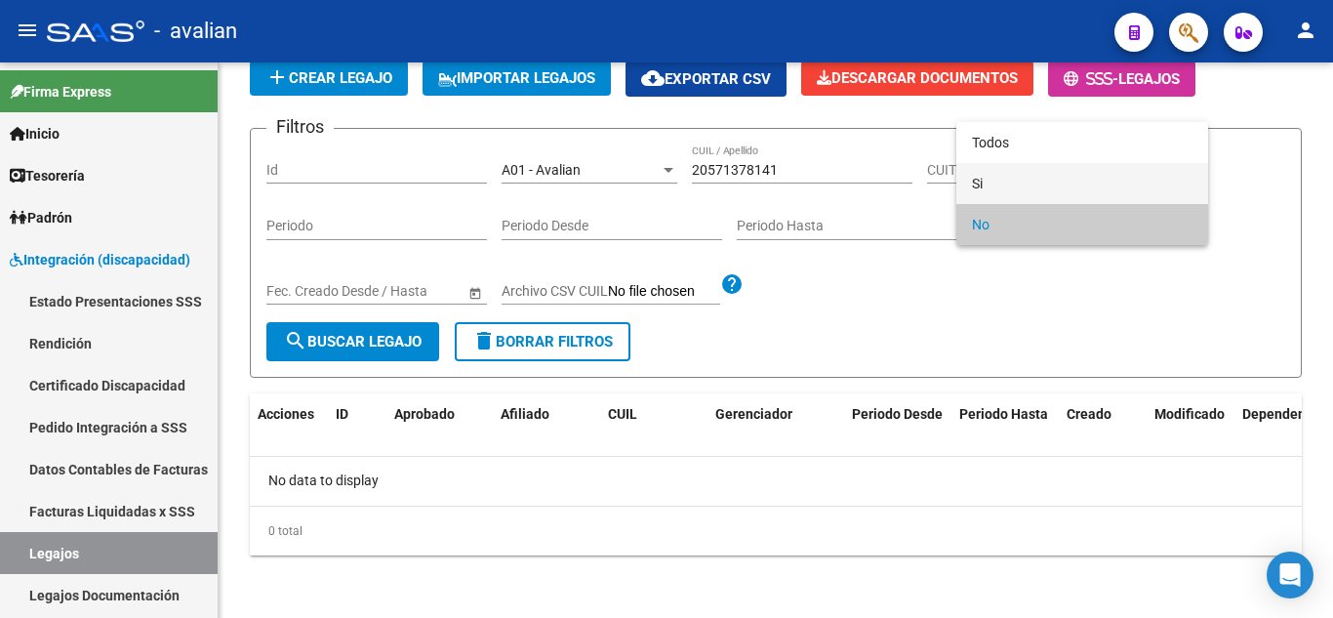
click at [998, 176] on span "Si" at bounding box center [1082, 183] width 220 height 41
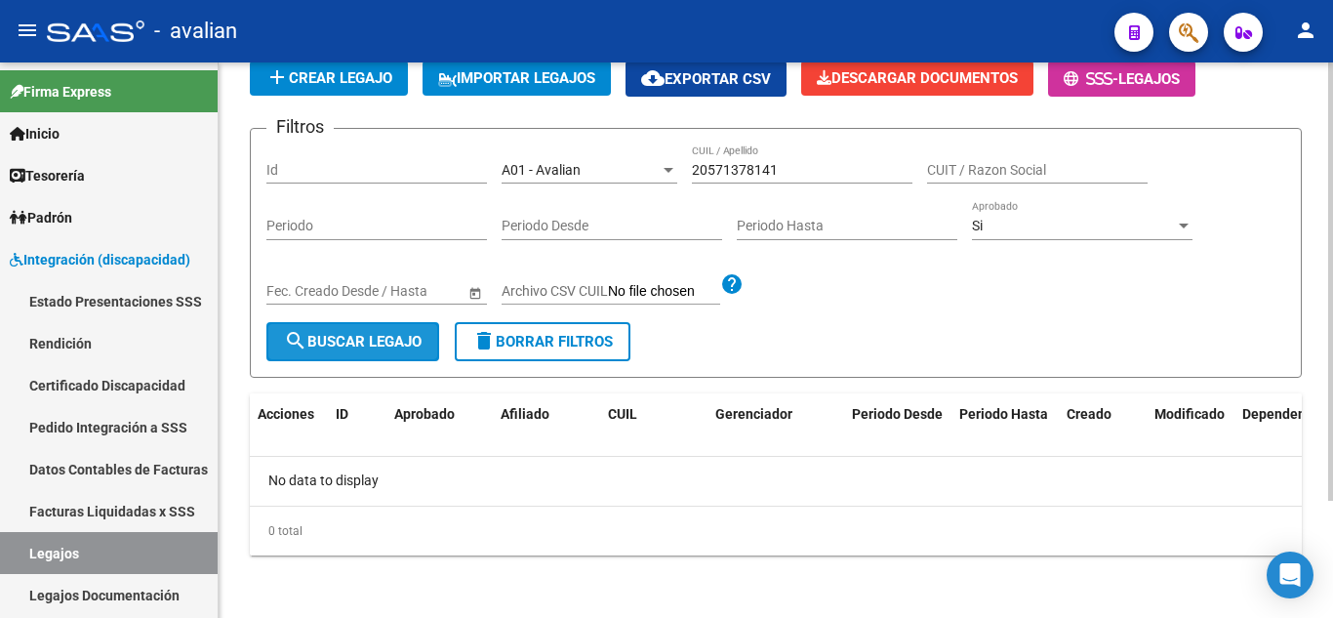
click at [347, 342] on span "search Buscar Legajo" at bounding box center [353, 342] width 138 height 18
click at [1009, 231] on div "Si" at bounding box center [1073, 226] width 203 height 17
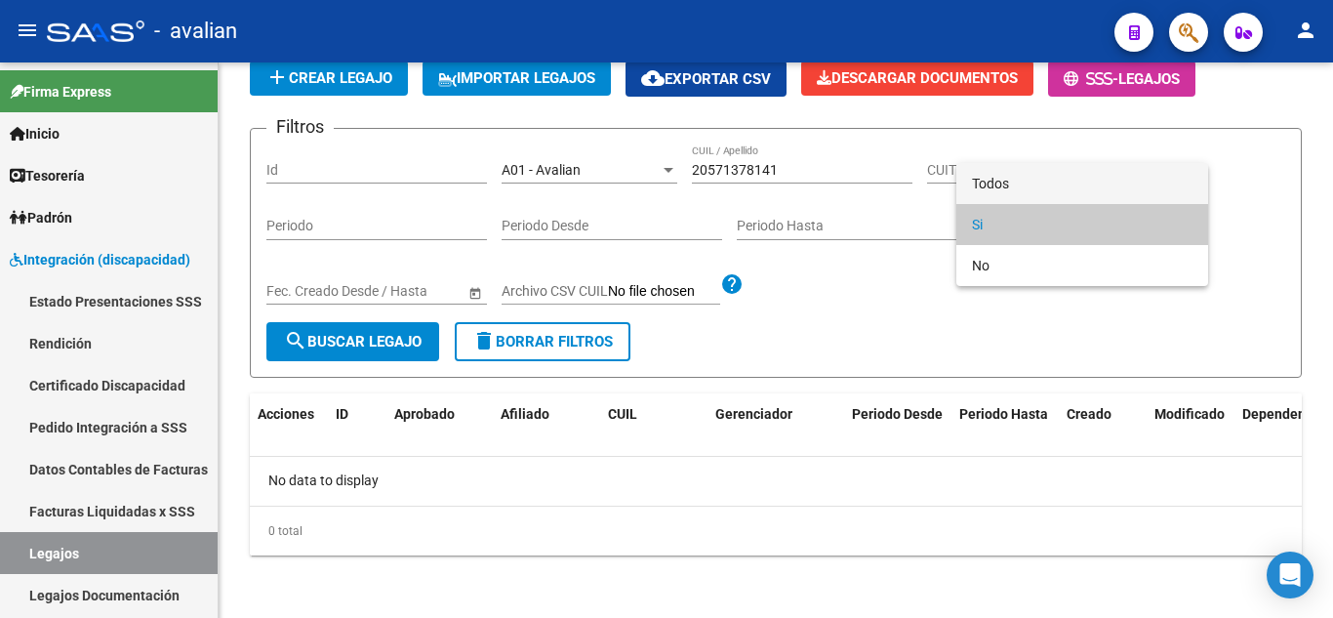
click at [1010, 184] on span "Todos" at bounding box center [1082, 183] width 220 height 41
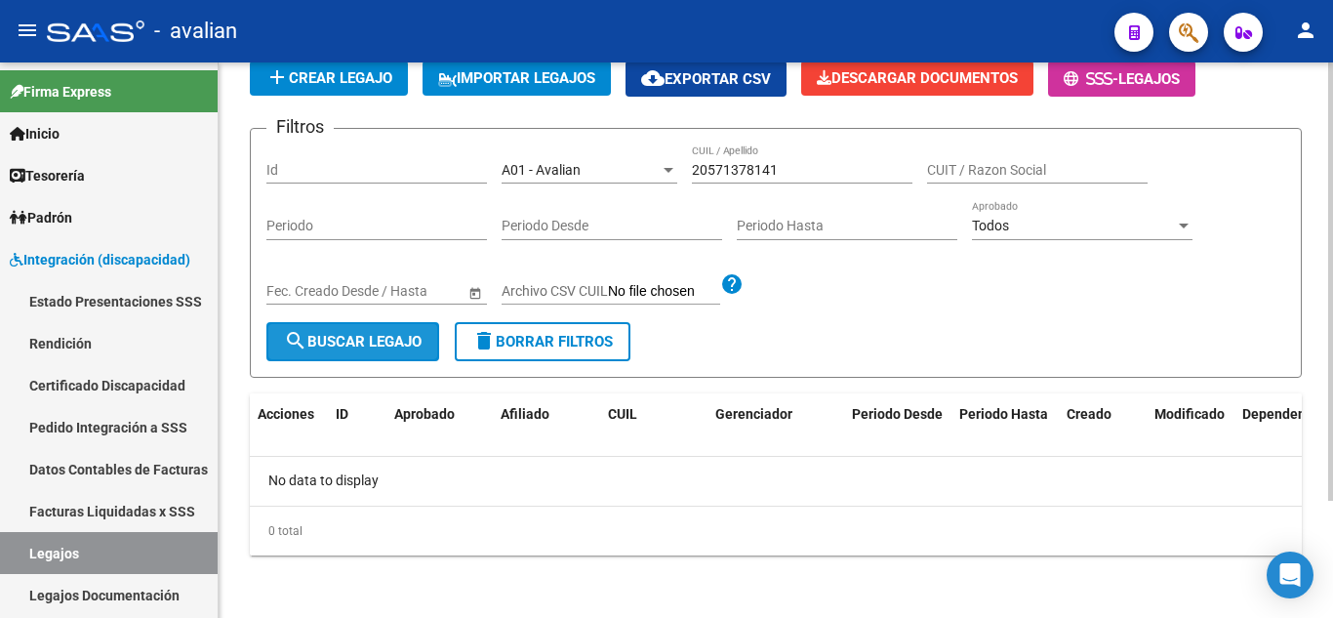
click at [330, 356] on button "search Buscar Legajo" at bounding box center [352, 341] width 173 height 39
click at [554, 168] on span "A01 - Avalian" at bounding box center [540, 170] width 79 height 16
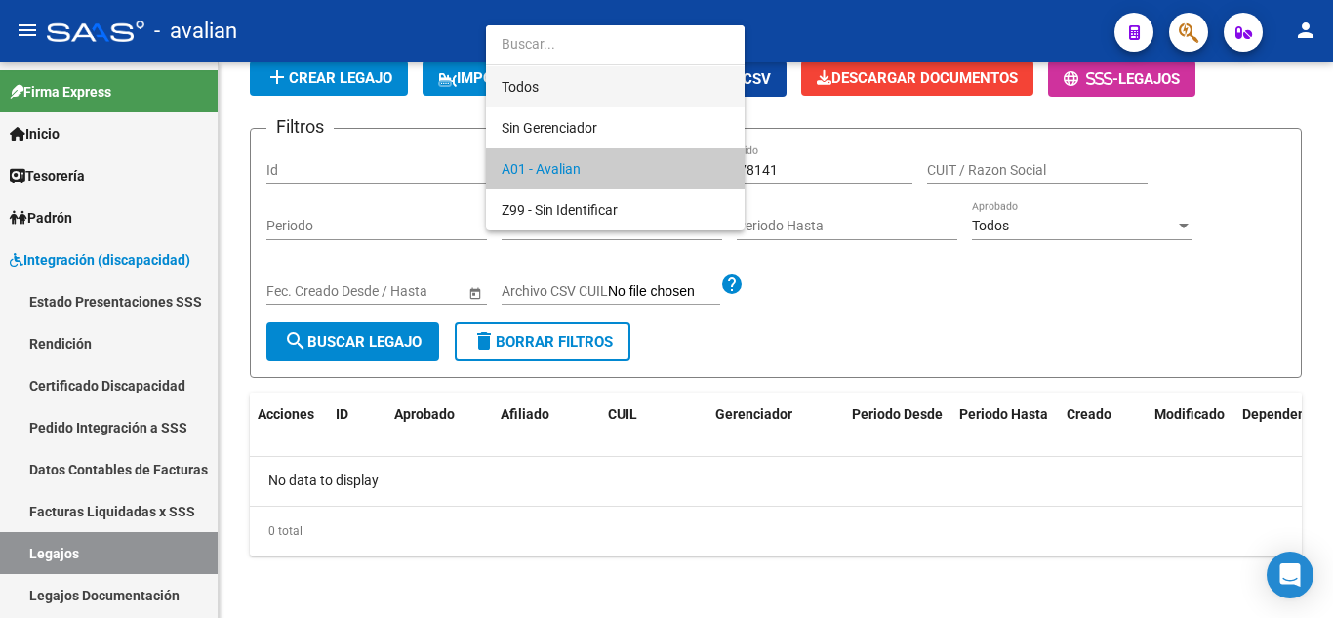
click at [542, 96] on span "Todos" at bounding box center [614, 86] width 227 height 41
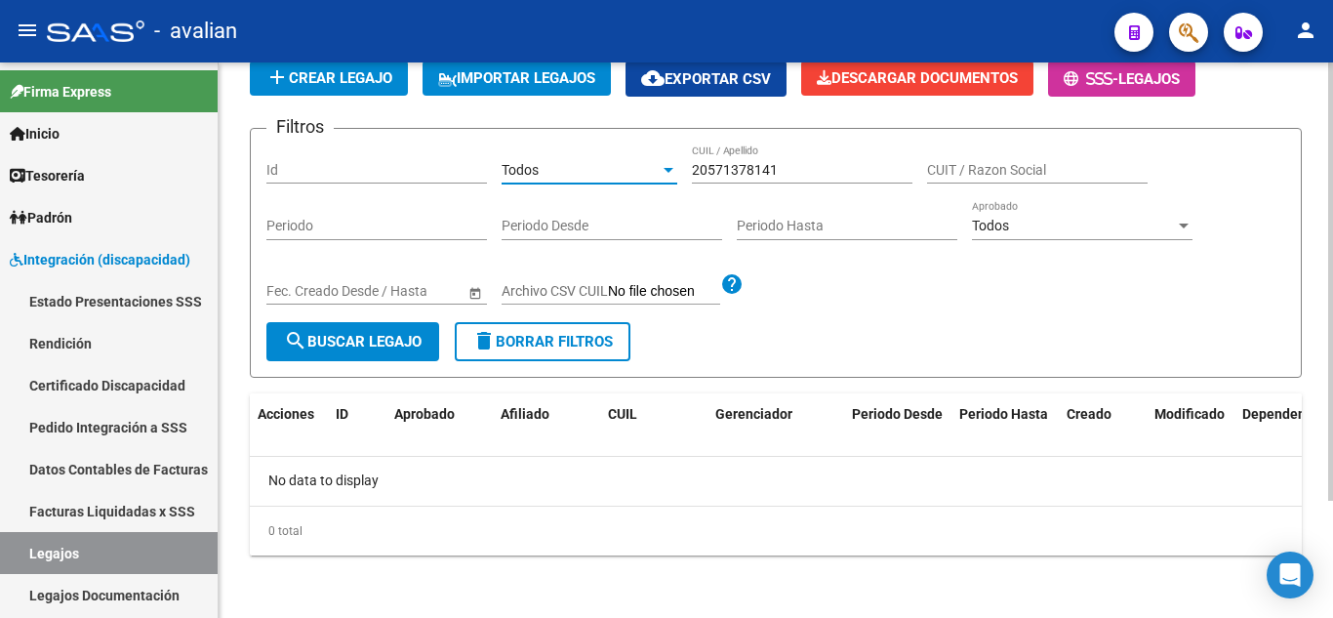
click at [368, 335] on span "search Buscar Legajo" at bounding box center [353, 342] width 138 height 18
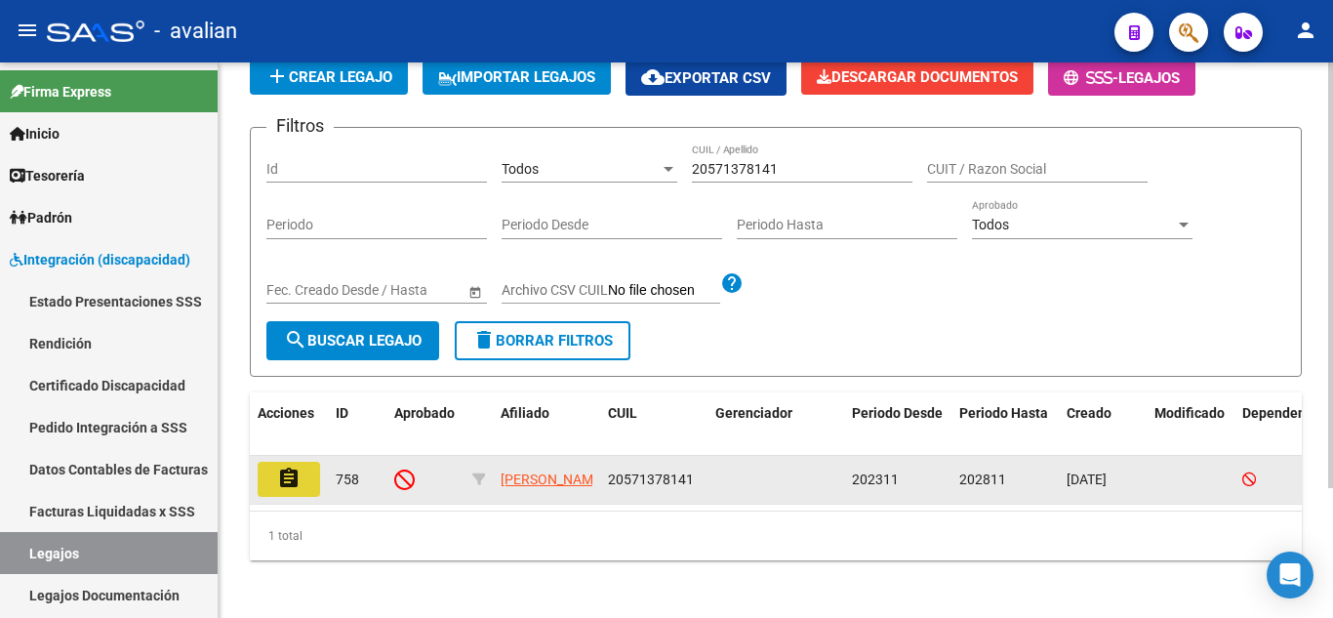
click at [301, 483] on button "assignment" at bounding box center [289, 478] width 62 height 35
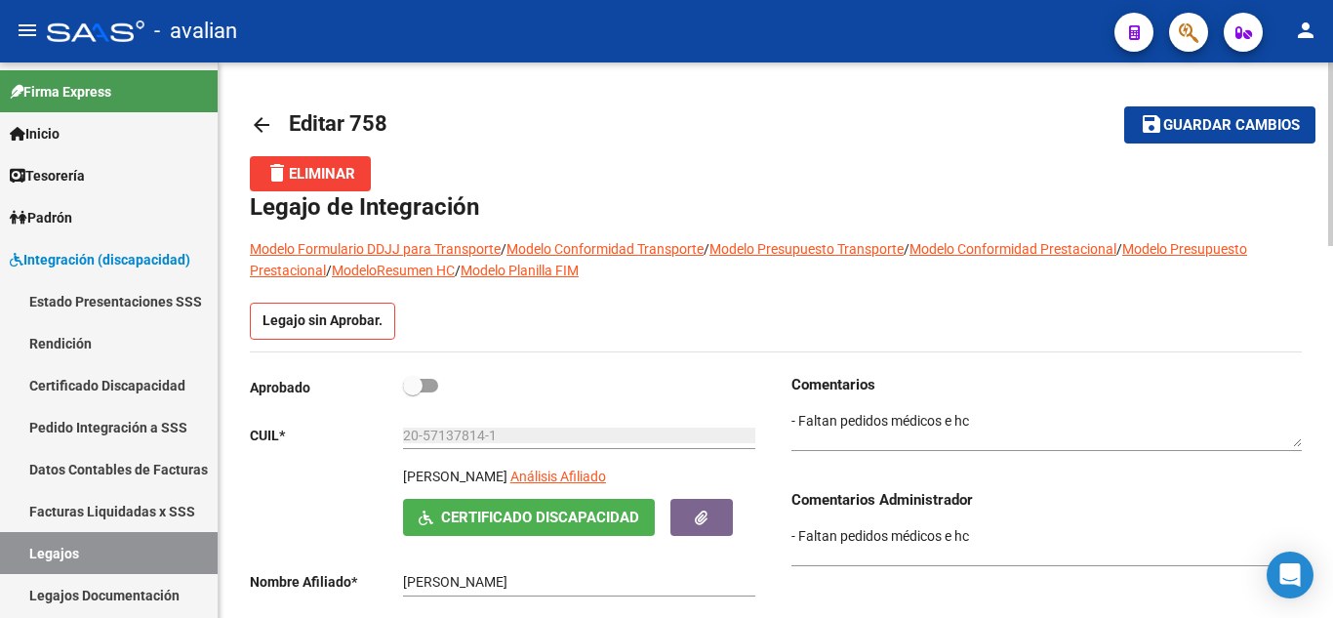
click at [901, 420] on textarea at bounding box center [1046, 429] width 510 height 37
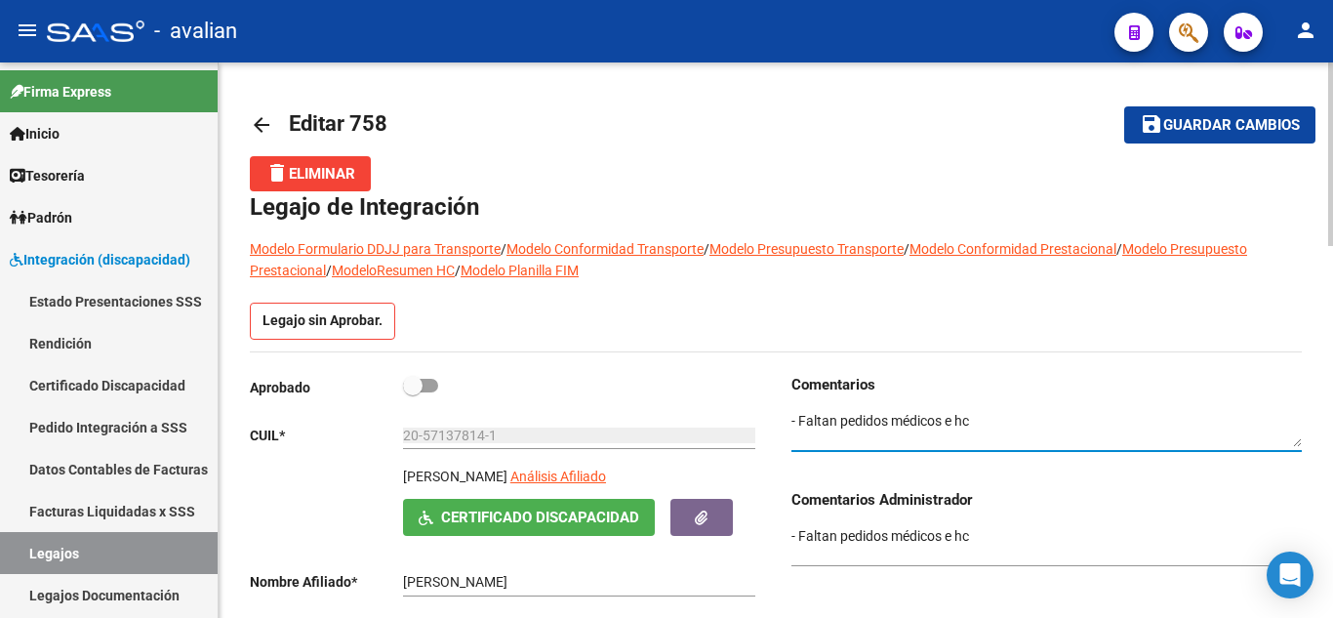
click at [885, 431] on textarea at bounding box center [1046, 429] width 510 height 37
click at [793, 416] on textarea at bounding box center [1046, 429] width 510 height 37
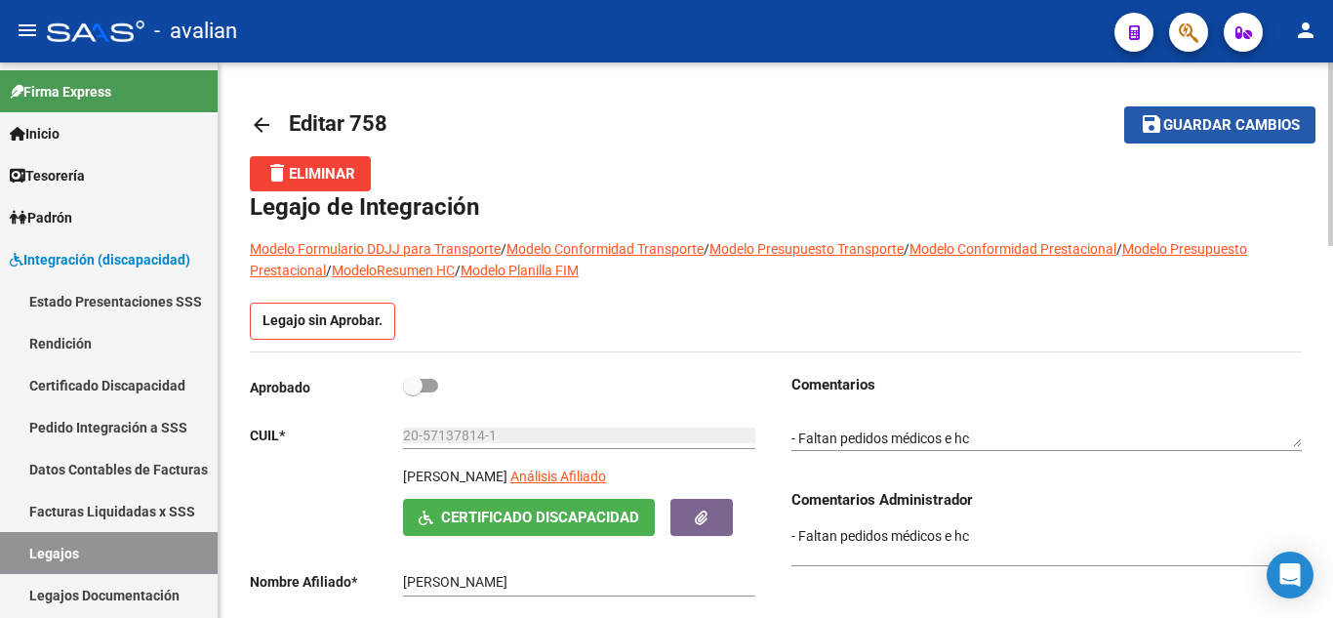
click at [1207, 126] on span "Guardar cambios" at bounding box center [1231, 126] width 137 height 18
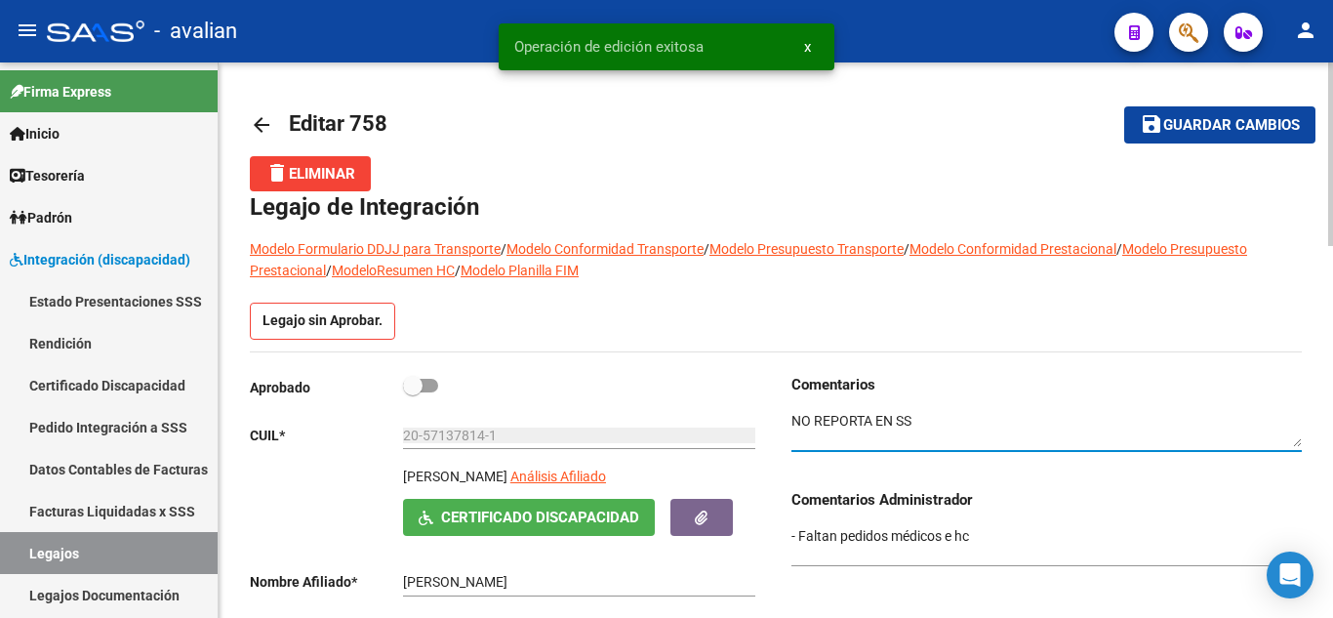
click at [921, 421] on textarea at bounding box center [1046, 429] width 510 height 37
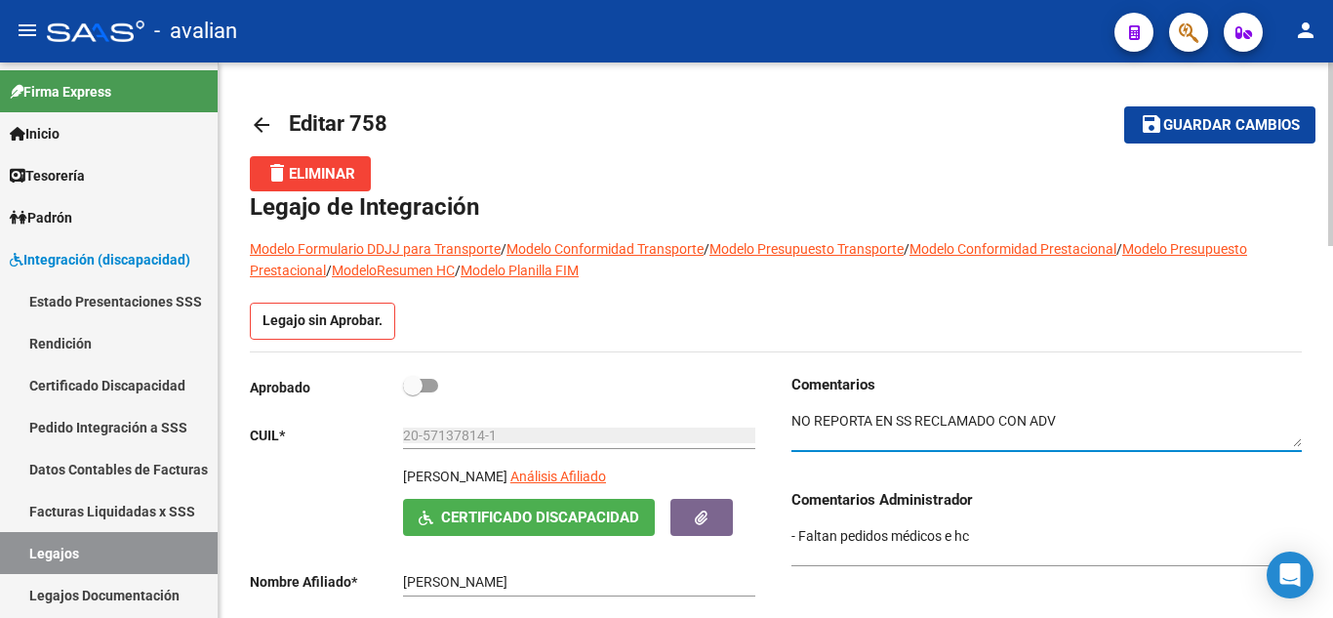
type textarea "NO REPORTA EN SS RECLAMADO CON ADV - Faltan pedidos médicos e hc"
click at [1175, 102] on mat-toolbar-row "save Guardar cambios" at bounding box center [1203, 125] width 223 height 62
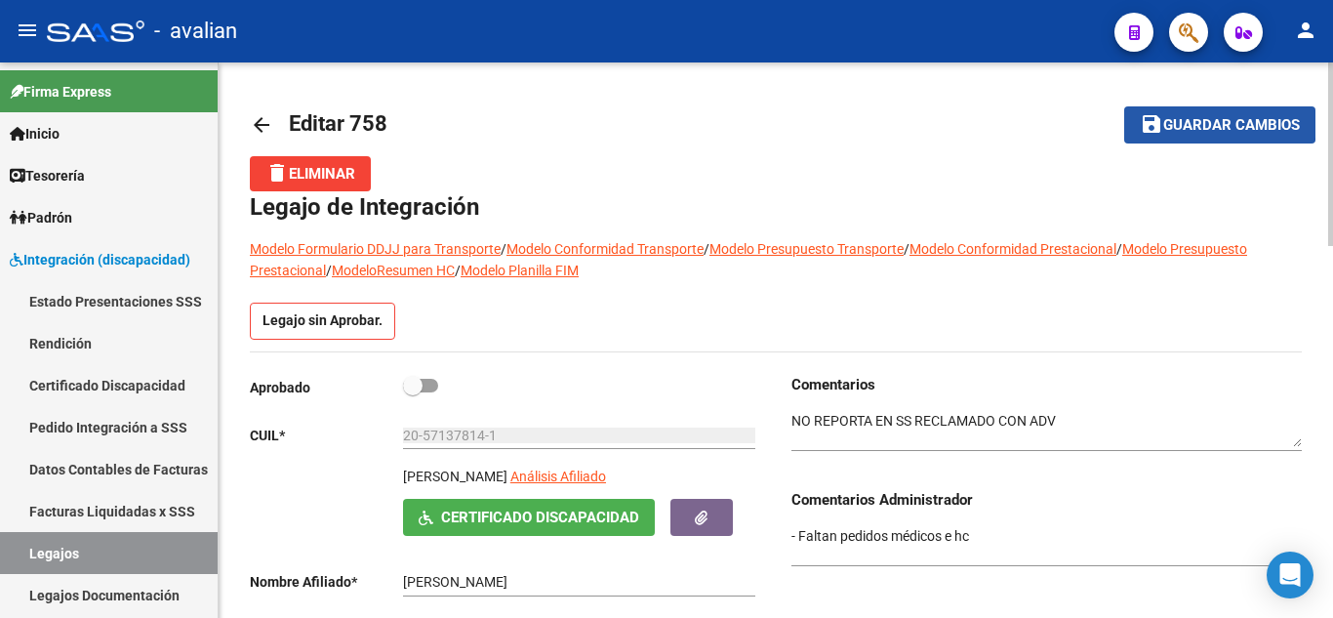
click at [1175, 114] on button "save Guardar cambios" at bounding box center [1219, 124] width 191 height 36
